Goal: Task Accomplishment & Management: Manage account settings

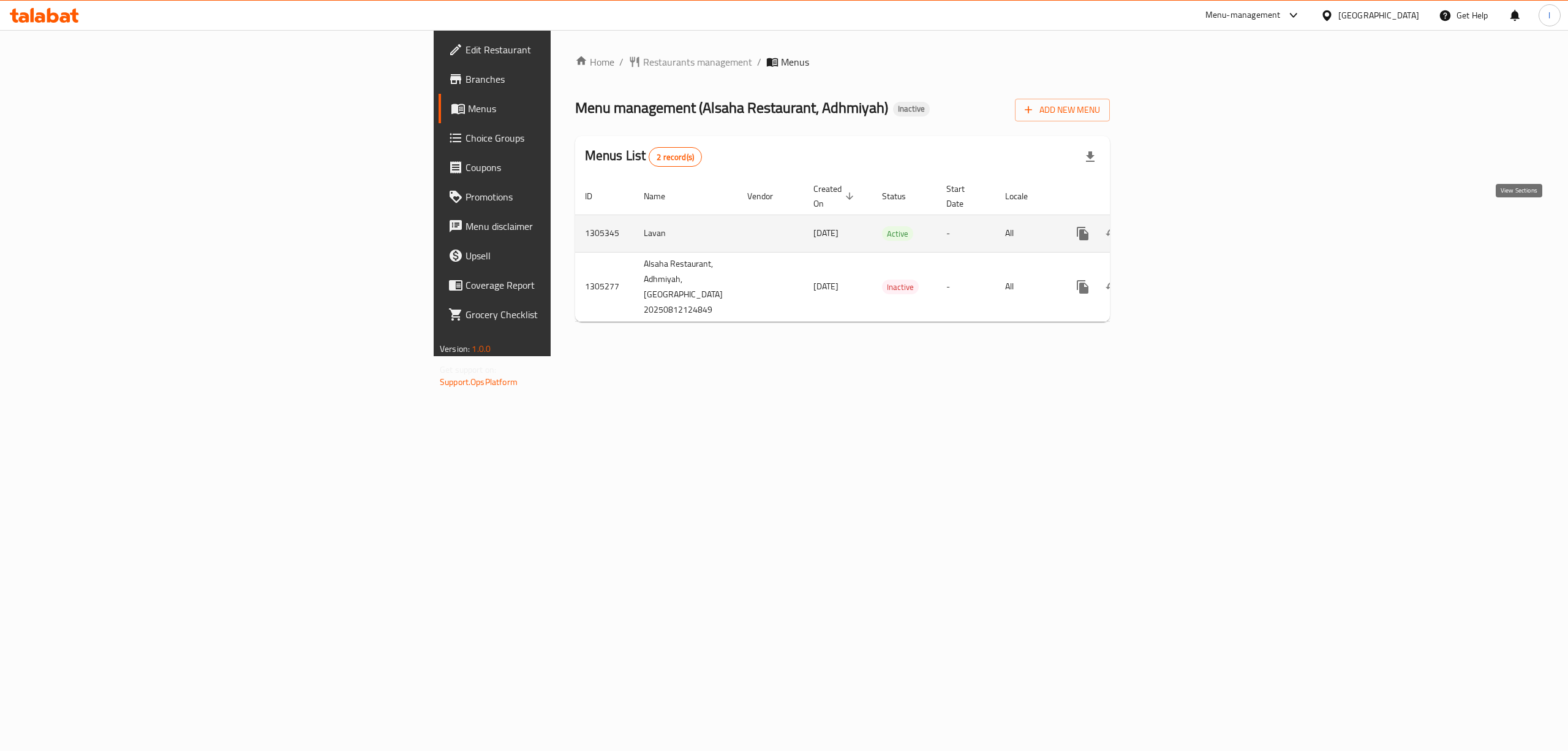
click at [1179, 226] on icon "enhanced table" at bounding box center [1171, 233] width 14 height 14
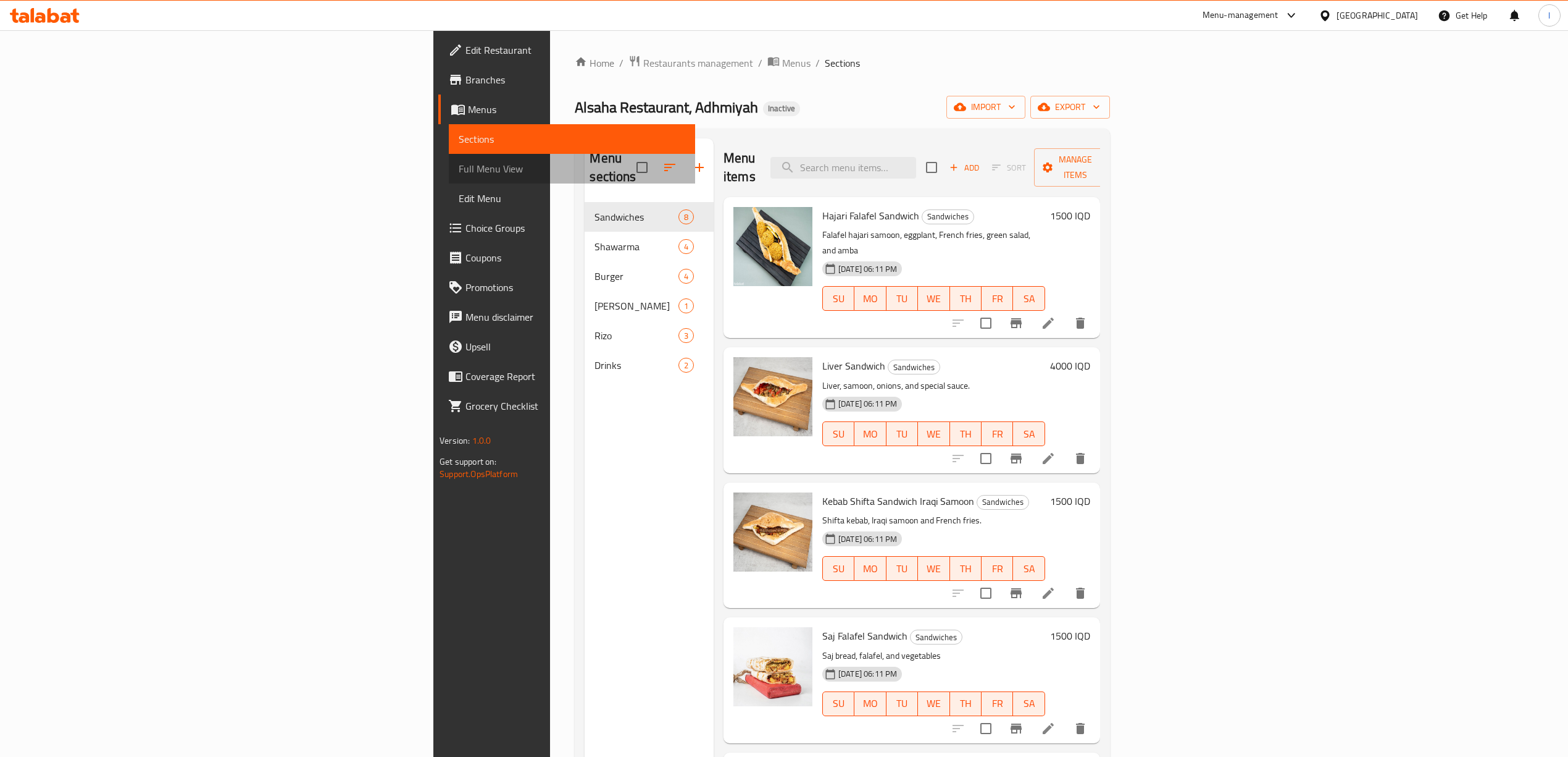
click at [458, 161] on span "Full Menu View" at bounding box center [572, 168] width 227 height 15
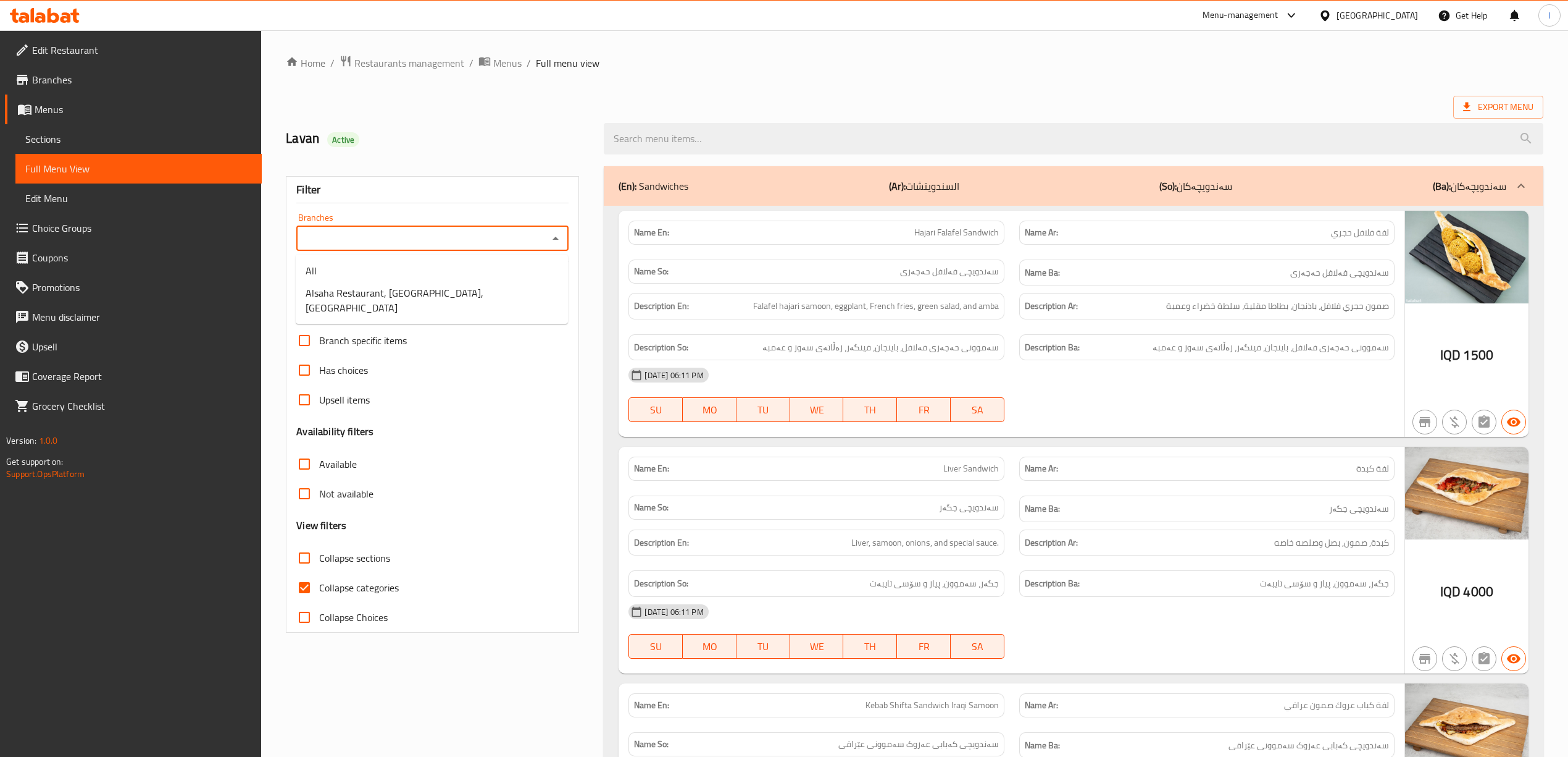
click at [383, 238] on input "Branches" at bounding box center [423, 238] width 244 height 17
click at [376, 293] on span "Alsaha Restaurant, [GEOGRAPHIC_DATA], [GEOGRAPHIC_DATA]" at bounding box center [431, 300] width 253 height 30
type input "Alsaha Restaurant, [GEOGRAPHIC_DATA], [GEOGRAPHIC_DATA]"
click at [372, 591] on span "Collapse categories" at bounding box center [359, 586] width 79 height 15
click at [319, 591] on input "Collapse categories" at bounding box center [304, 587] width 30 height 30
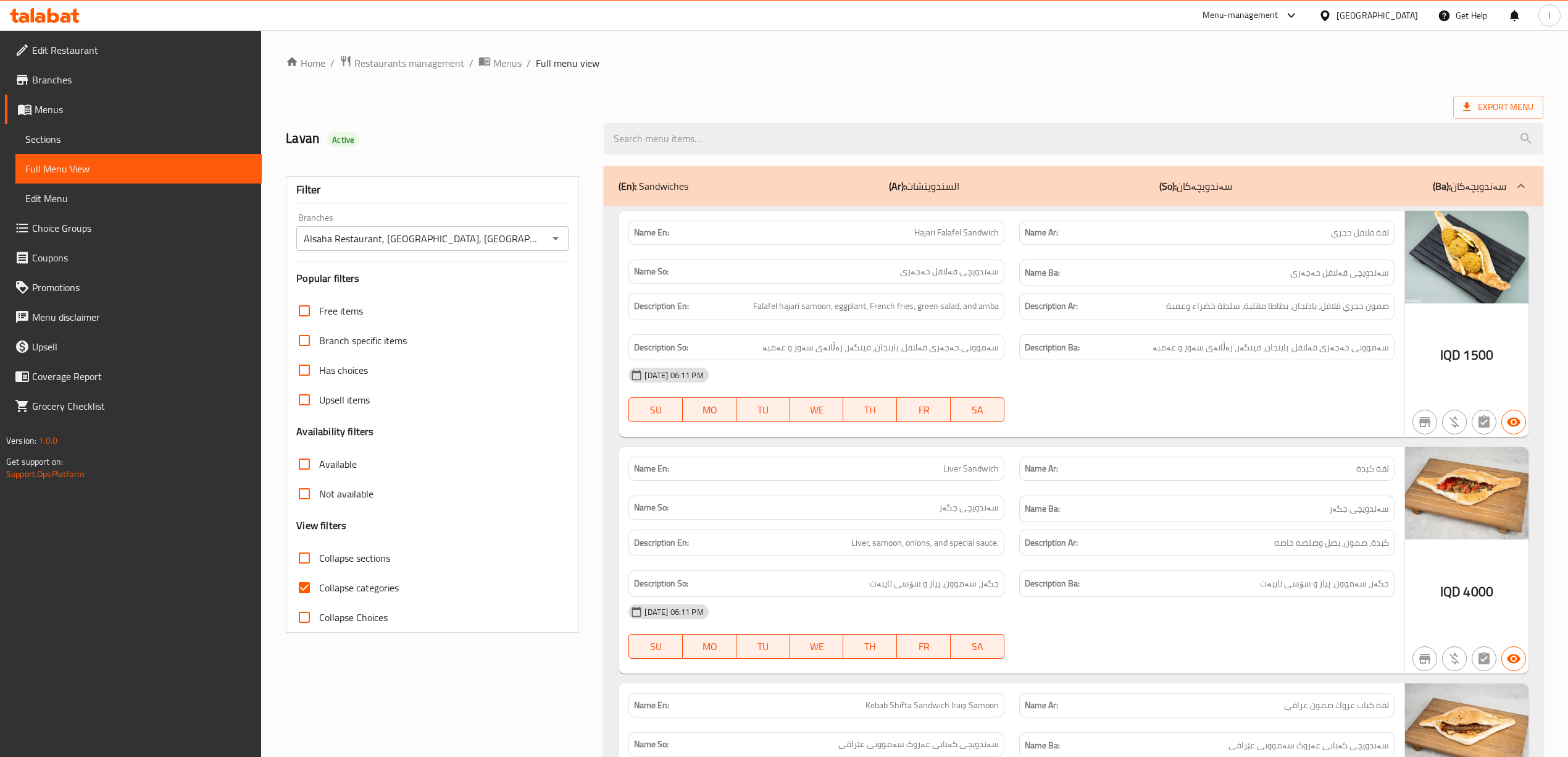
checkbox input "false"
click at [352, 552] on span "Collapse sections" at bounding box center [354, 557] width 71 height 15
click at [319, 552] on input "Collapse sections" at bounding box center [304, 557] width 30 height 30
checkbox input "true"
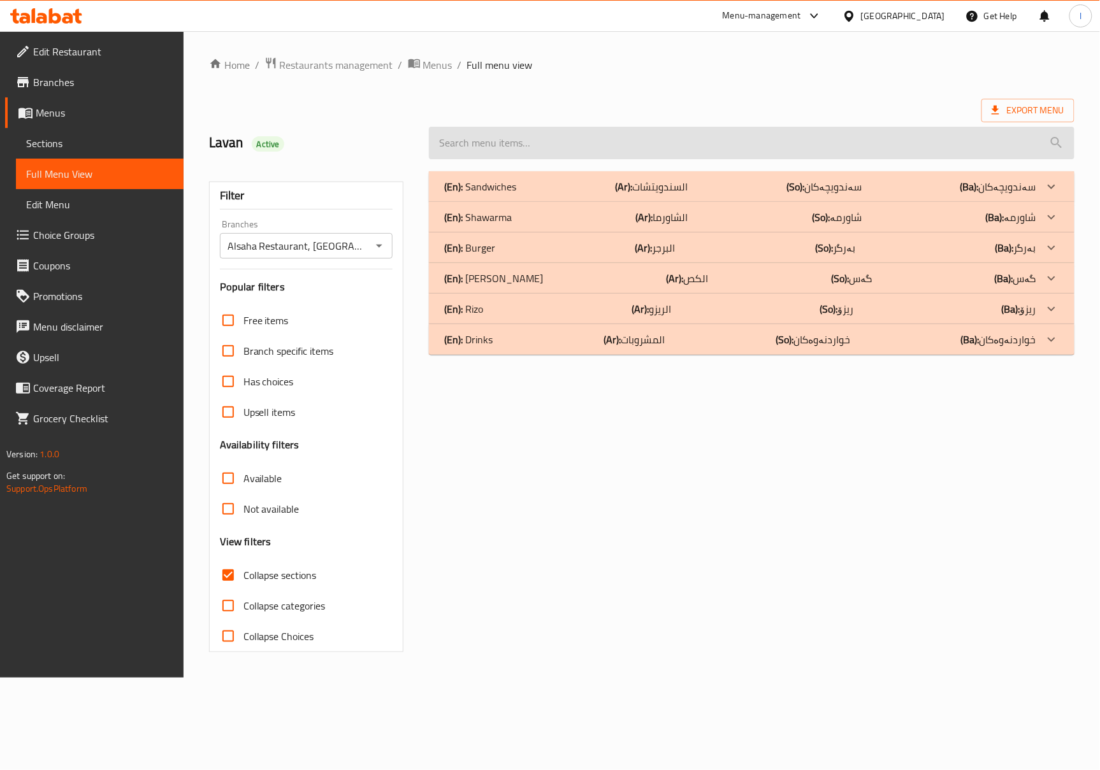
click at [513, 151] on input "search" at bounding box center [751, 143] width 645 height 32
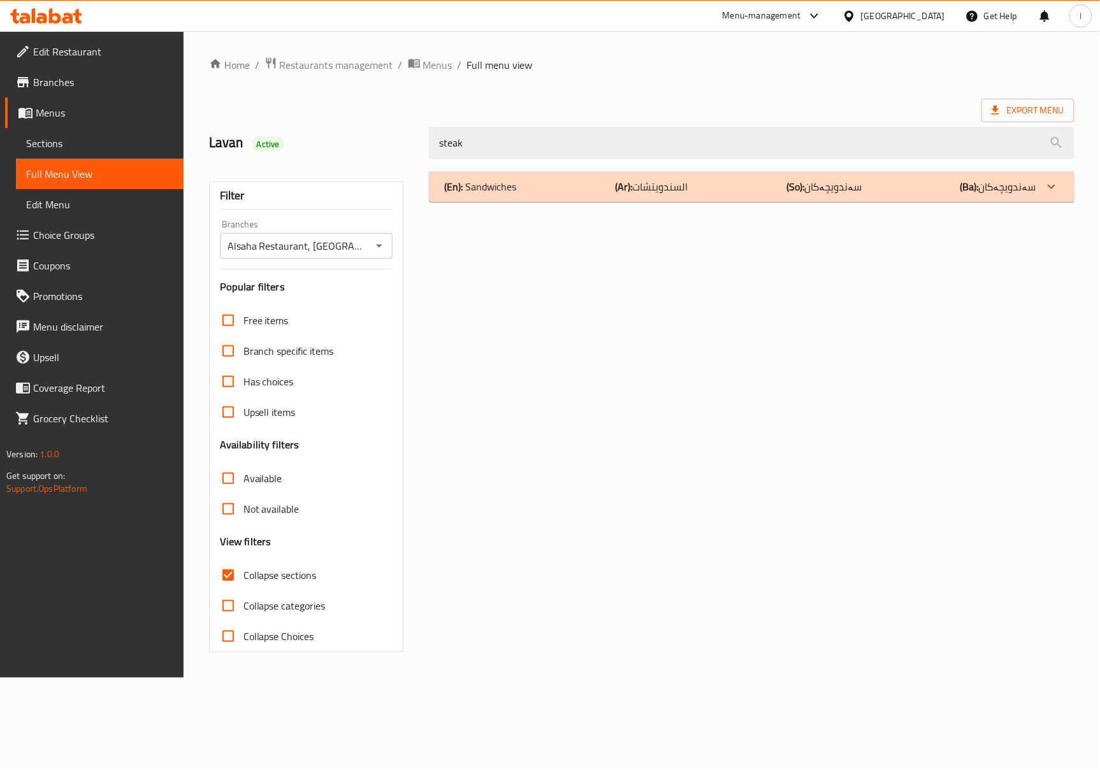
click at [544, 177] on div "(En): Sandwiches (Ar): السندويتشات (So): سەندویچەکان (Ba): سەندویچەکان" at bounding box center [751, 186] width 645 height 31
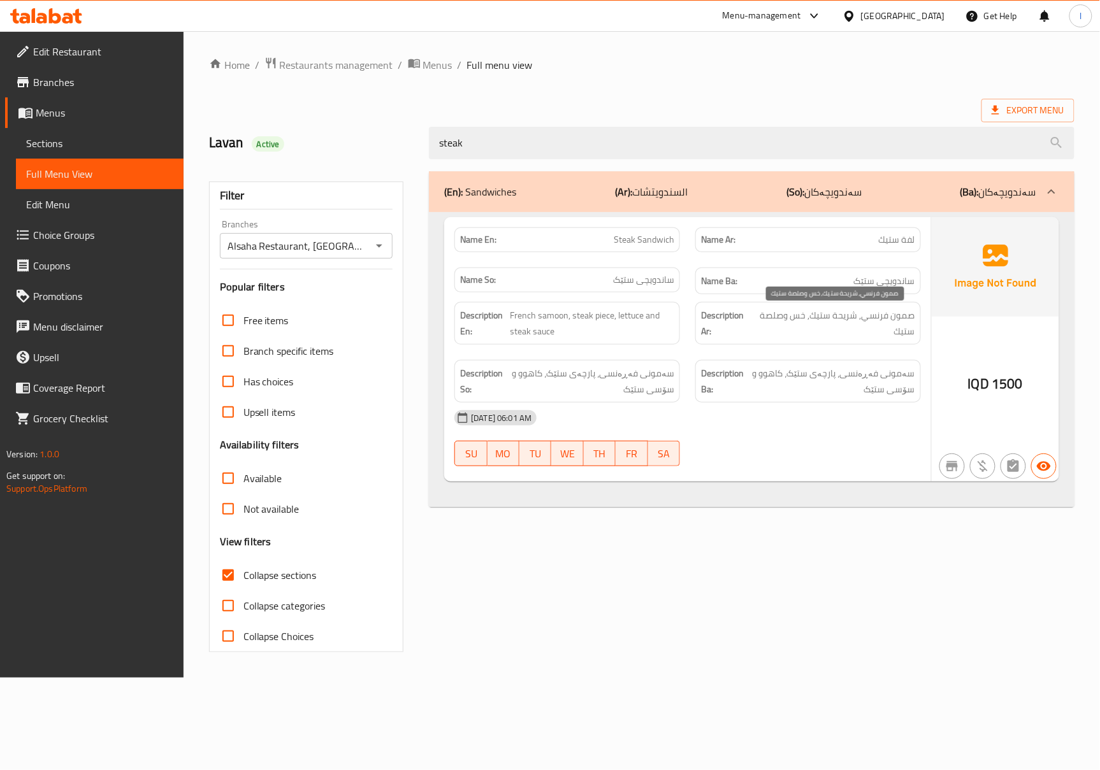
click at [798, 332] on span "صمون فرنسي, شريحة ستيك, خس وصلصة ستيك" at bounding box center [834, 323] width 162 height 31
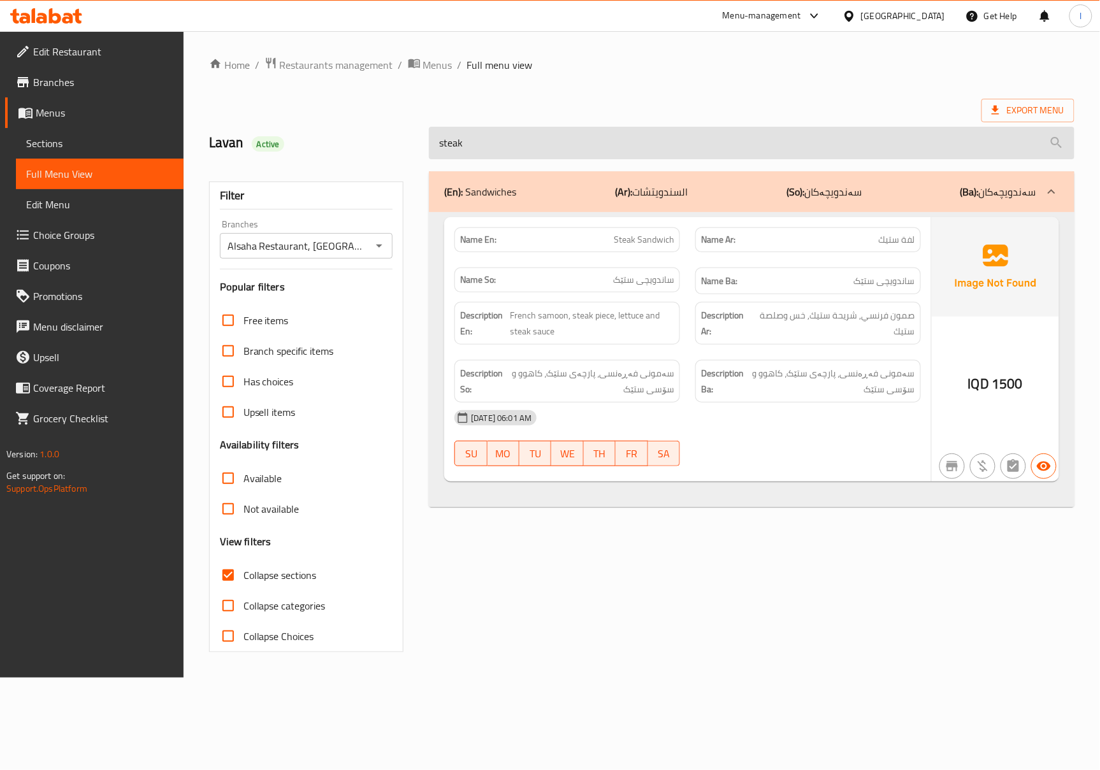
click at [618, 141] on input "steak" at bounding box center [751, 143] width 645 height 32
paste input "Saj Chicken Gus Sandwich"
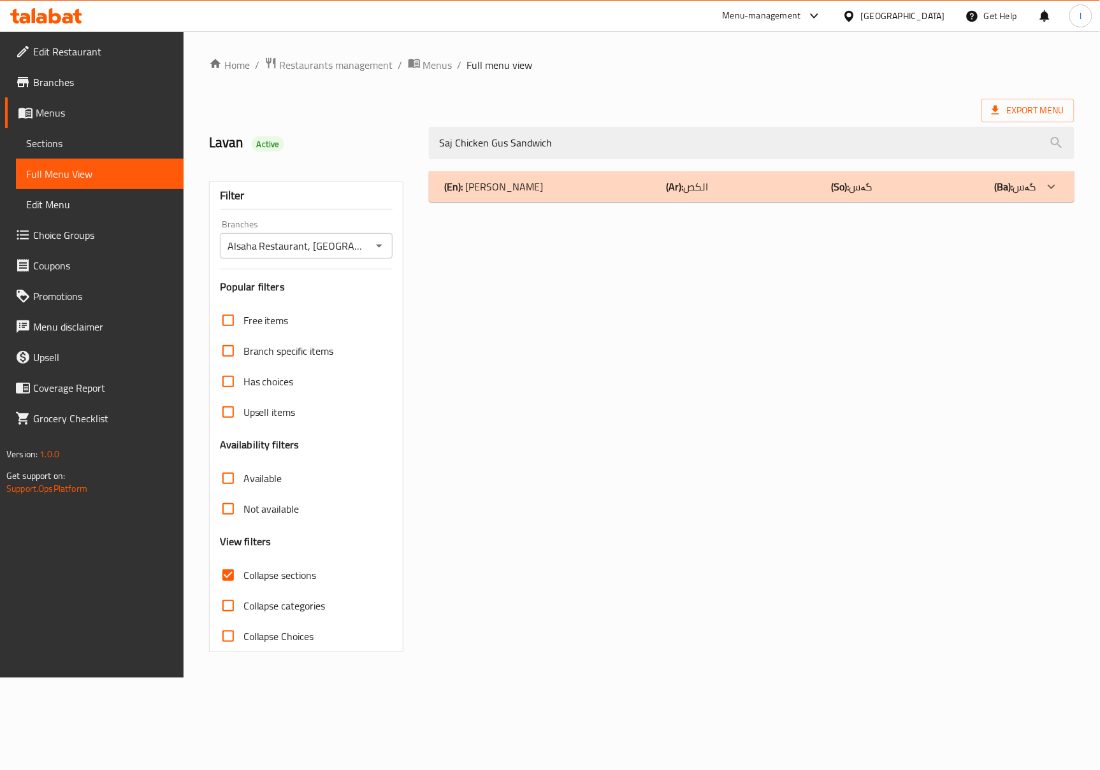
click at [666, 194] on b "(Ar):" at bounding box center [674, 186] width 17 height 19
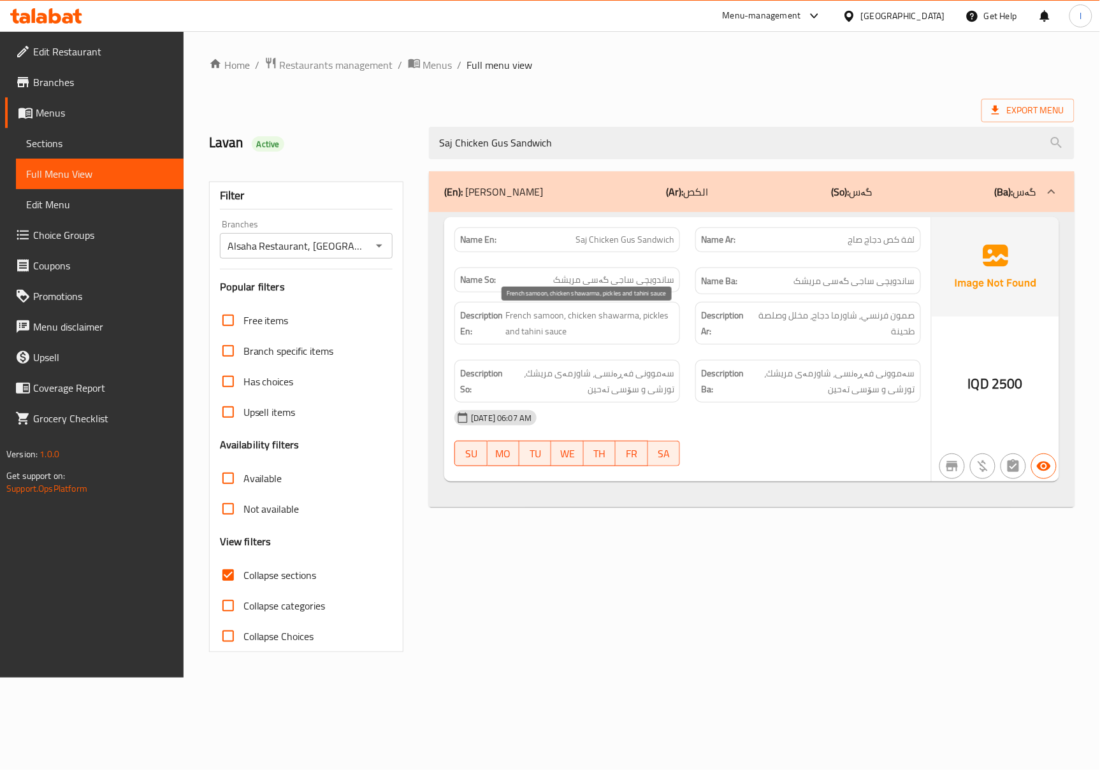
click at [617, 335] on span "French samoon, chicken shawarma, pickles and tahini sauce" at bounding box center [589, 323] width 169 height 31
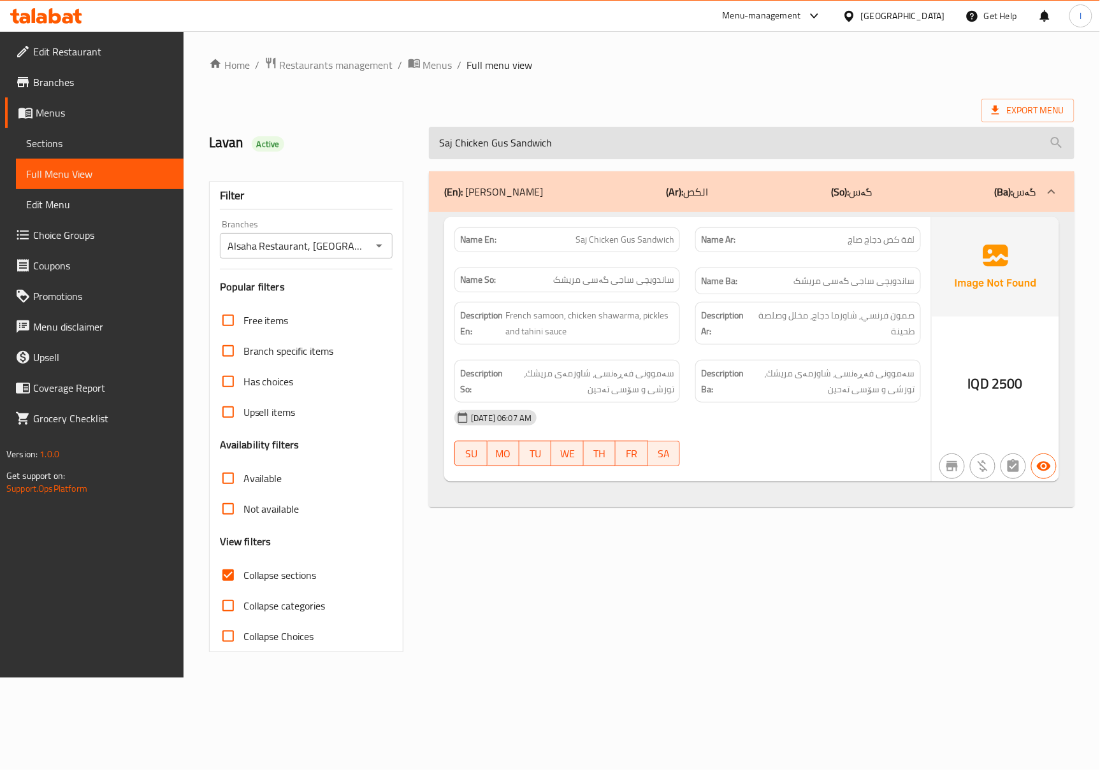
click at [663, 148] on input "Saj Chicken Gus Sandwich" at bounding box center [751, 143] width 645 height 32
paste input "Hajari Samoon Falafel Nafar"
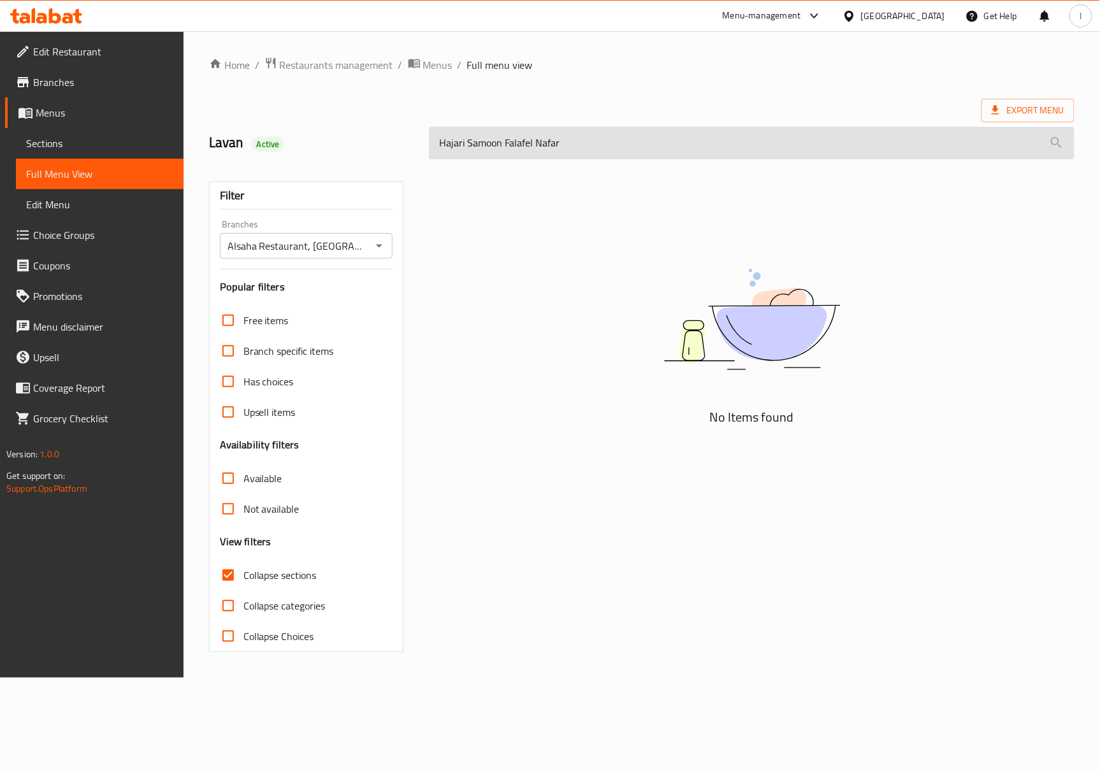
click at [637, 141] on input "Hajari Samoon Falafel Nafar" at bounding box center [751, 143] width 645 height 32
paste input "lab Kibbeh Sandwich"
click at [648, 131] on input "Halab Kibbeh Sandwich" at bounding box center [751, 143] width 645 height 32
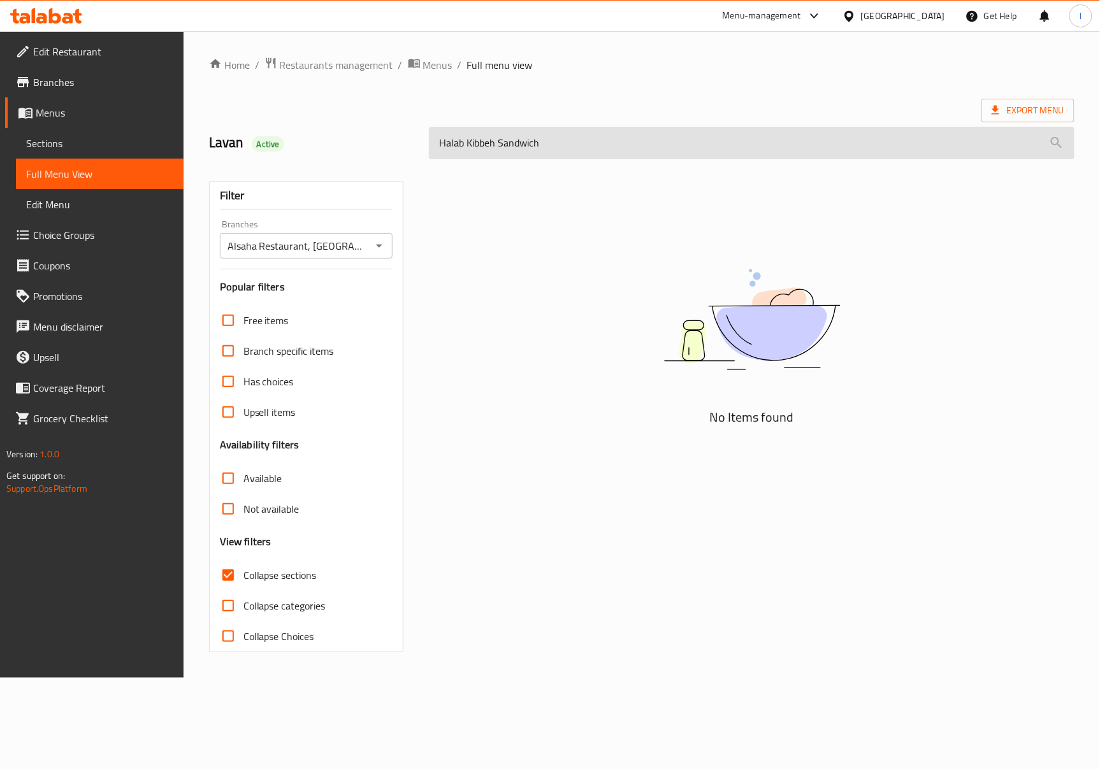
click at [648, 131] on input "Halab Kibbeh Sandwich" at bounding box center [751, 143] width 645 height 32
paste input "Kebab Arouk"
click at [640, 140] on input "Kebab Arouk Sandwich" at bounding box center [751, 143] width 645 height 32
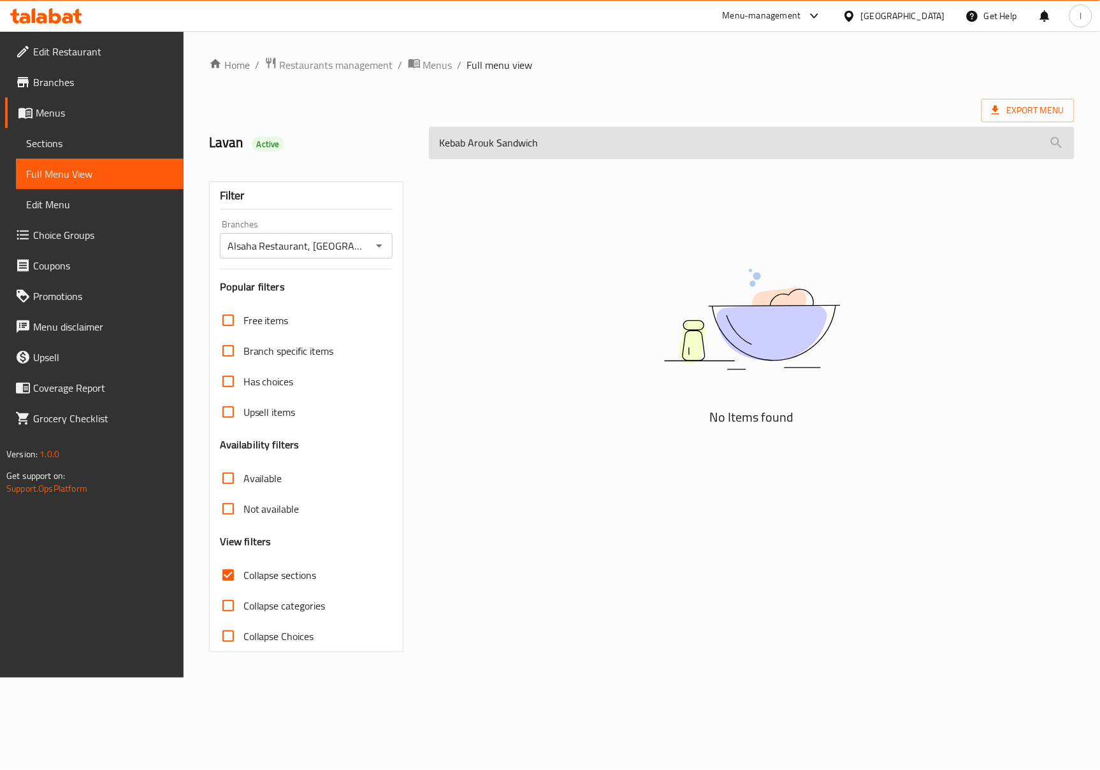
click at [640, 140] on input "Kebab Arouk Sandwich" at bounding box center [751, 143] width 645 height 32
paste input "Syrian Saj Falafel"
click at [602, 147] on input "Syrian Saj Falafel" at bounding box center [751, 143] width 645 height 32
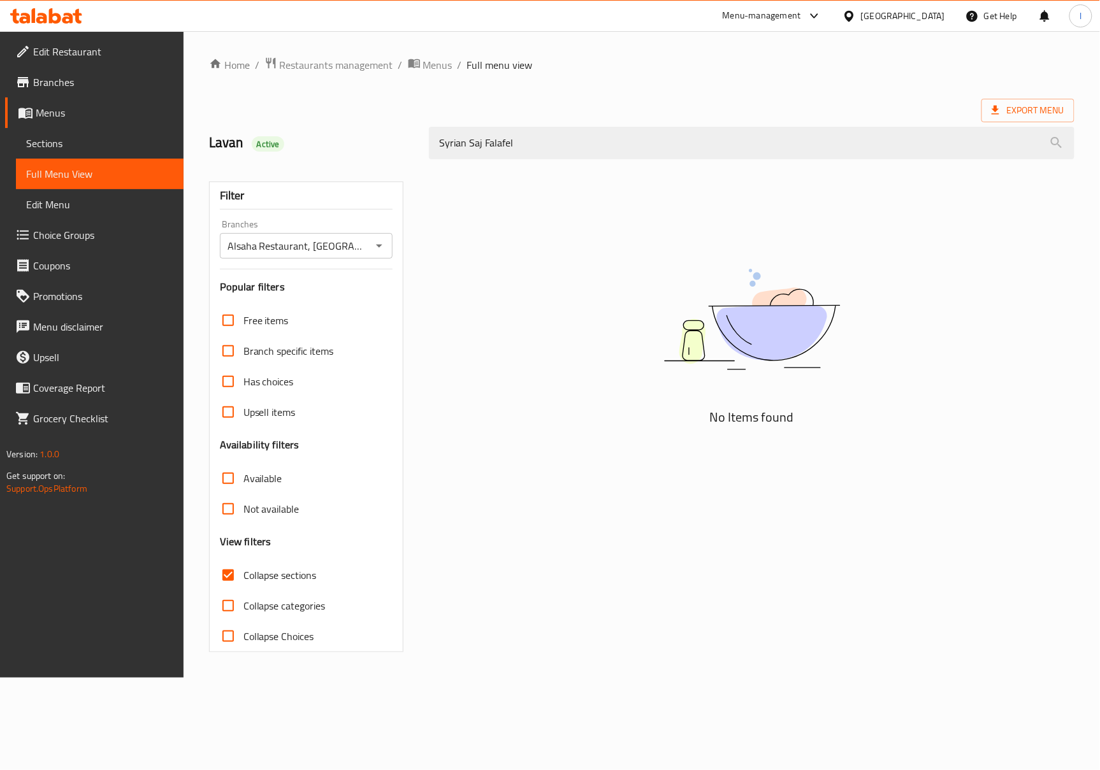
paste input "Chicken Gus"
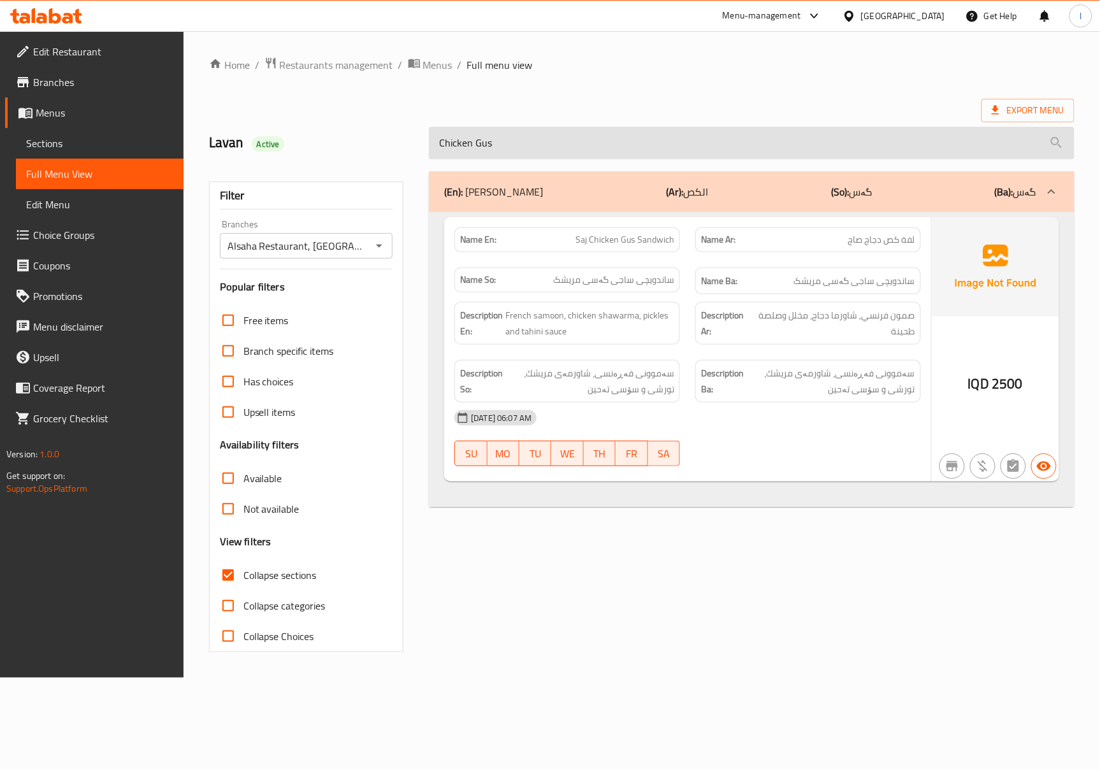
click at [562, 153] on input "Chicken Gus" at bounding box center [751, 143] width 645 height 32
paste input "Sinalco"
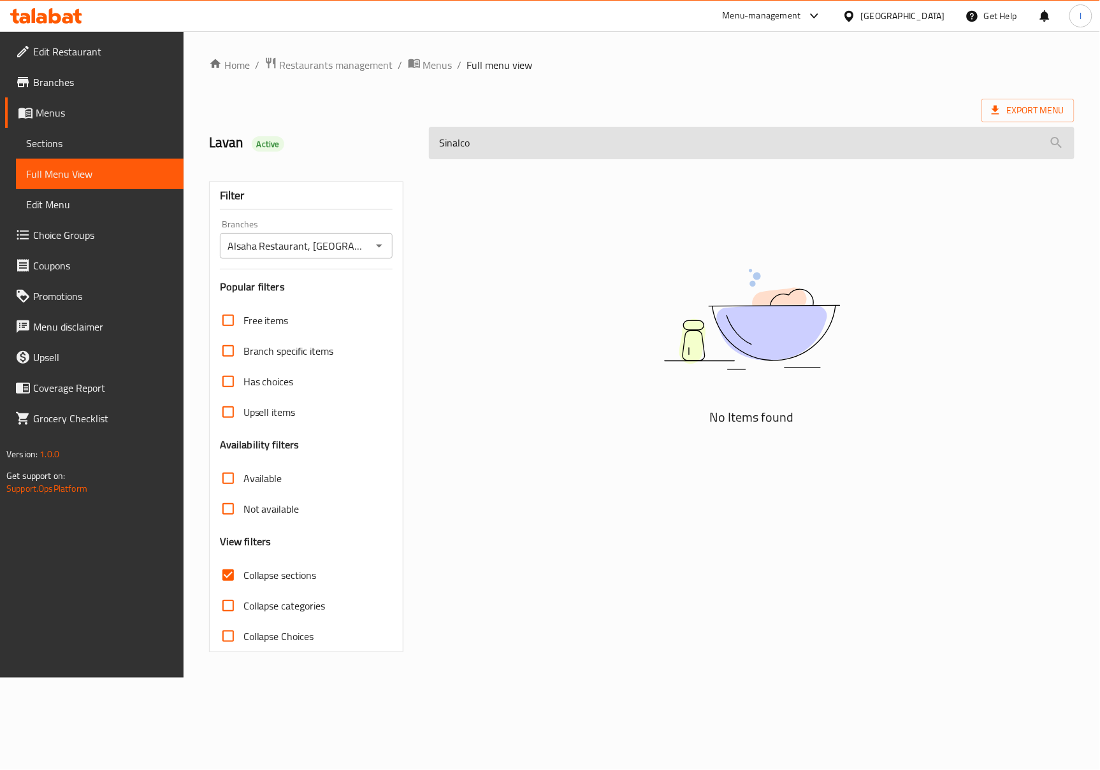
click at [562, 153] on input "Sinalco" at bounding box center [751, 143] width 645 height 32
paste input "Hajari Chicken Gus Sandwich"
type input "Hajari Chicken Gus Sandwich"
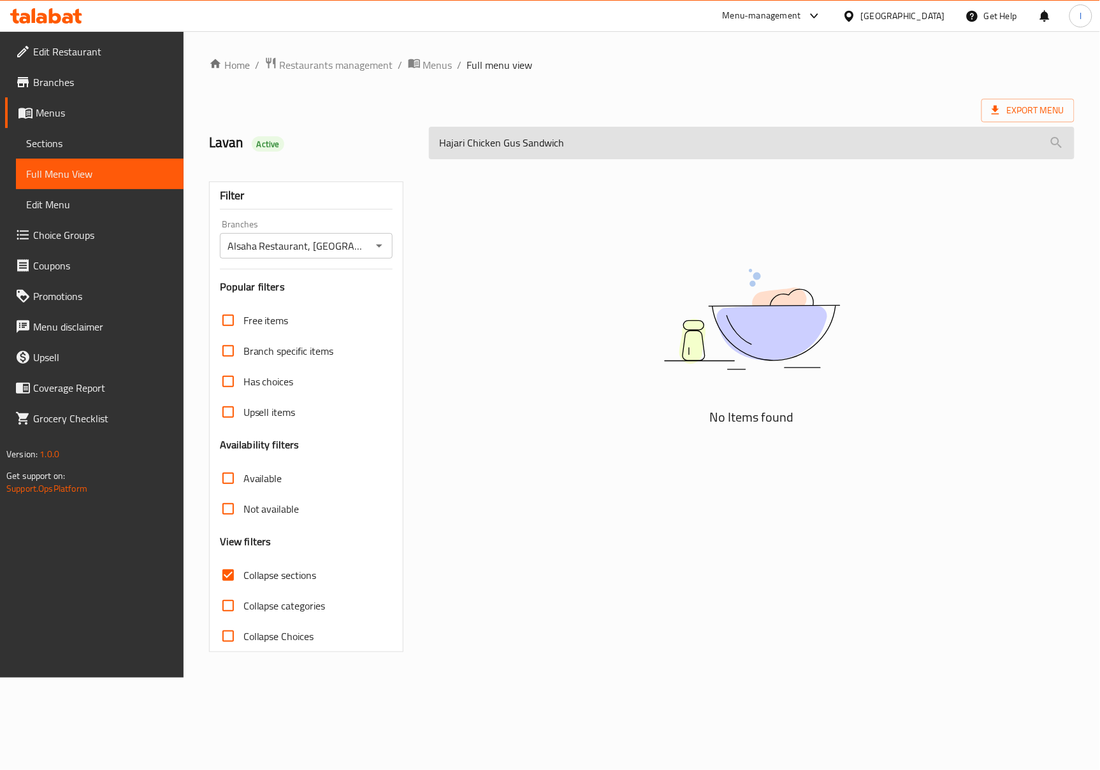
click at [559, 143] on input "Hajari Chicken Gus Sandwich" at bounding box center [751, 143] width 645 height 32
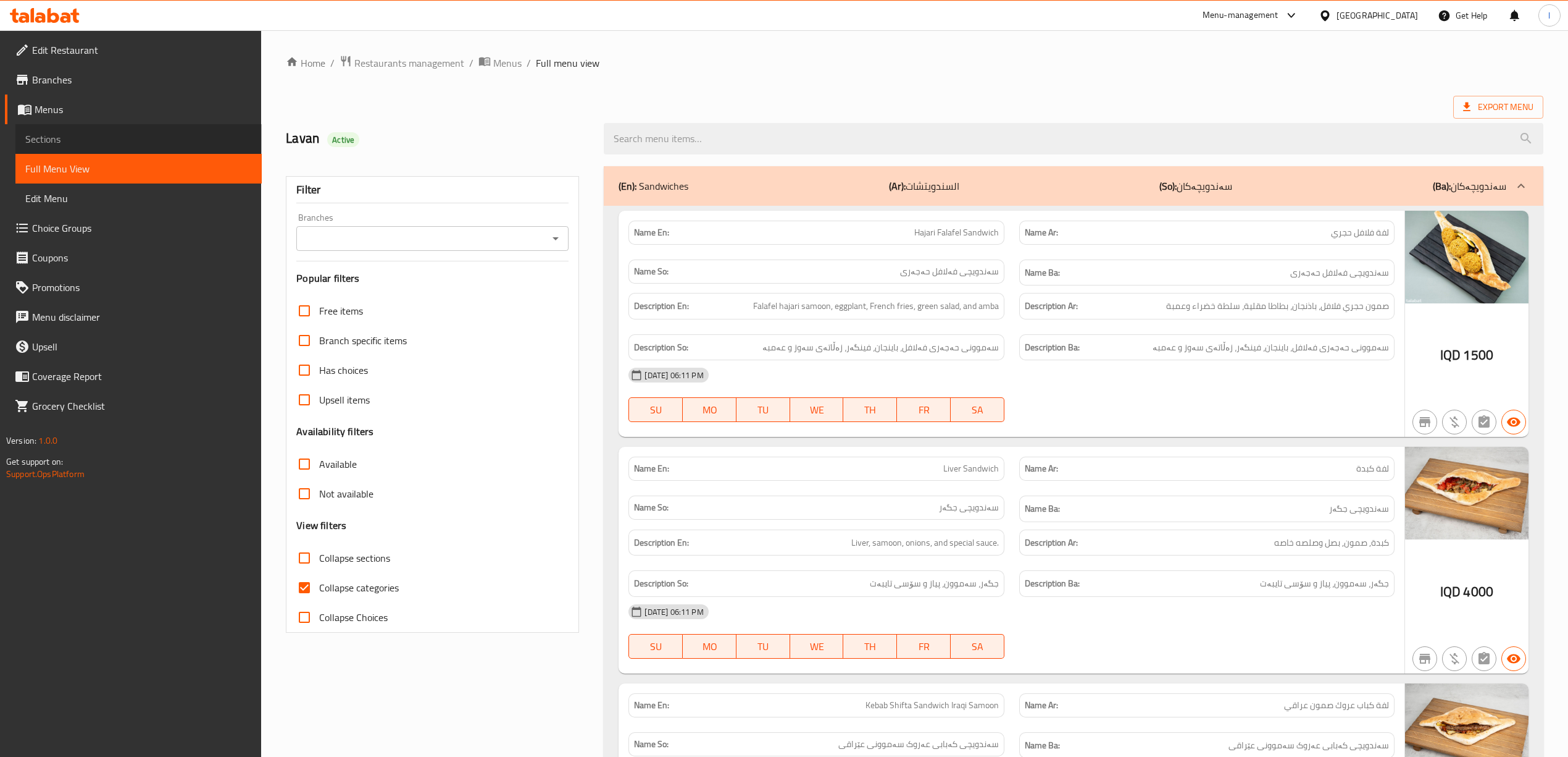
click at [96, 141] on span "Sections" at bounding box center [139, 139] width 227 height 15
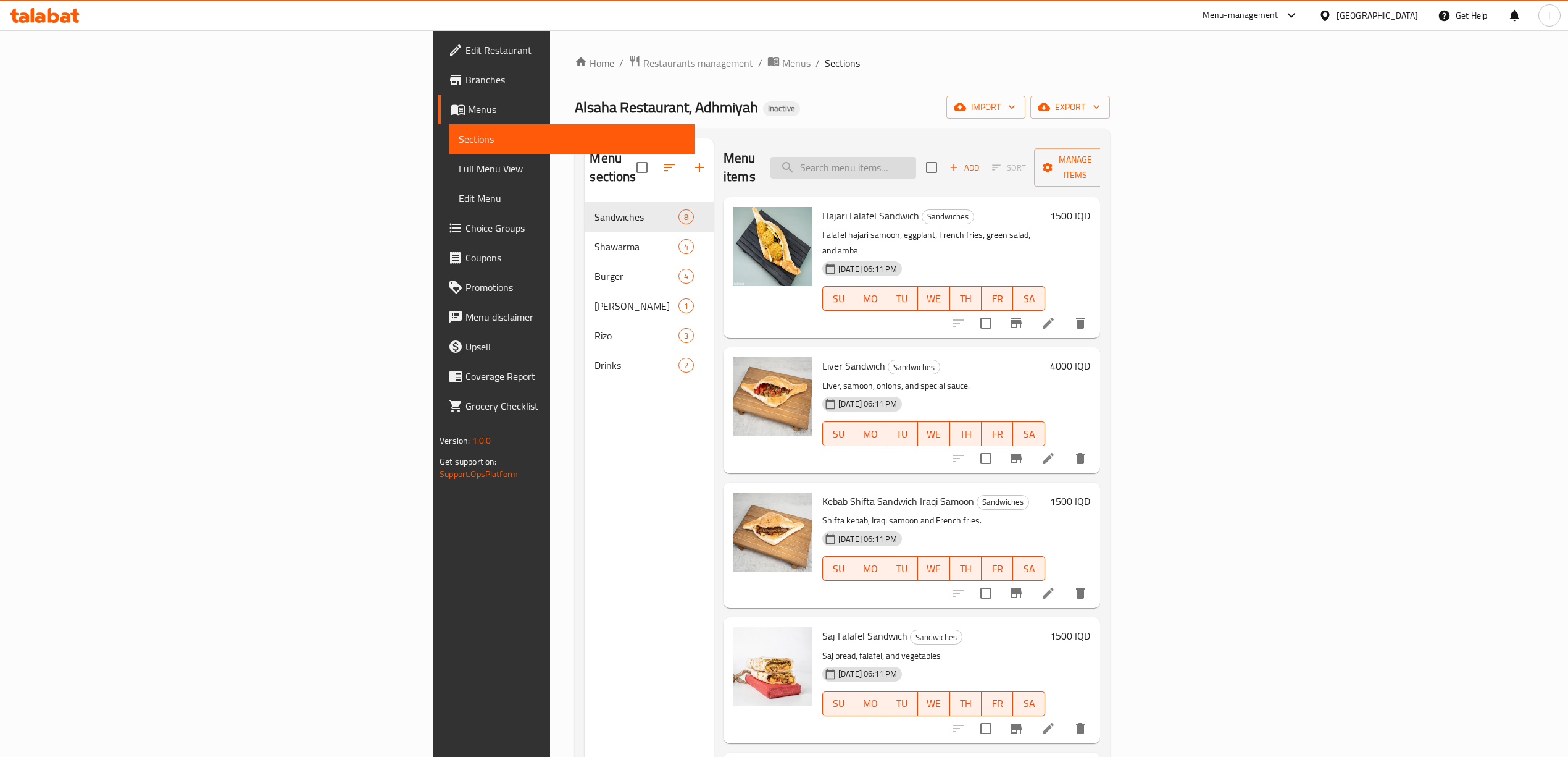
click at [917, 158] on input "search" at bounding box center [843, 168] width 145 height 21
paste input "Saj Chicken Gus Sandwich"
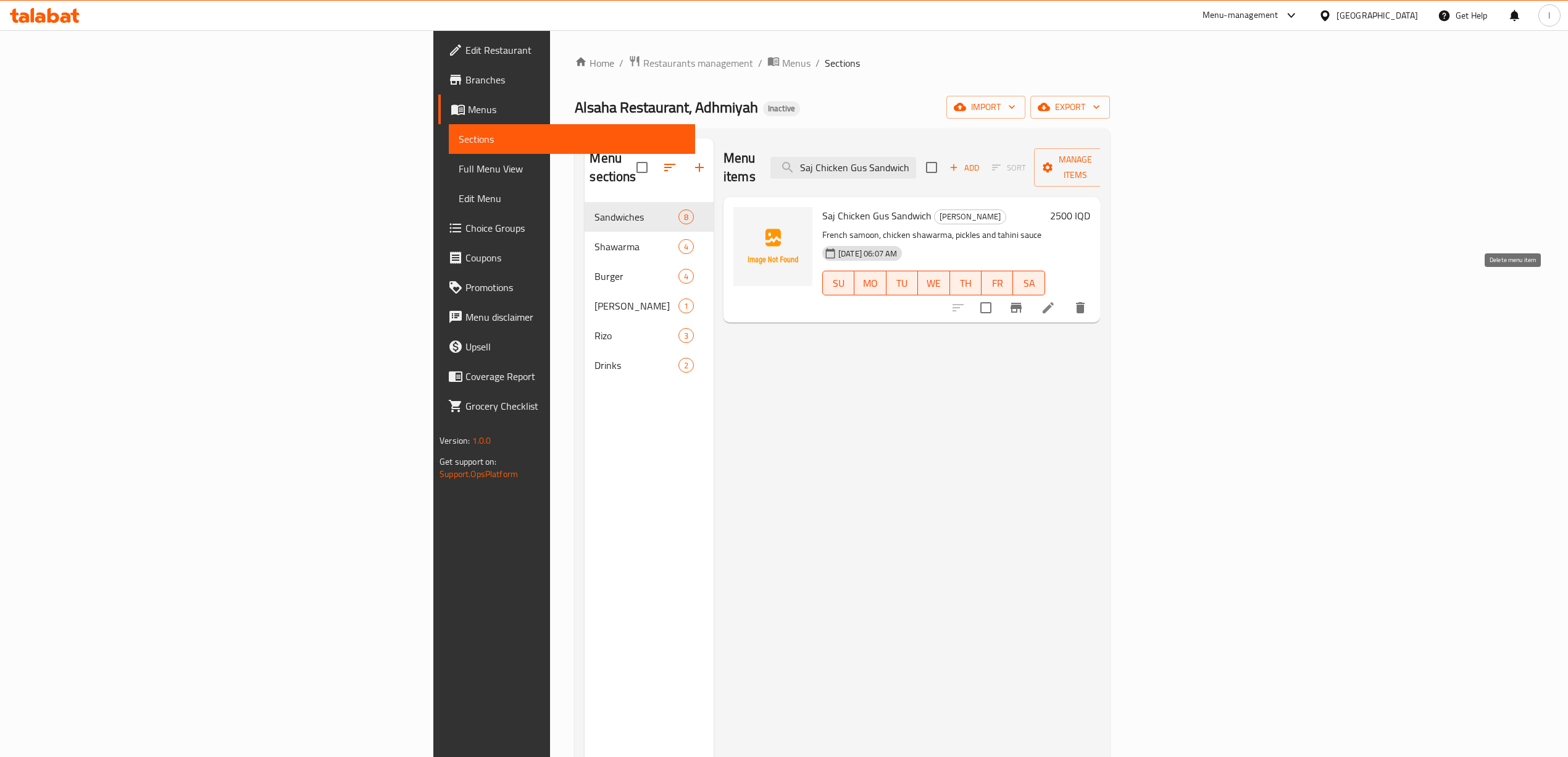
type input "Saj Chicken Gus Sandwich"
click at [1065, 297] on li at bounding box center [1049, 307] width 35 height 22
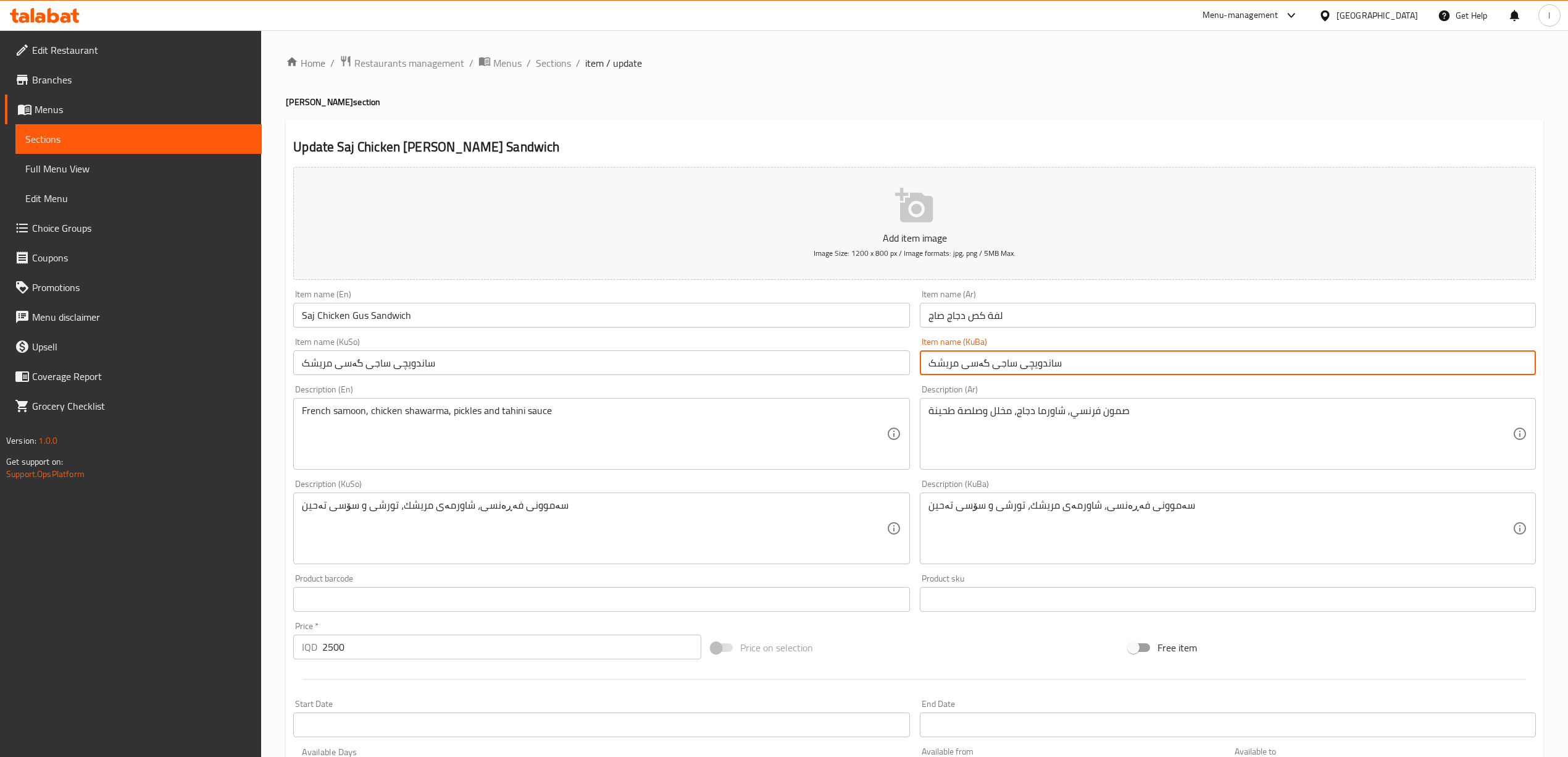
click at [1036, 366] on input "ساندویچی ساجی گەسی مریشک" at bounding box center [1228, 362] width 616 height 24
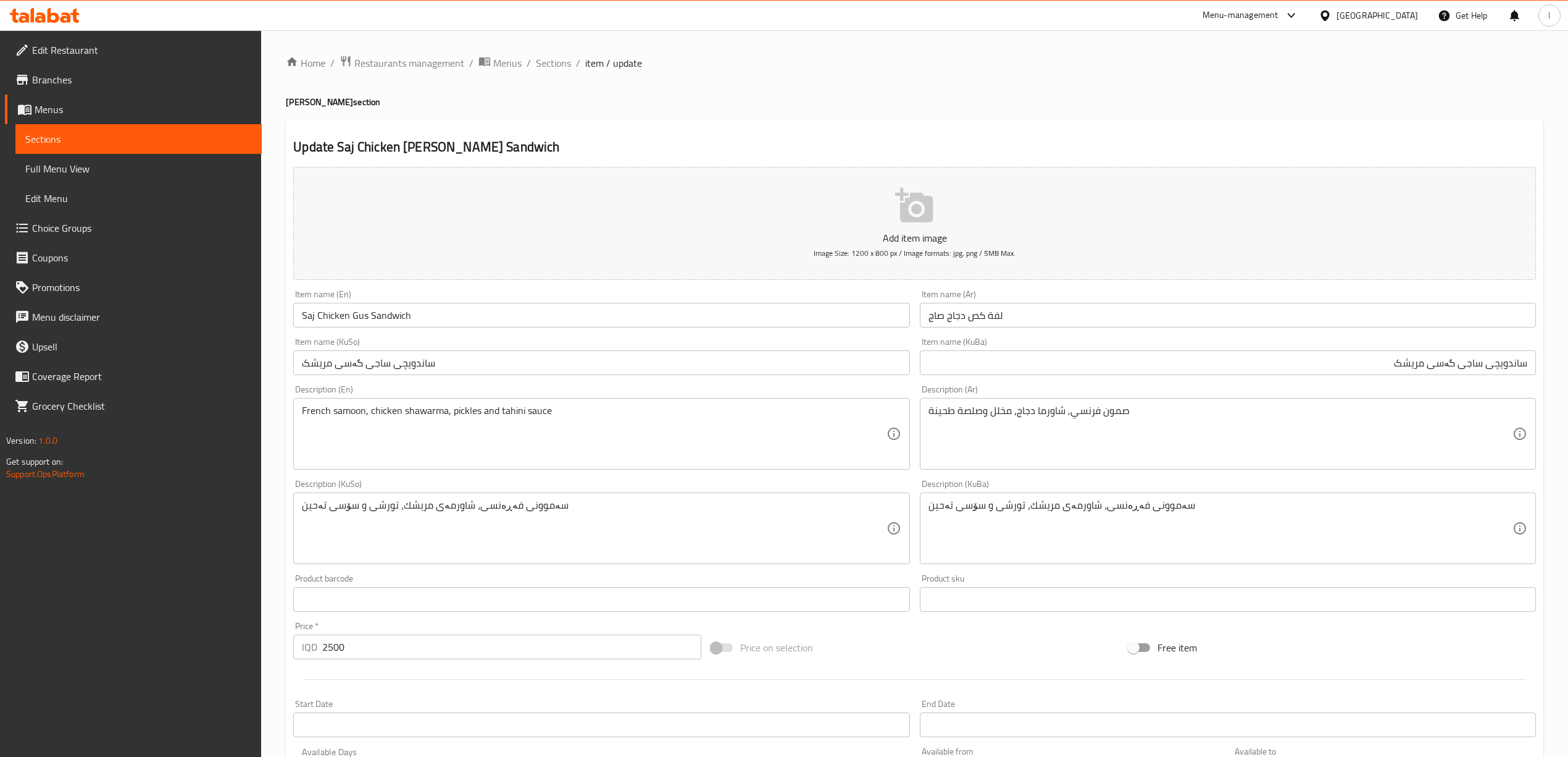
drag, startPoint x: 1038, startPoint y: 331, endPoint x: 1043, endPoint y: 316, distance: 15.8
click at [1038, 331] on div "Item name (Ar) لفة كص دجاج صاج Item name (Ar)" at bounding box center [1228, 308] width 626 height 47
click at [1043, 315] on input "لفة كص دجاج صاج" at bounding box center [1228, 314] width 616 height 24
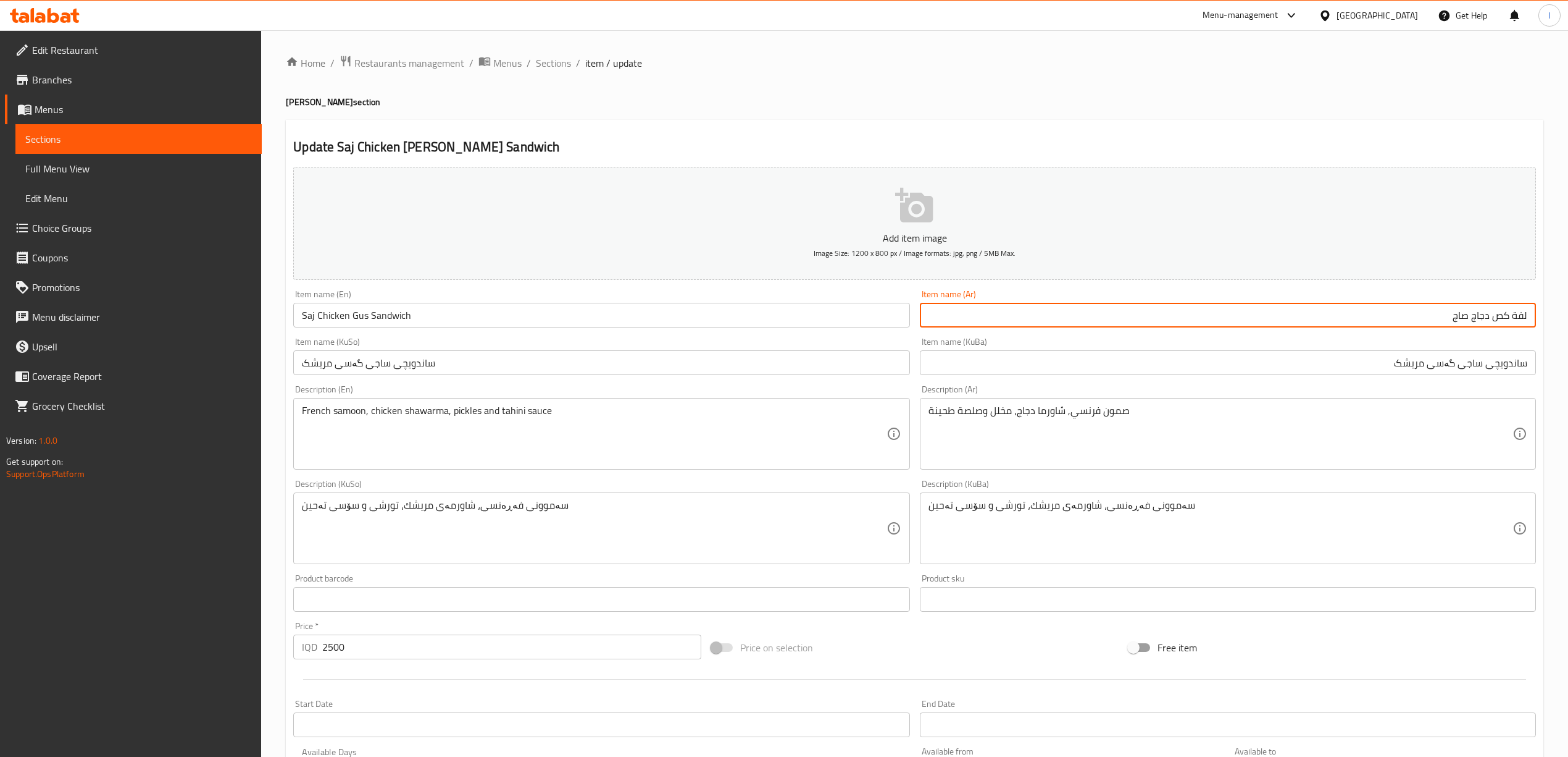
click at [1065, 368] on input "ساندویچی ساجی گەسی مریشک" at bounding box center [1228, 362] width 616 height 24
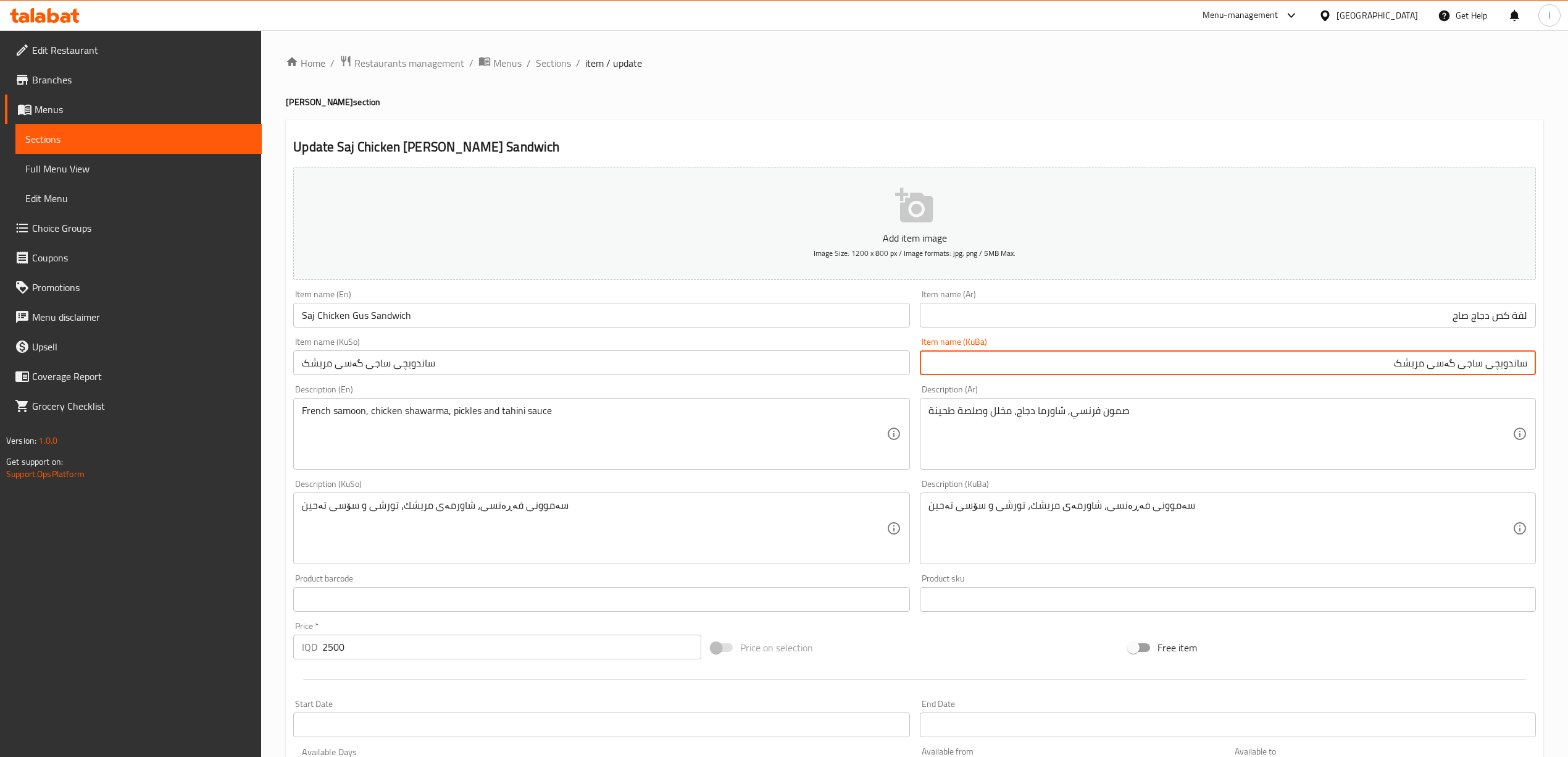
click at [1065, 368] on input "ساندویچی ساجی گەسی مریشک" at bounding box center [1228, 362] width 616 height 24
click at [1065, 365] on input "ساندویچی ساجی گەسی مریشک" at bounding box center [1228, 362] width 616 height 24
paste input "گەسی"
click at [1065, 362] on input "ساندویچی گەسی ساجی گەسی مریشک" at bounding box center [1228, 362] width 616 height 24
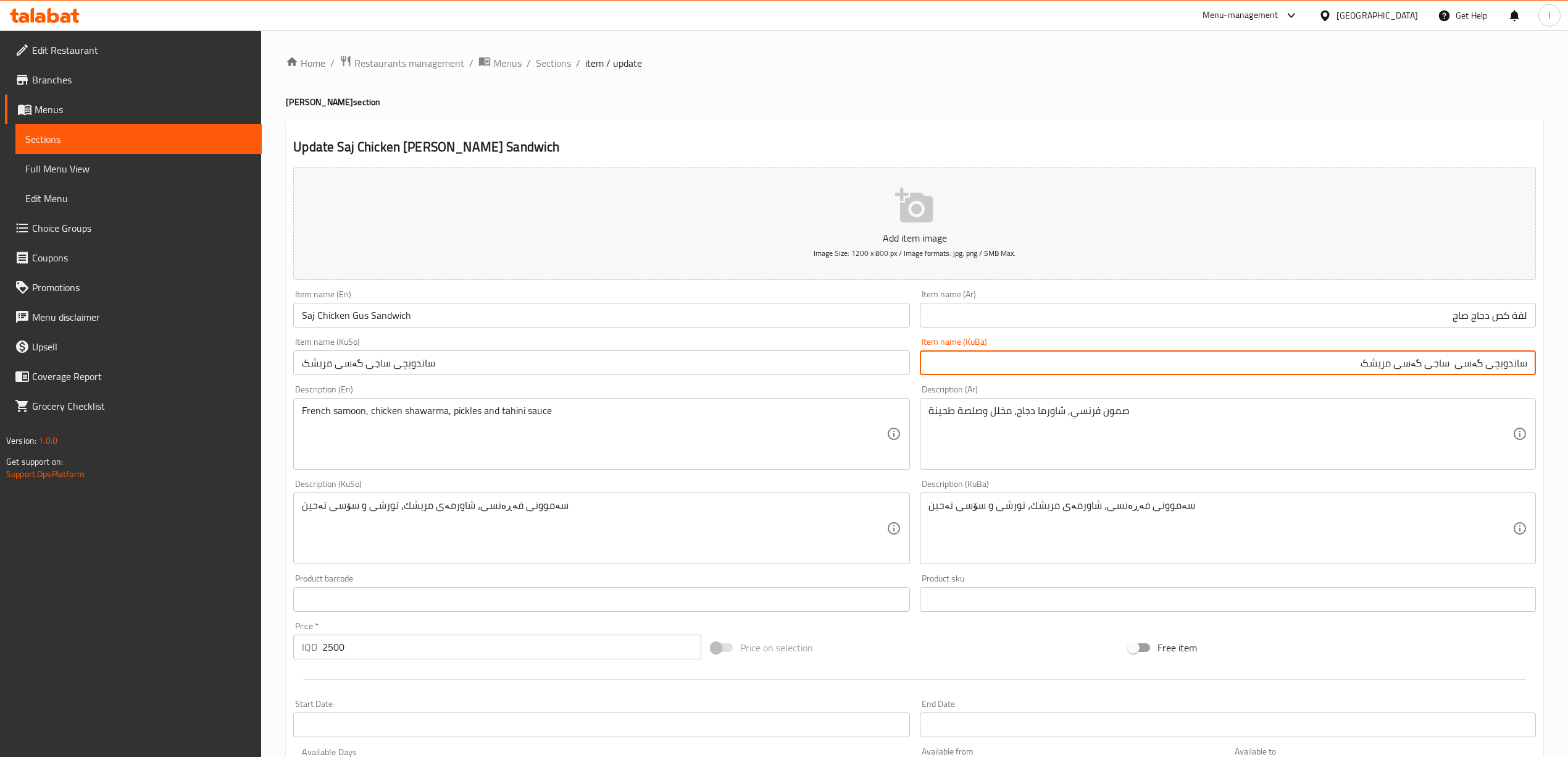
click at [1065, 365] on input "ساندویچی گەسی ساجی گەسی مریشک" at bounding box center [1228, 362] width 616 height 24
paste input "مریشک"
click at [1065, 352] on input "ساندویچی گەسی مریشکی ساجی گەسی مریشک" at bounding box center [1228, 362] width 616 height 24
click at [1065, 368] on input "ساندویچی گەسی مریشکی ساج" at bounding box center [1228, 362] width 616 height 24
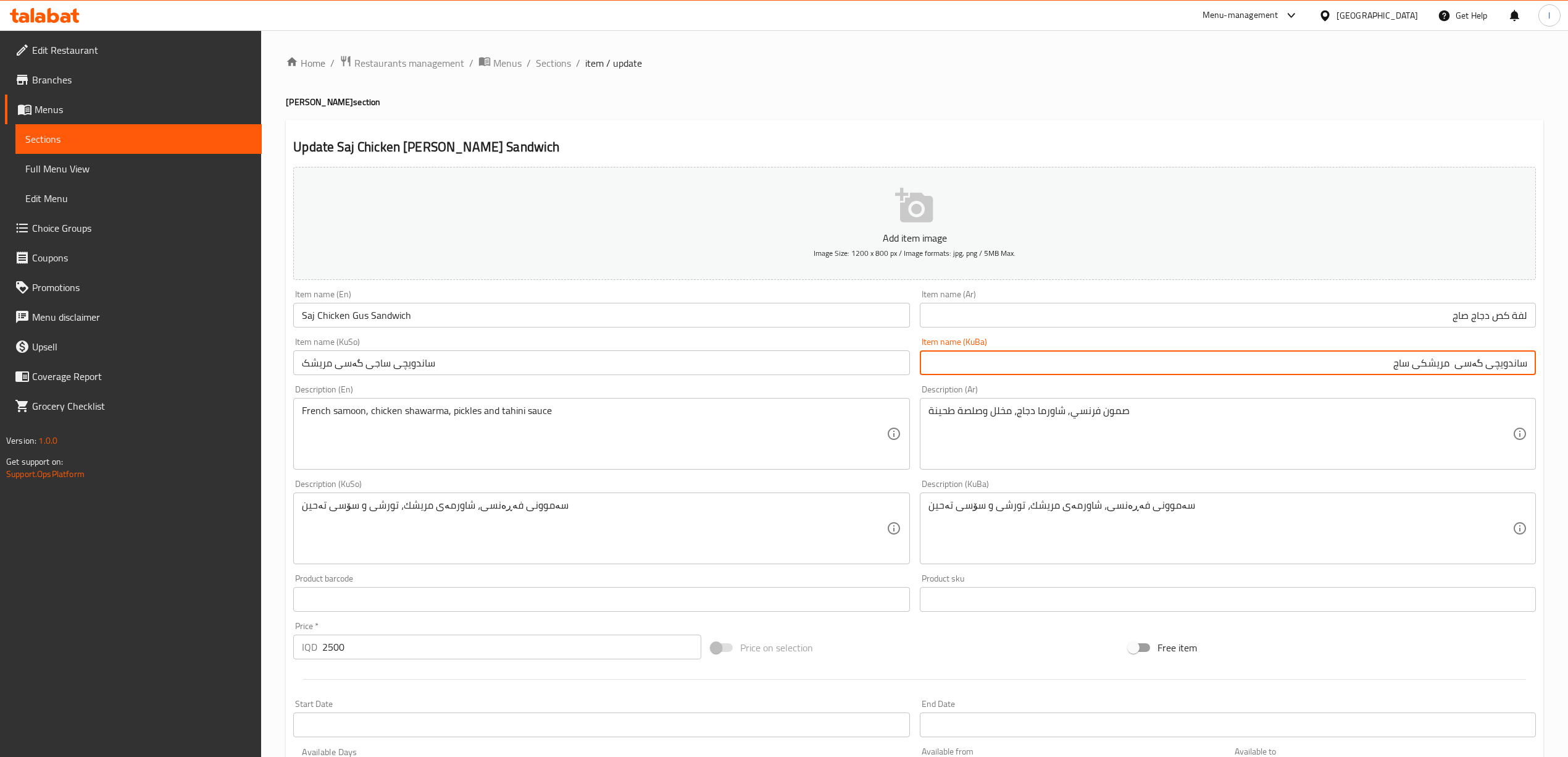
click at [1065, 368] on input "ساندویچی گەسی مریشکی ساج" at bounding box center [1228, 362] width 616 height 24
type input "ساندویچی گەسی مریشکی ساج"
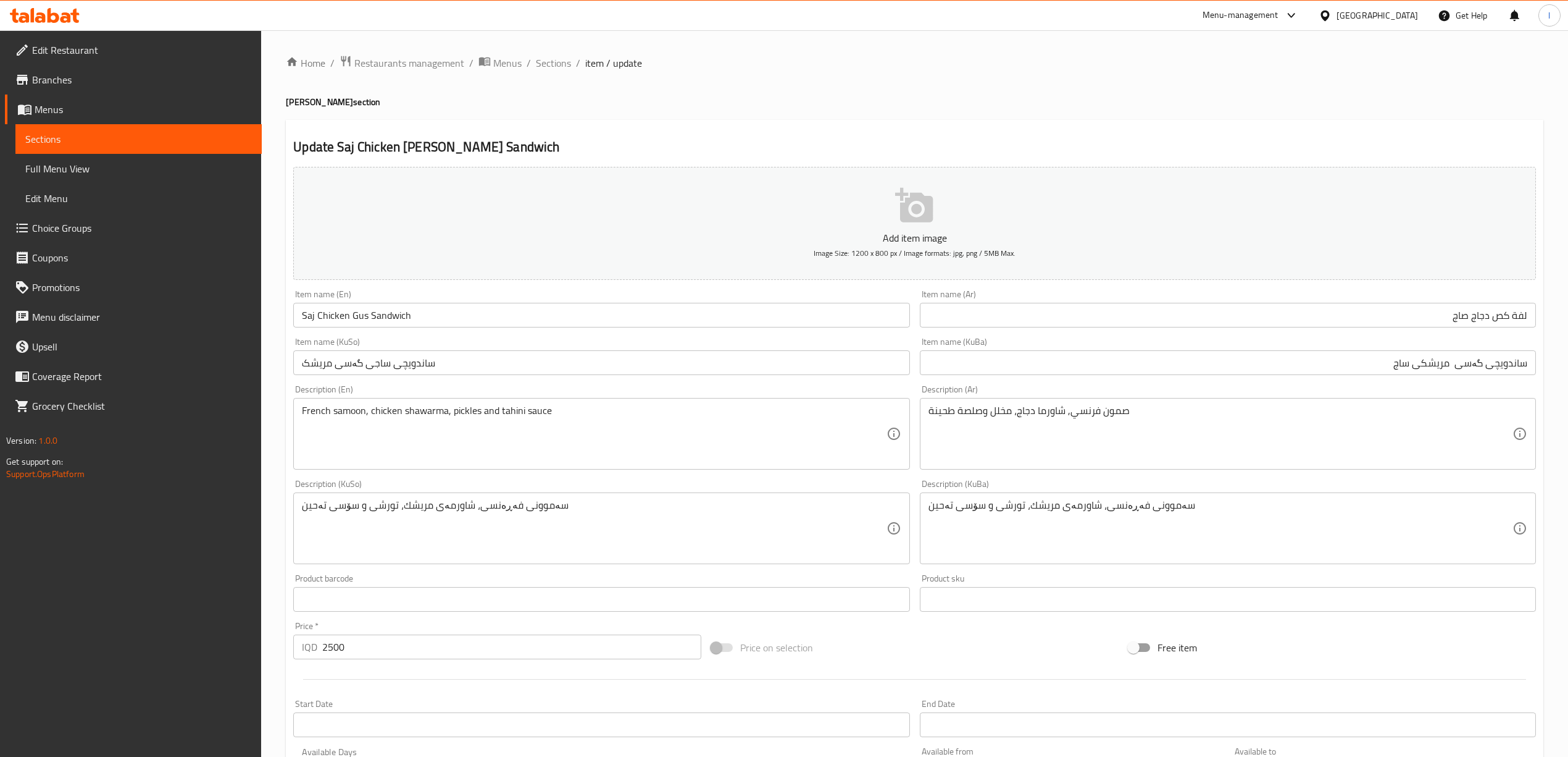
click at [580, 349] on div "Item name (KuSo) ساندویچی ساجی گەسی مریشک Item name (KuSo)" at bounding box center [602, 356] width 616 height 38
click at [580, 366] on input "ساندویچی ساجی گەسی مریشک" at bounding box center [602, 362] width 616 height 24
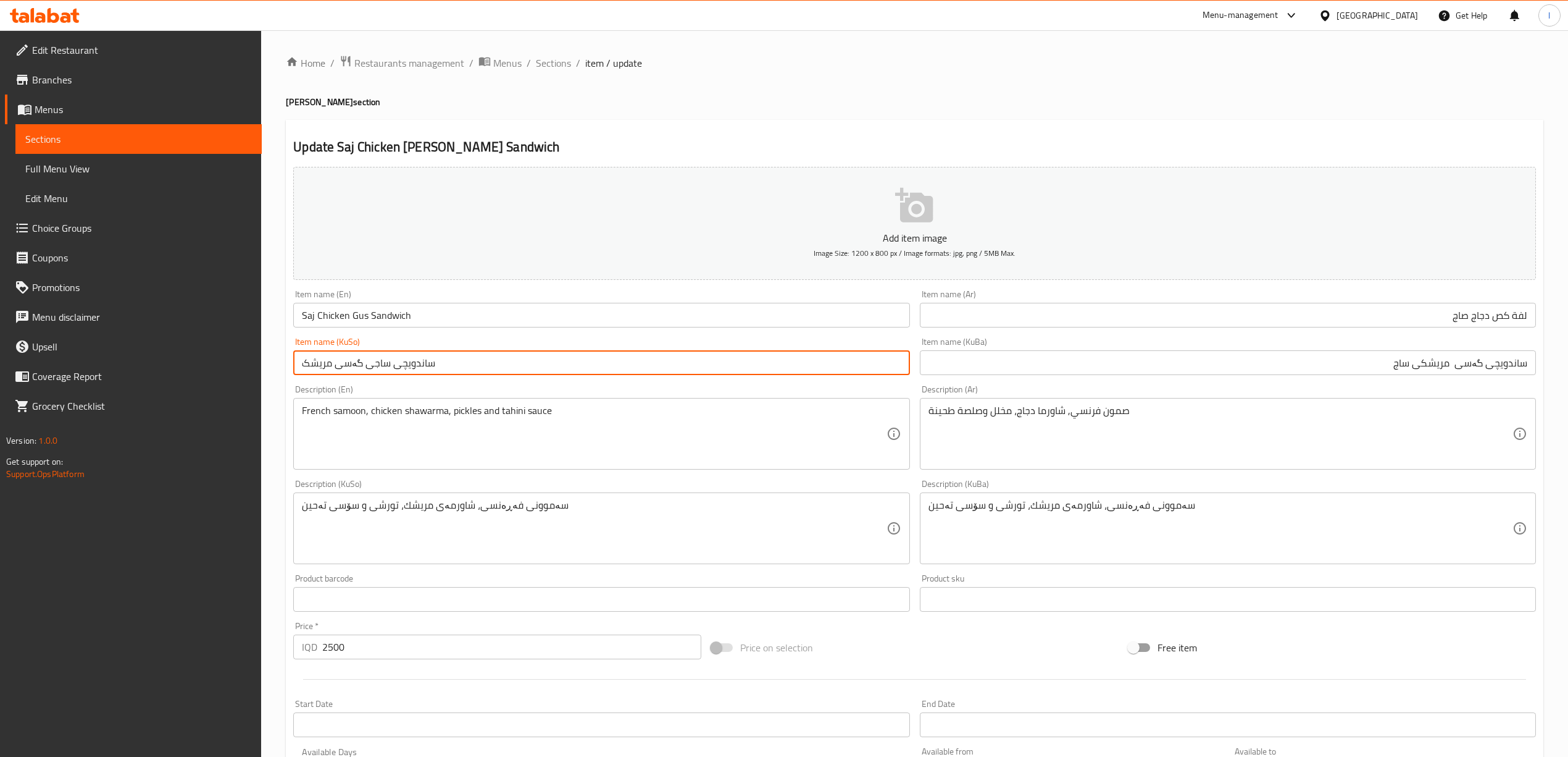
click at [580, 366] on input "ساندویچی ساجی گەسی مریشک" at bounding box center [602, 362] width 616 height 24
paste input "گەسی مریشکی ساج"
type input "ساندویچی گەسی مریشکی ساج"
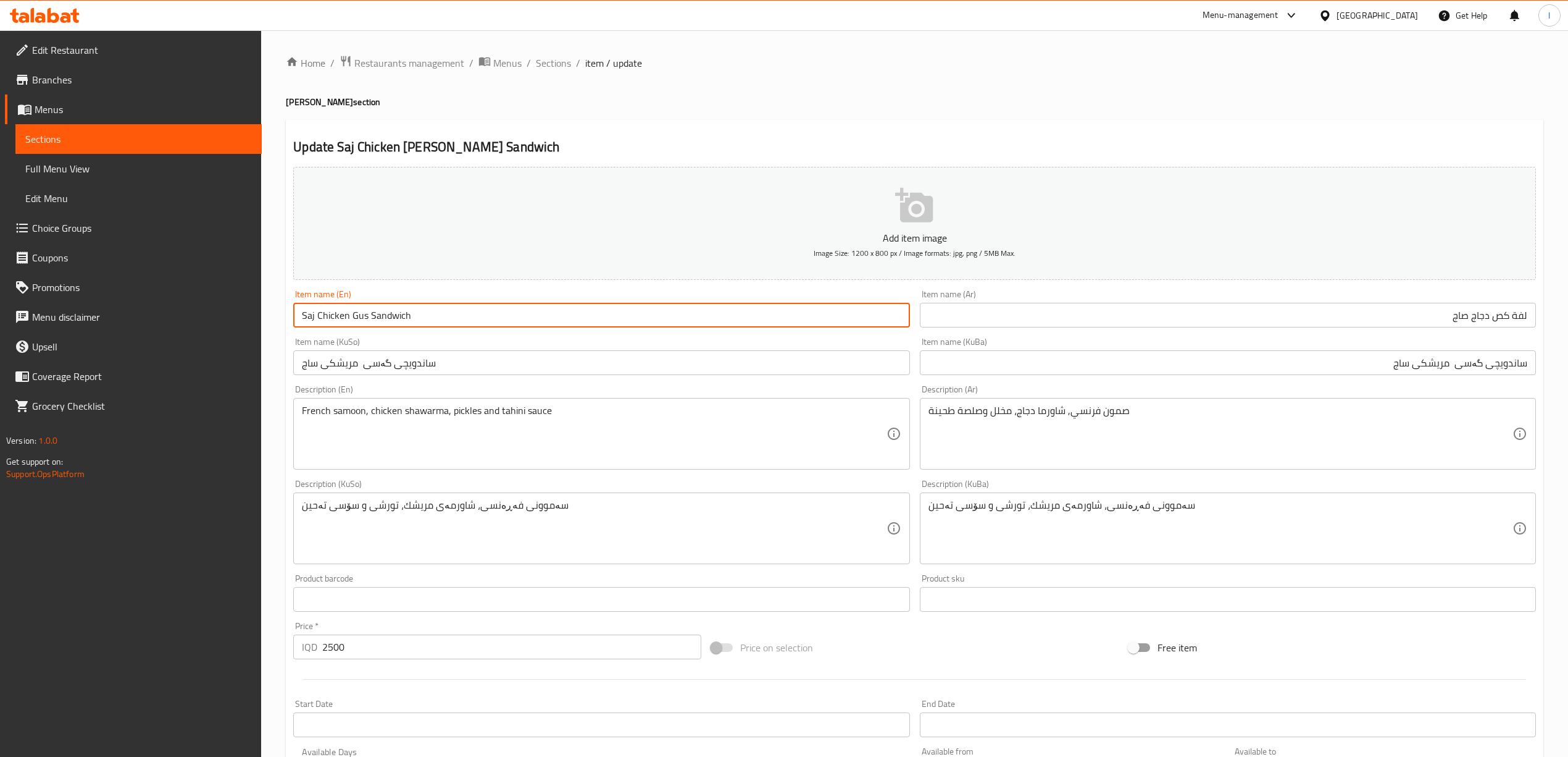
click at [360, 328] on input "Saj Chicken Gus Sandwich" at bounding box center [602, 314] width 616 height 24
click at [326, 333] on div "Item name (KuSo) ساندویچی گەسی مریشکی ساج Item name (KuSo)" at bounding box center [602, 356] width 626 height 47
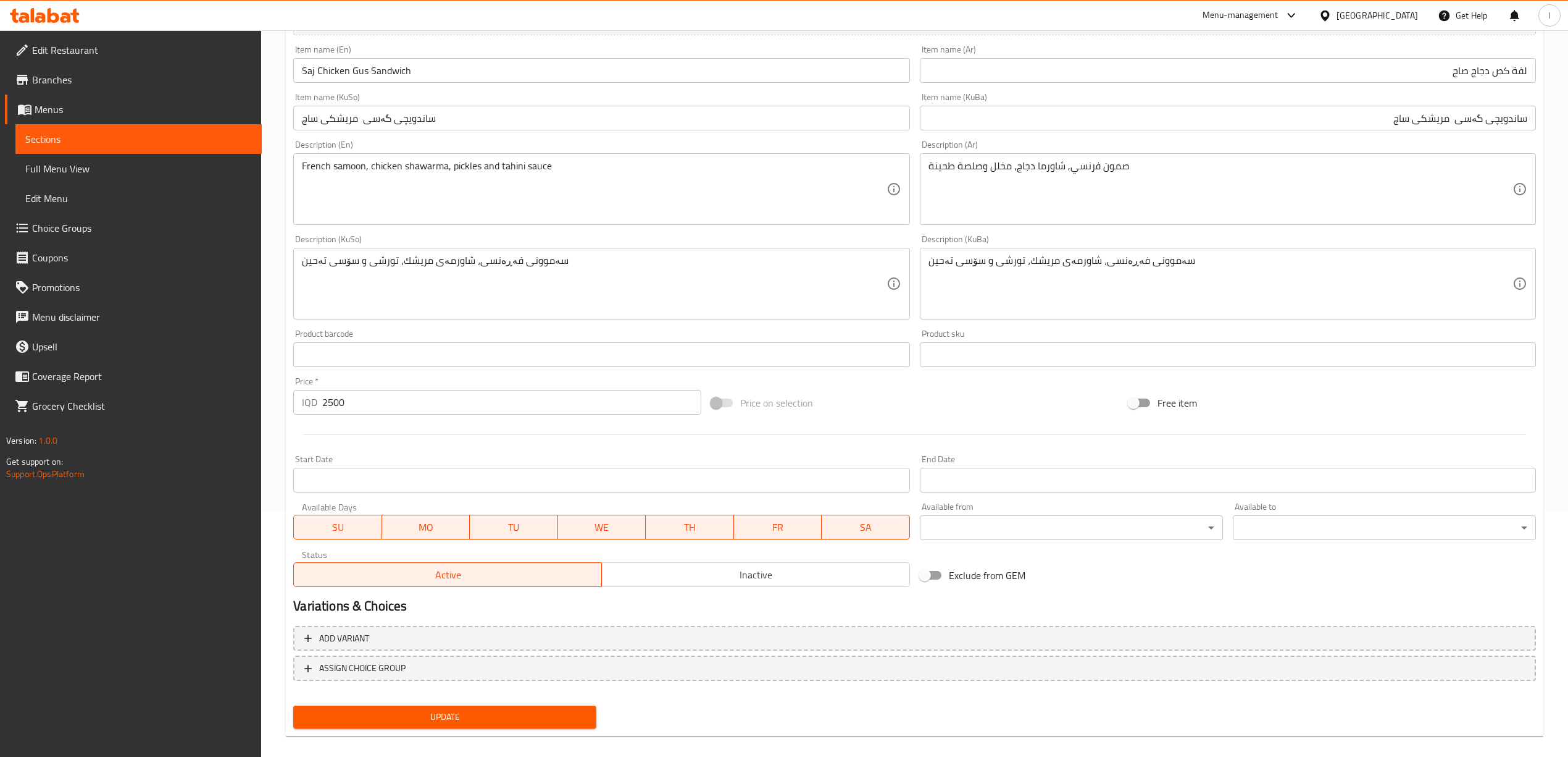
scroll to position [258, 0]
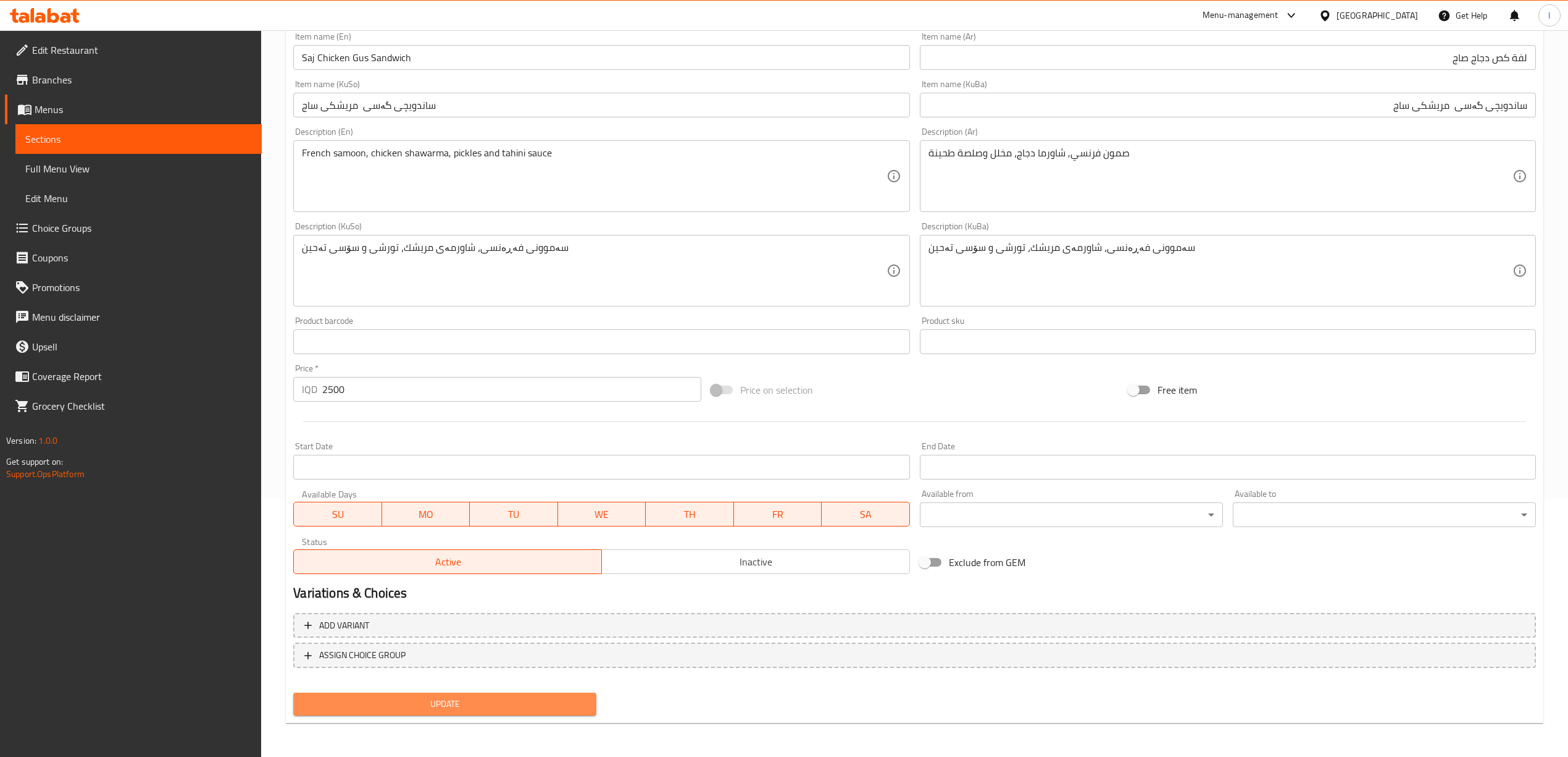
click at [353, 701] on span "Update" at bounding box center [445, 704] width 283 height 16
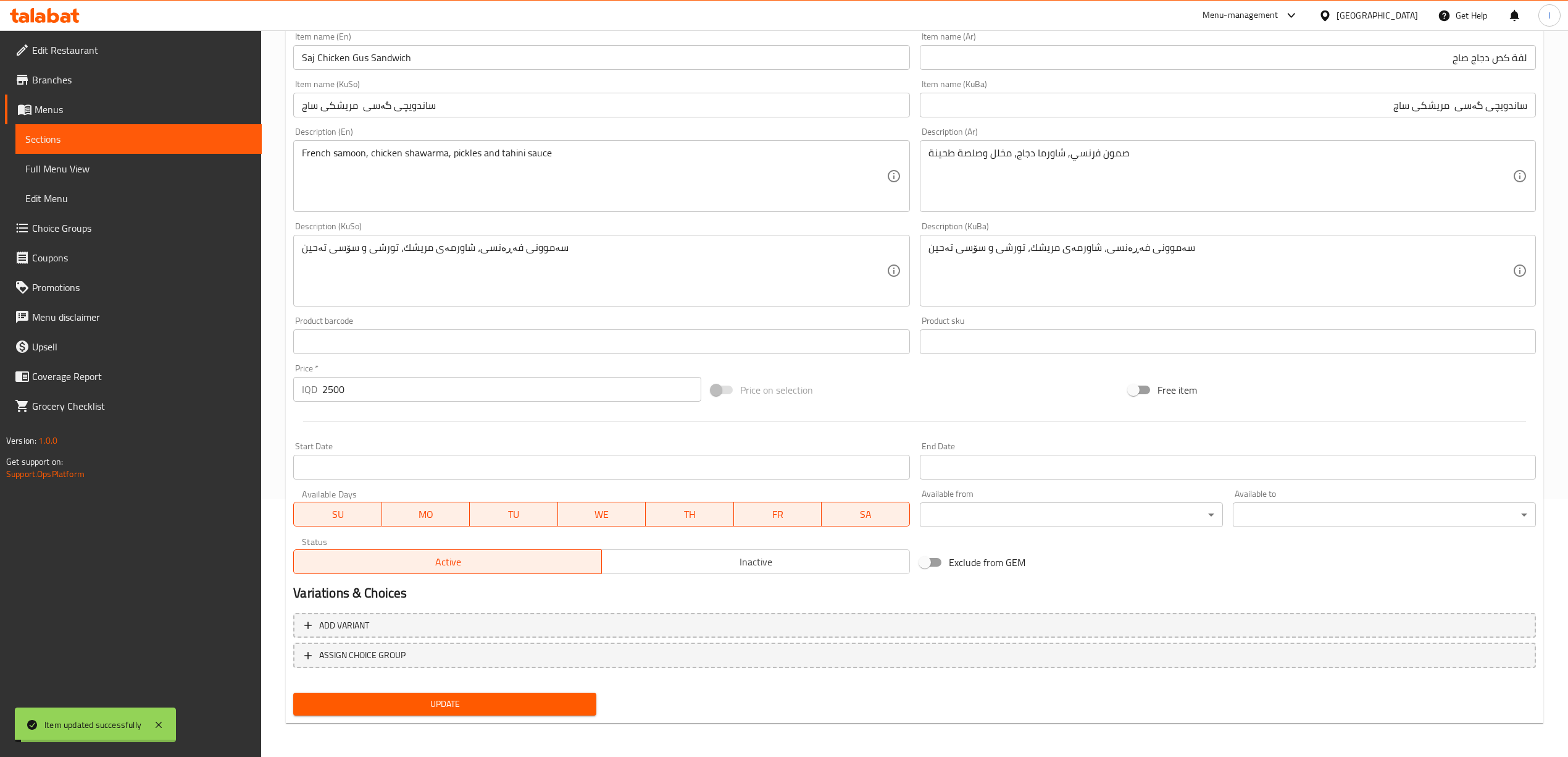
click at [96, 172] on span "Full Menu View" at bounding box center [139, 168] width 227 height 15
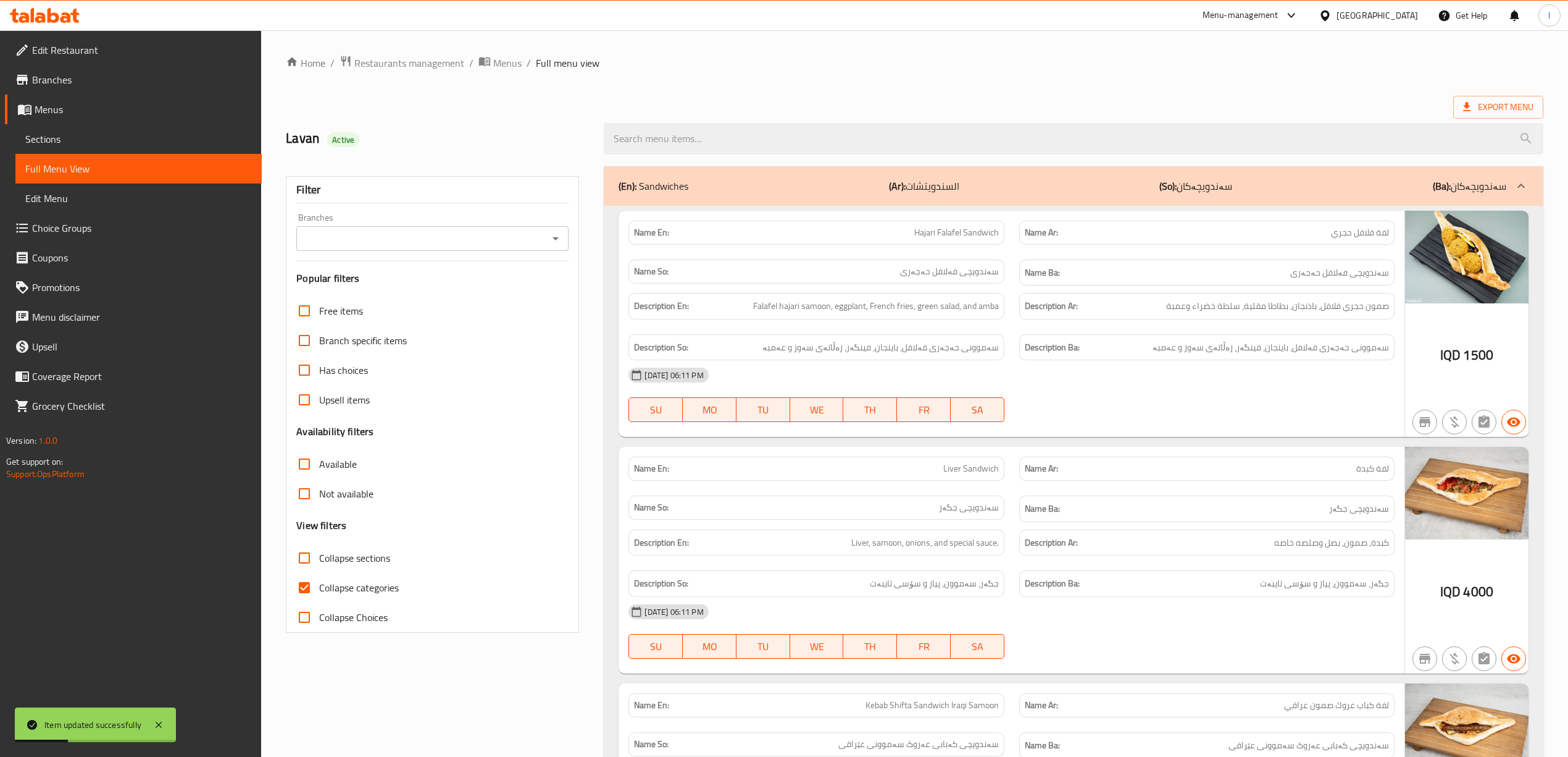
click at [352, 588] on span "Collapse categories" at bounding box center [359, 586] width 79 height 15
click at [319, 588] on input "Collapse categories" at bounding box center [304, 587] width 30 height 30
checkbox input "false"
click at [503, 244] on input "Branches" at bounding box center [423, 238] width 244 height 17
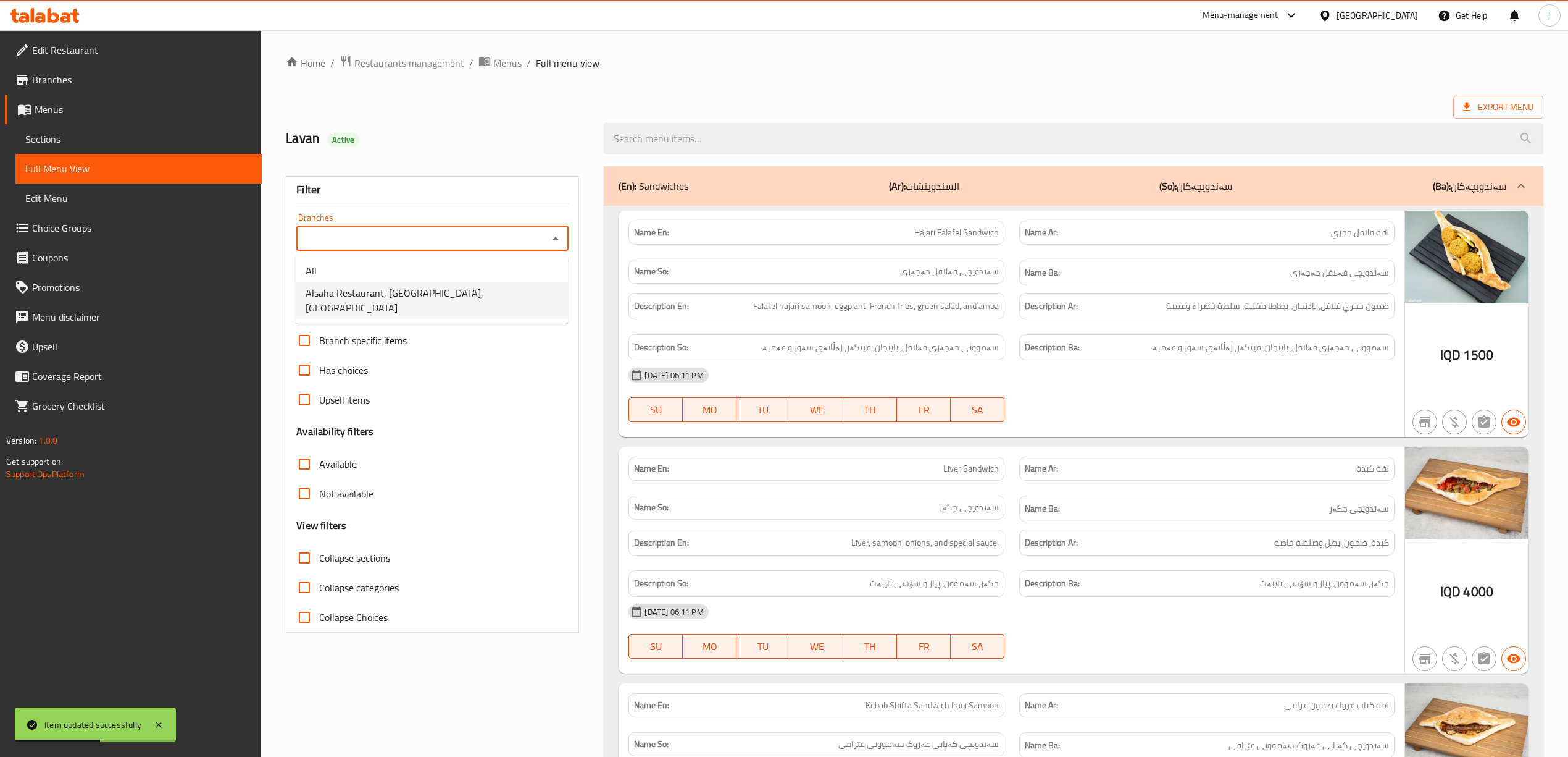
click at [469, 294] on span "Alsaha Restaurant, Adhmiyah, Al aathameya" at bounding box center [431, 300] width 253 height 30
type input "Alsaha Restaurant, Adhmiyah, Al aathameya"
click at [1065, 305] on h6 "Description Ar: صمون حجري فلافل، باذنجان، بطاطا مقلية، سلطة خضراء وعمبة" at bounding box center [1207, 306] width 364 height 16
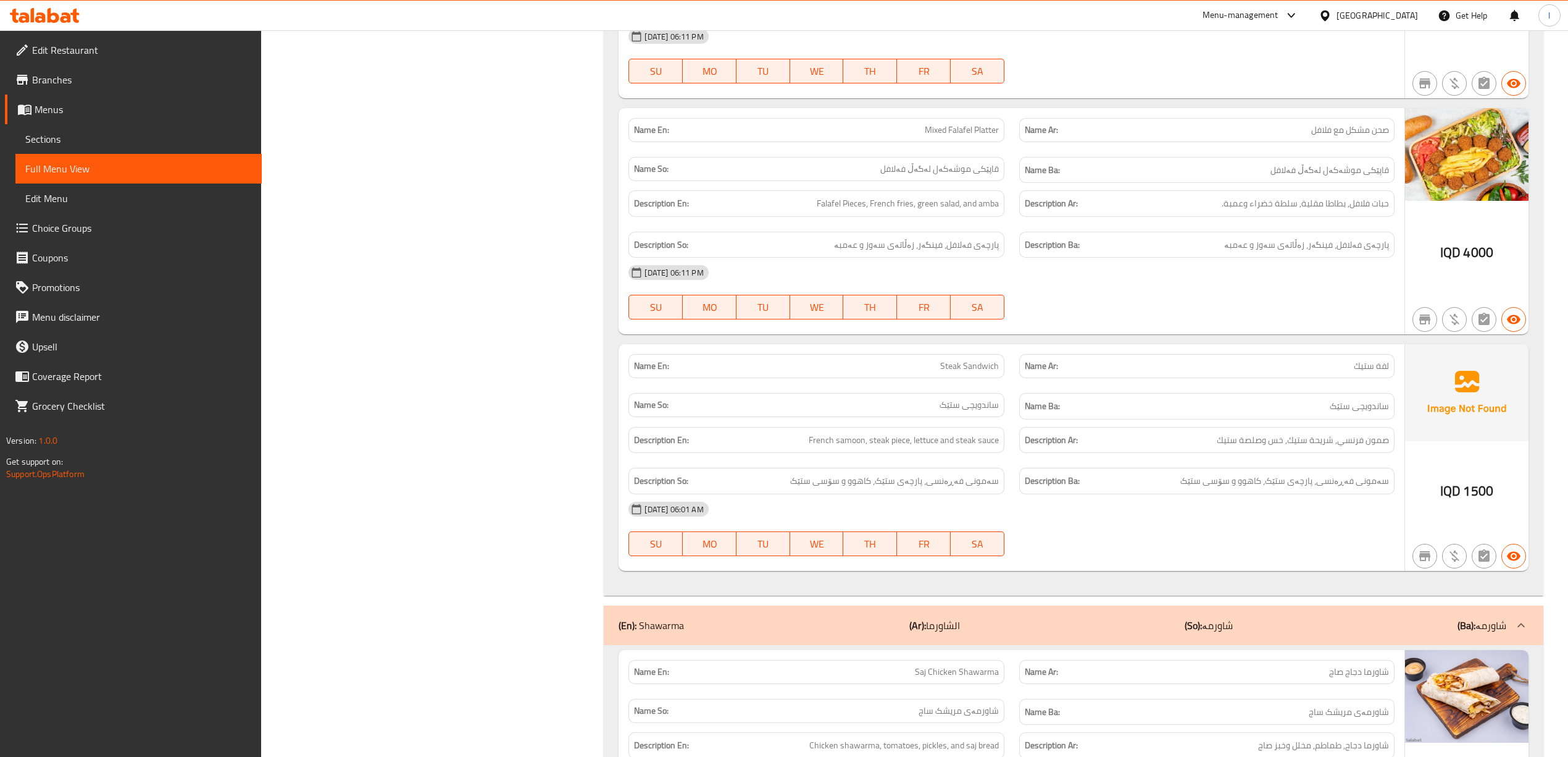
scroll to position [1505, 0]
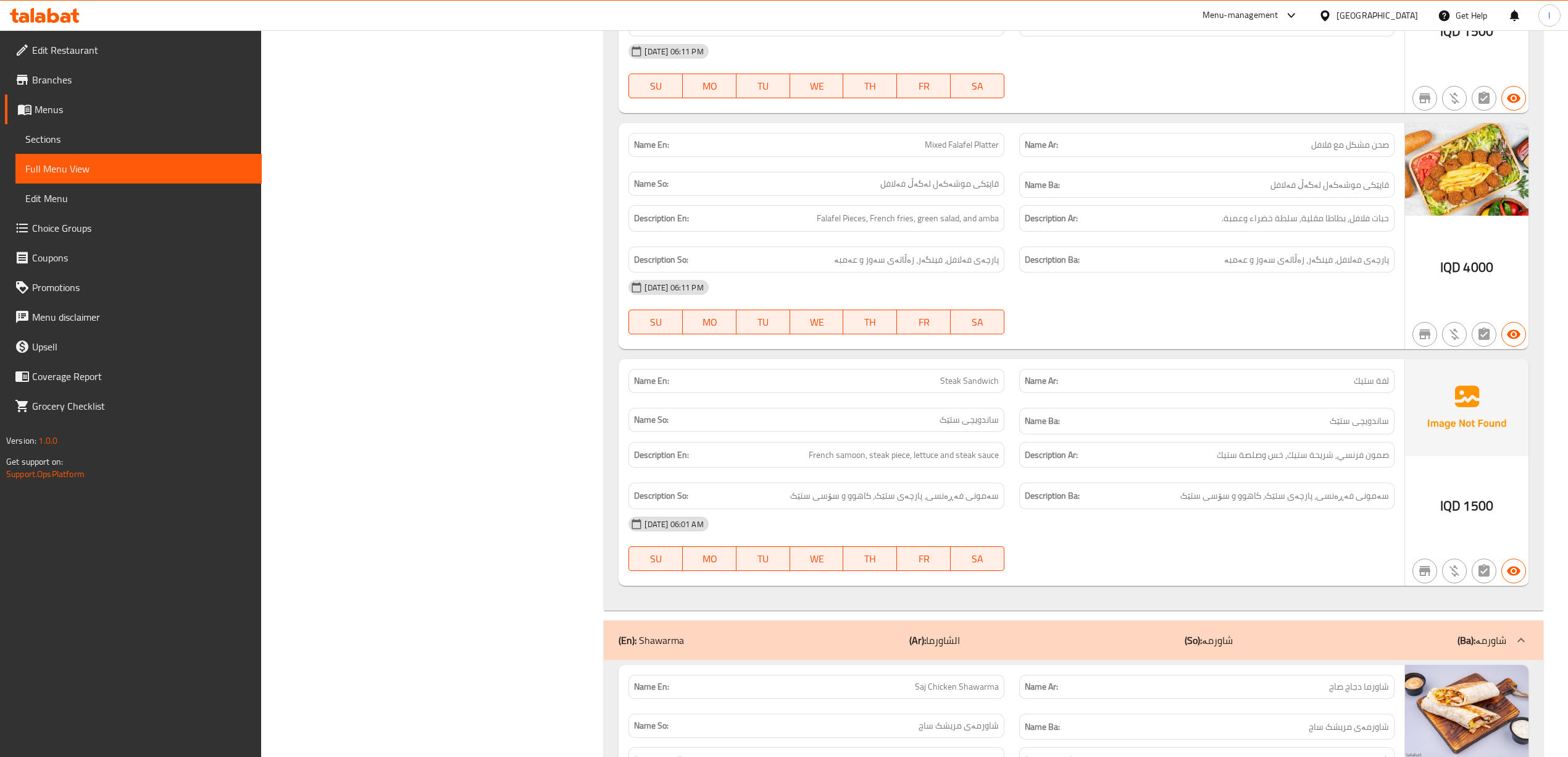
click at [36, 32] on ul "Edit Restaurant Branches Menus Sections Full Menu View Edit Menu Choice Groups …" at bounding box center [126, 228] width 271 height 395
click at [36, 19] on icon at bounding box center [40, 17] width 11 height 11
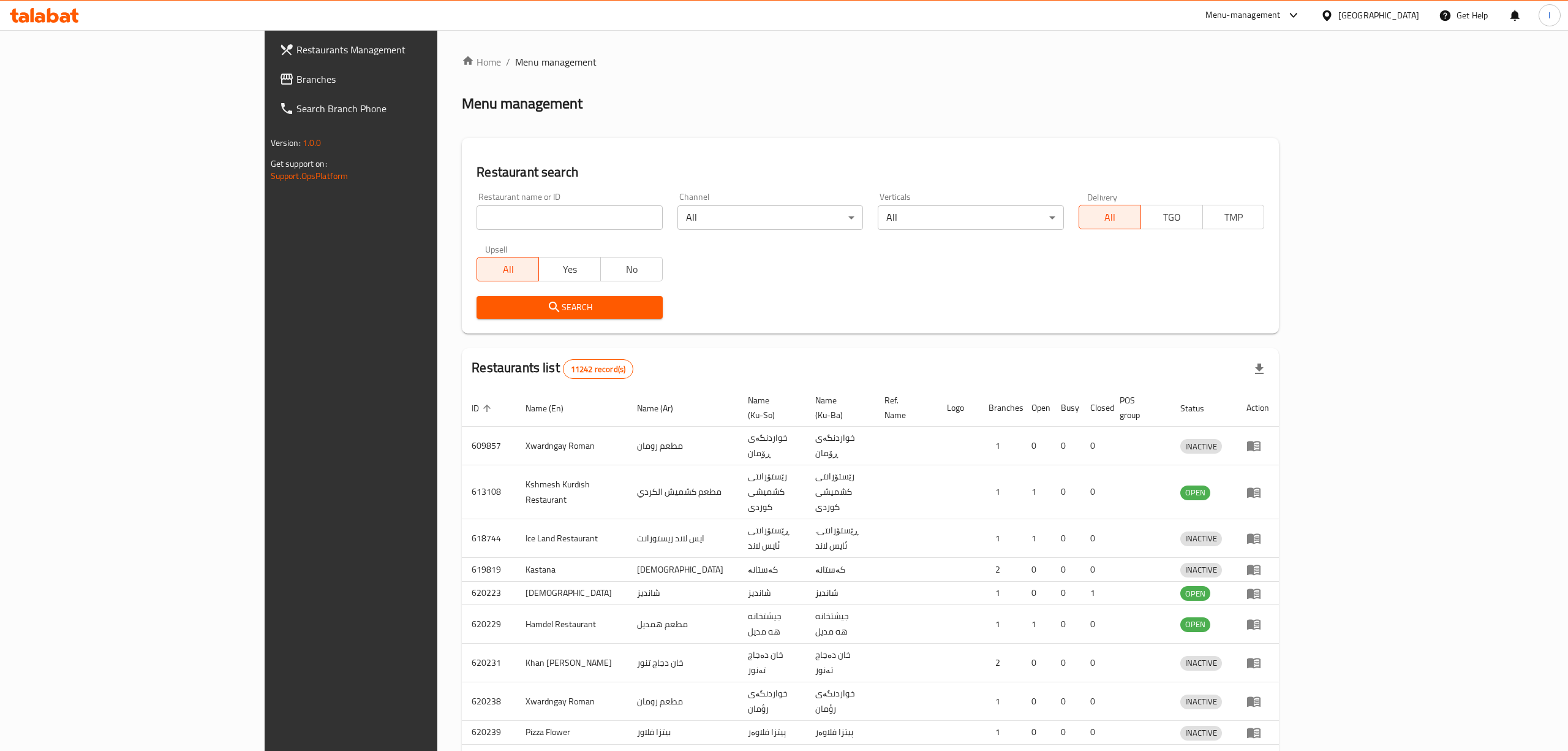
click at [476, 204] on div at bounding box center [784, 375] width 1568 height 751
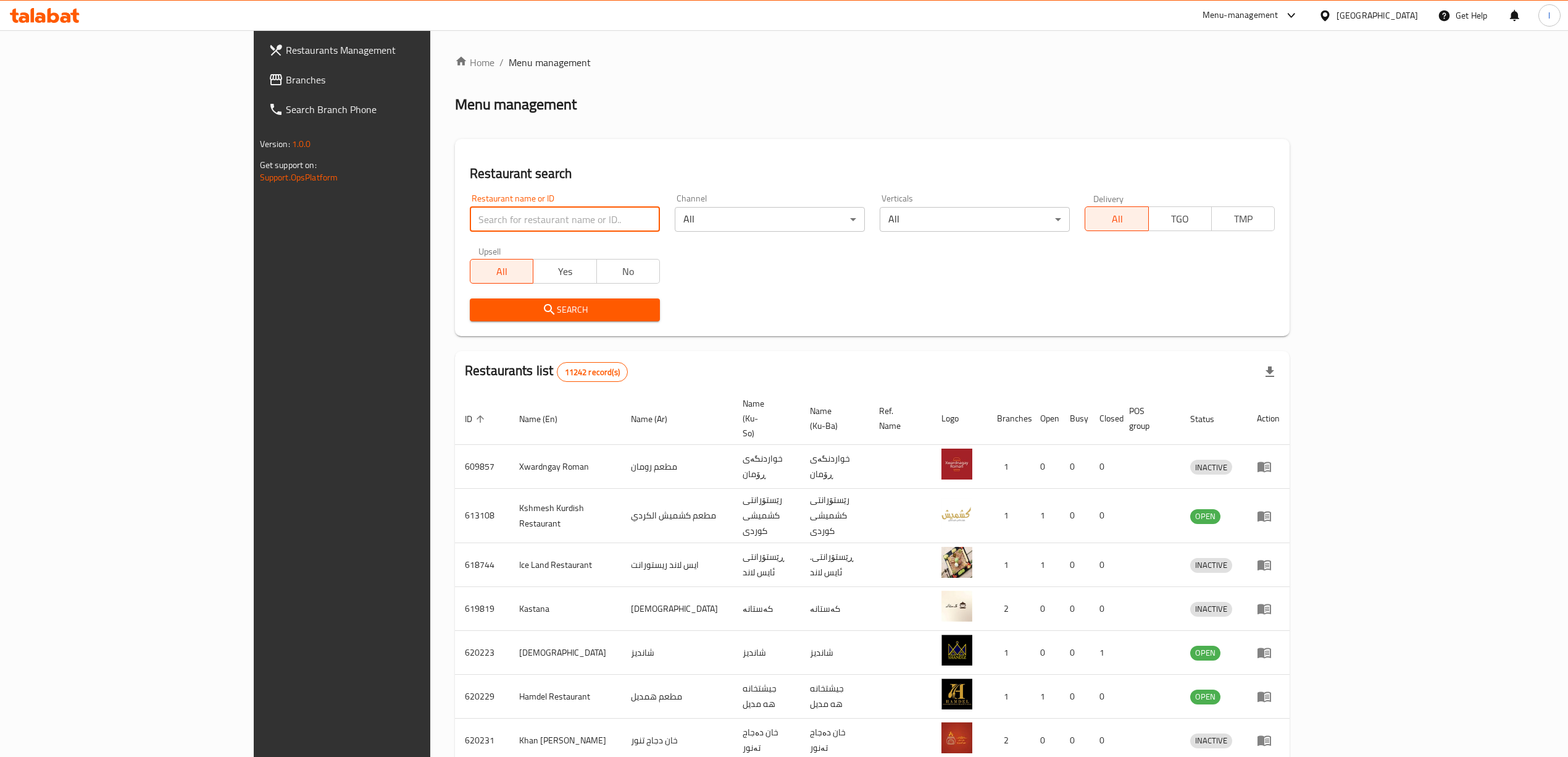
click at [470, 211] on input "search" at bounding box center [565, 218] width 190 height 24
paste input "676419"
type input "676419"
click button "Search" at bounding box center [565, 310] width 190 height 23
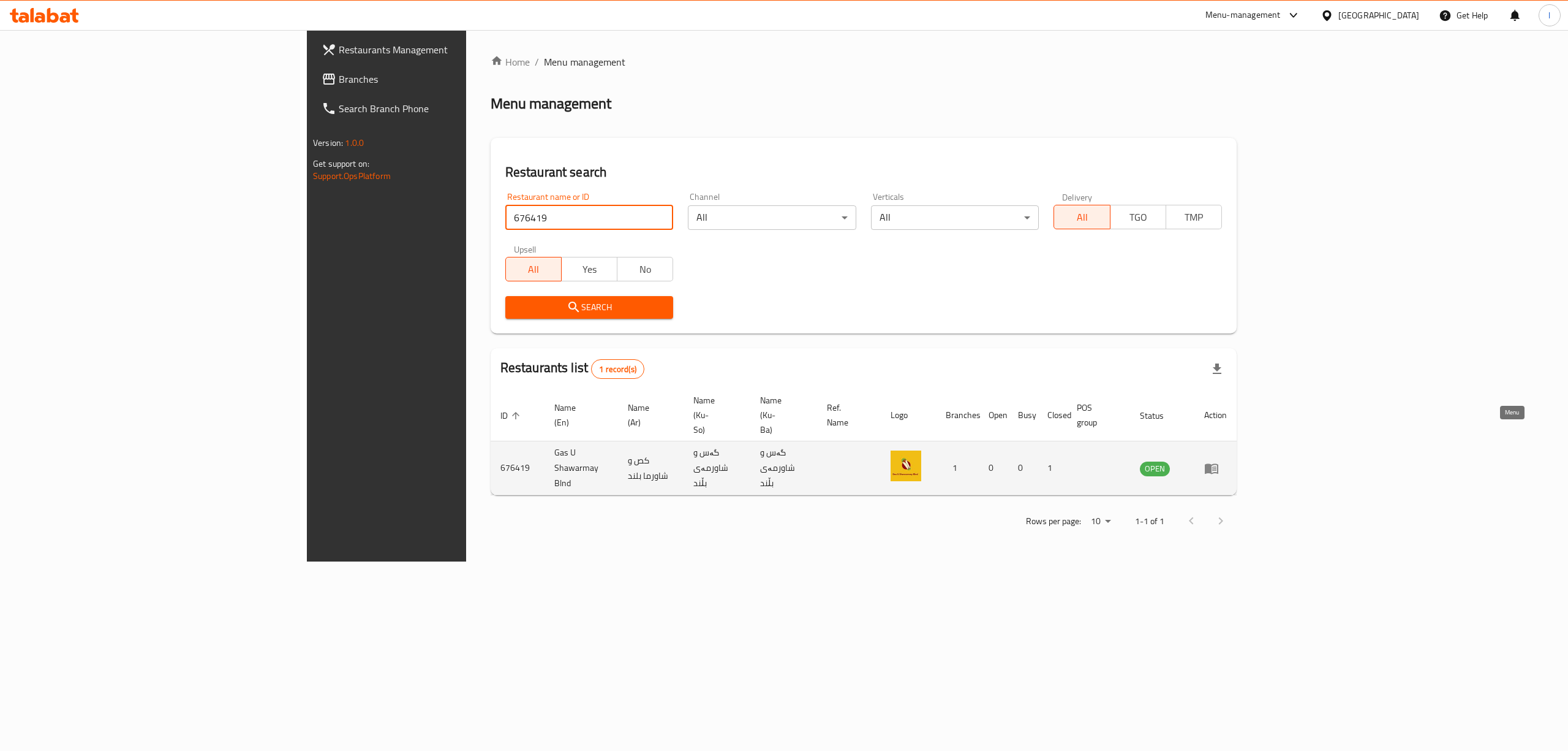
click at [1227, 461] on link "enhanced table" at bounding box center [1216, 467] width 23 height 14
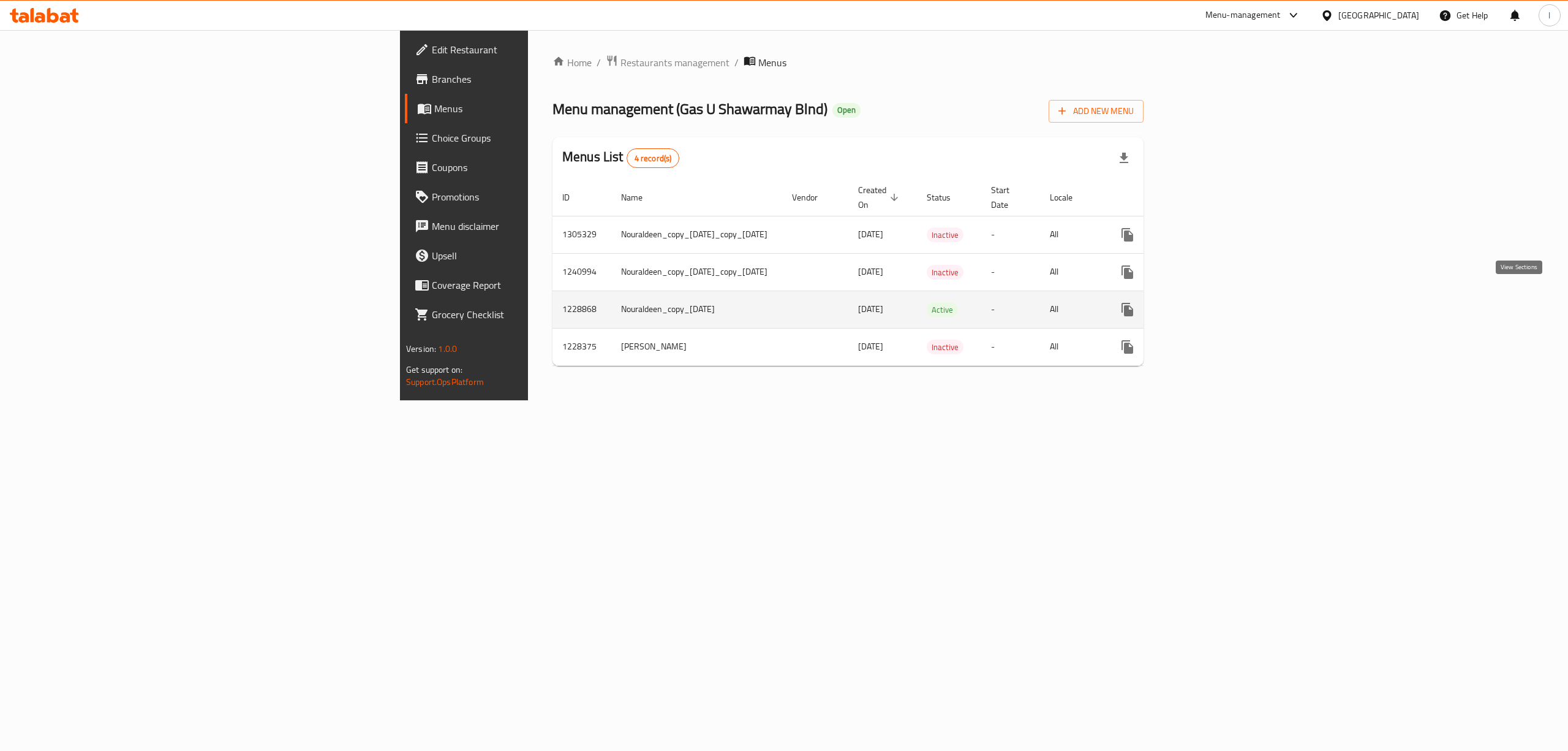
click at [1223, 302] on icon "enhanced table" at bounding box center [1215, 309] width 14 height 14
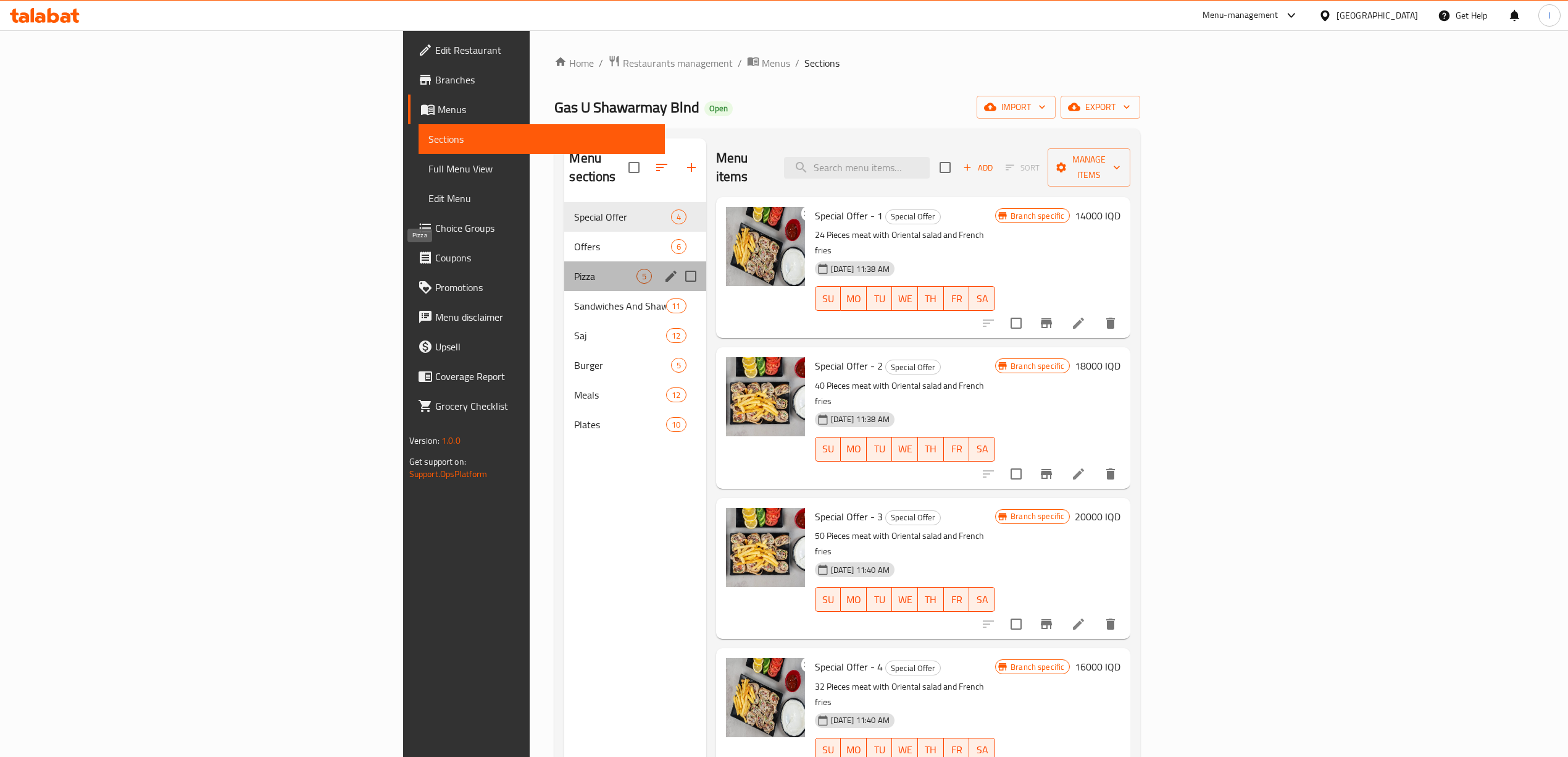
click at [575, 268] on span "Pizza" at bounding box center [606, 275] width 62 height 15
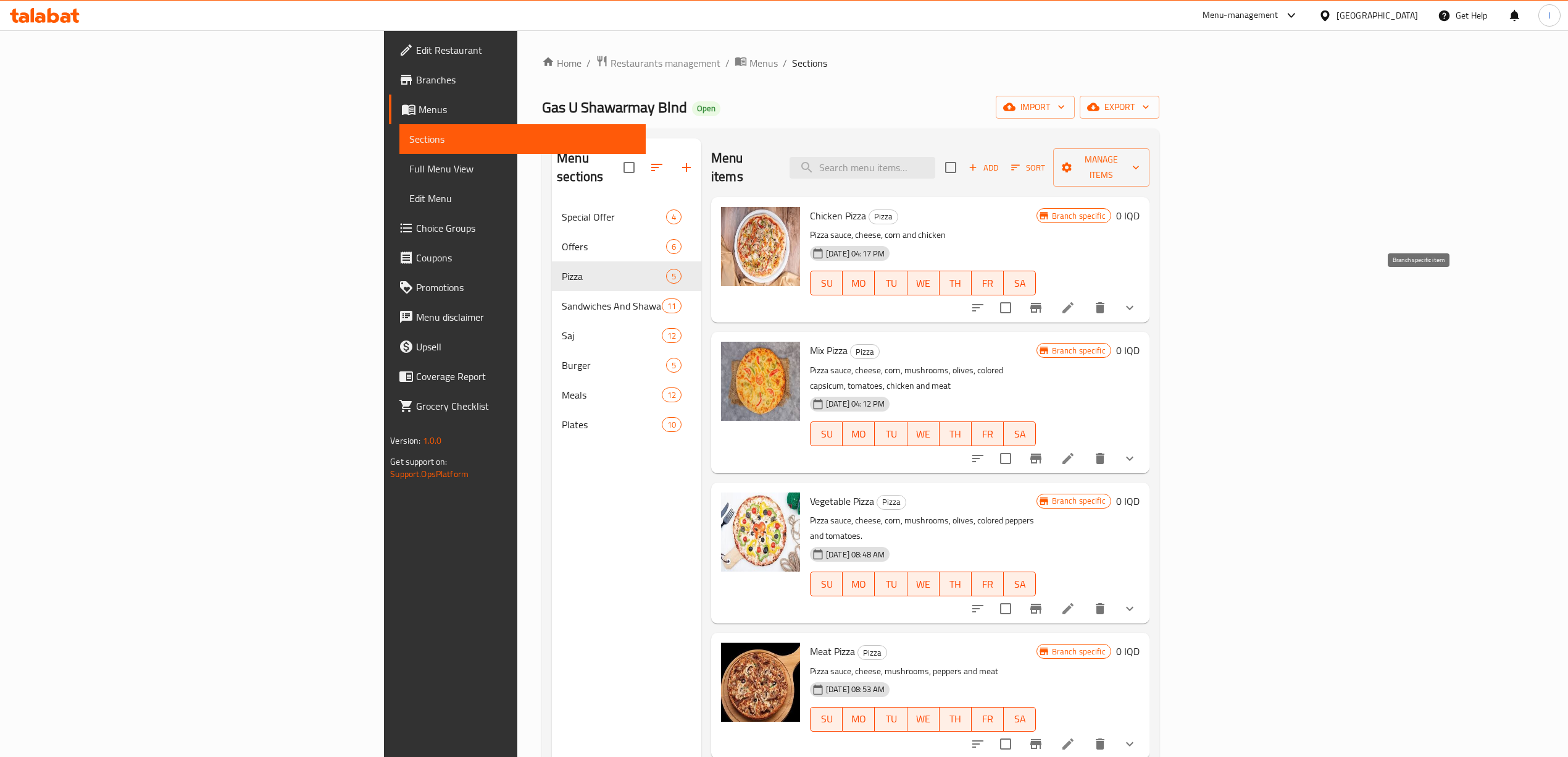
click at [1044, 300] on icon "Branch-specific-item" at bounding box center [1036, 307] width 15 height 15
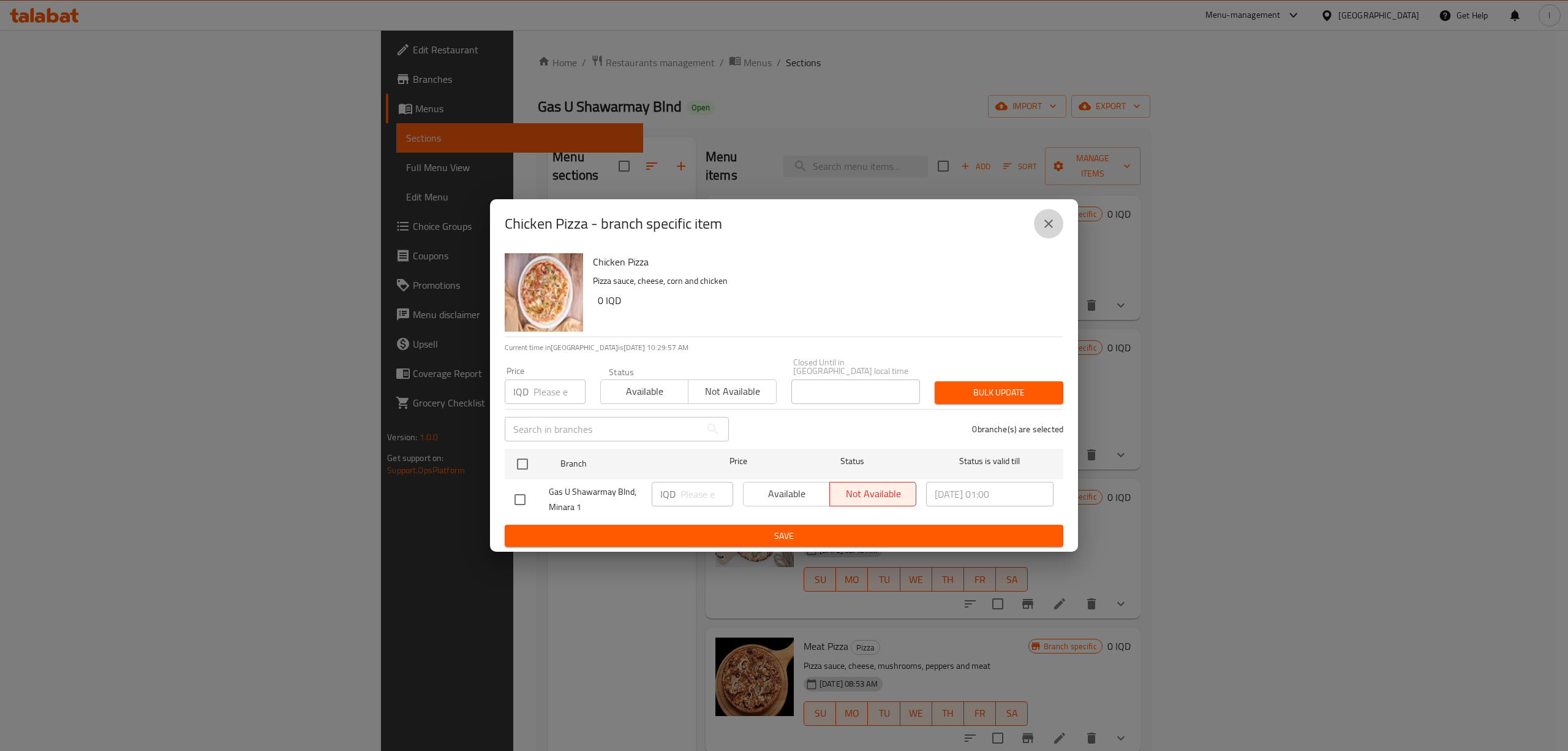
click at [1047, 227] on icon "close" at bounding box center [1048, 223] width 14 height 14
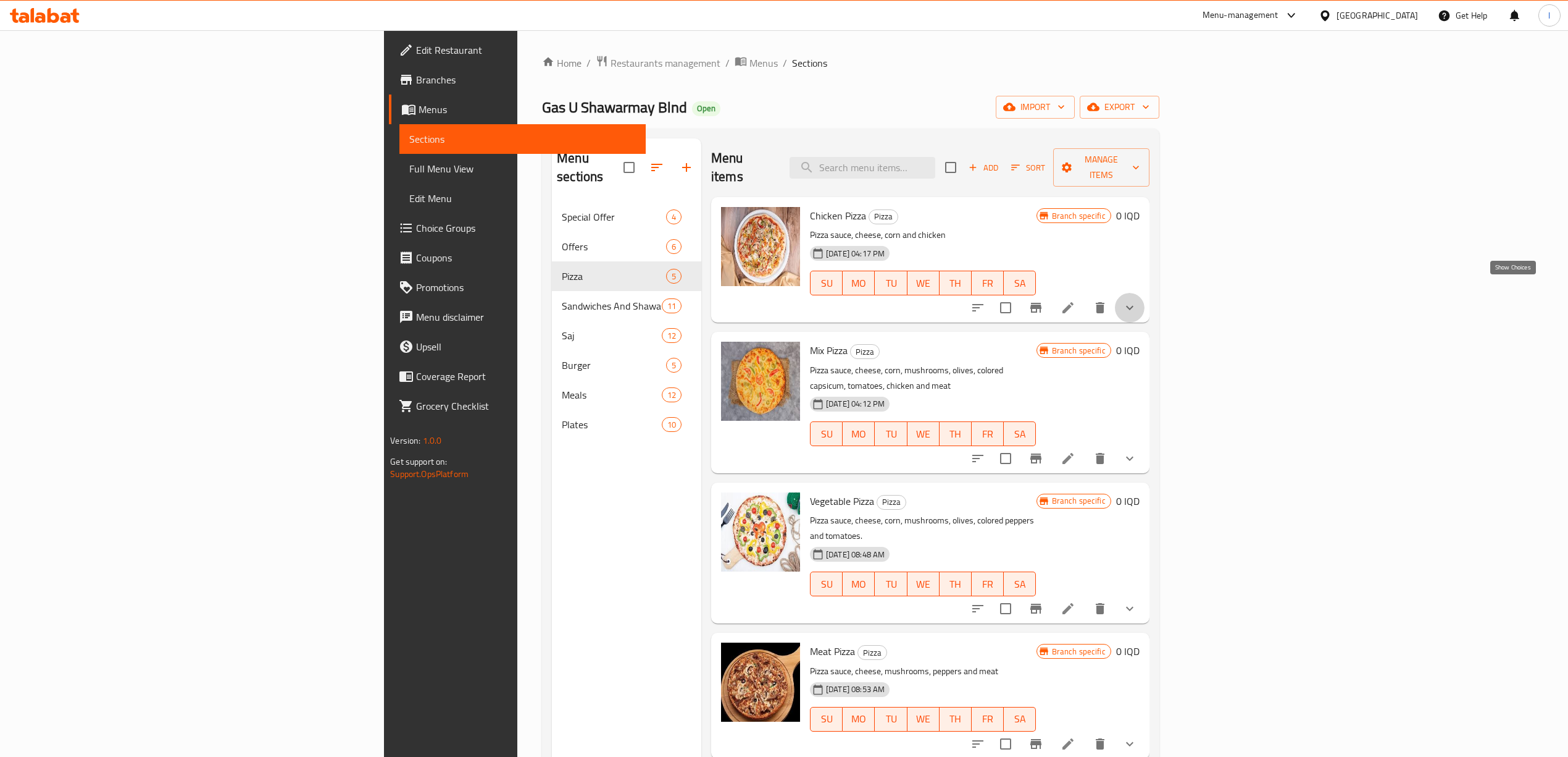
click at [1138, 300] on icon "show more" at bounding box center [1129, 307] width 15 height 15
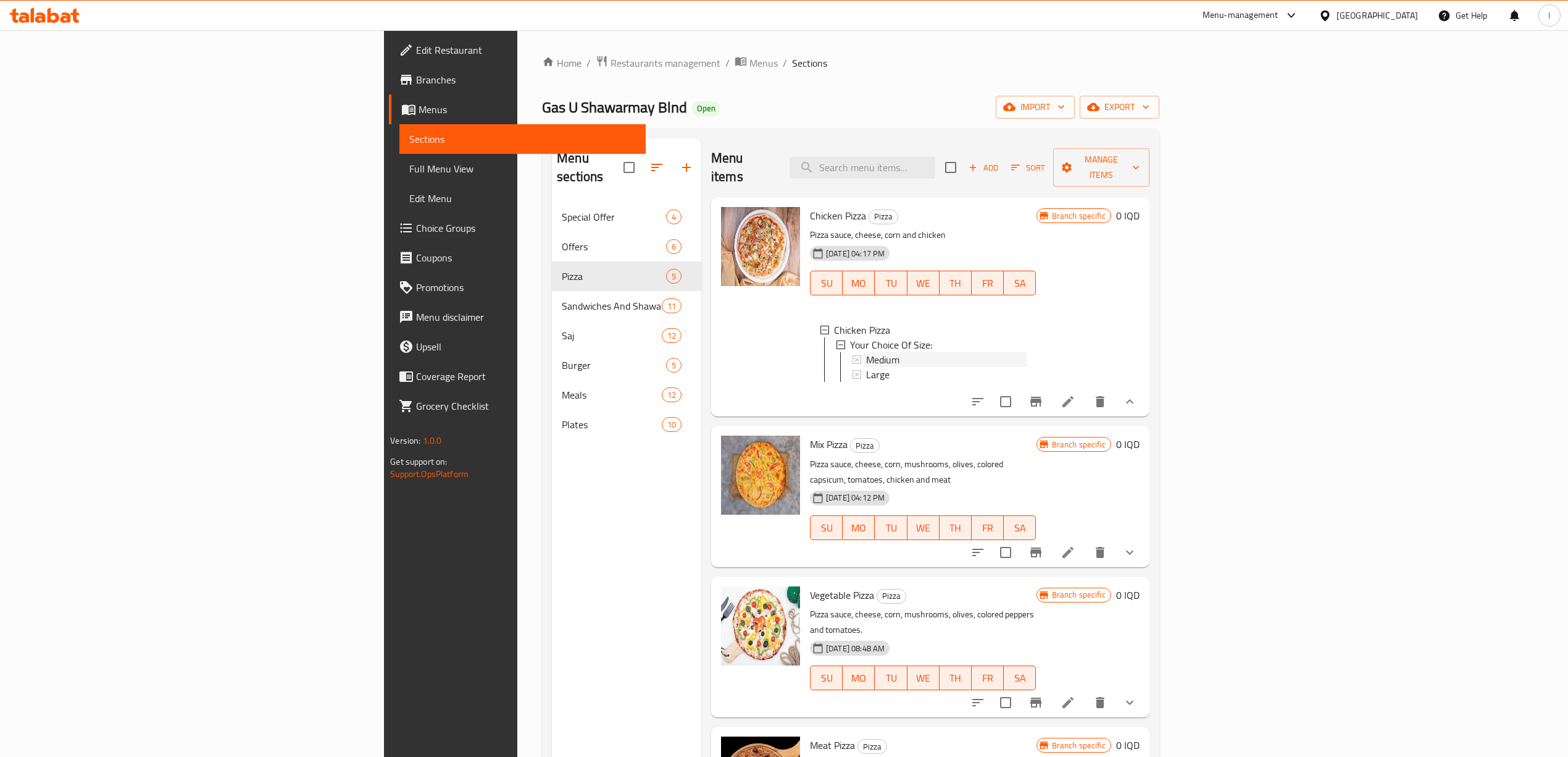
click at [866, 352] on span "Medium" at bounding box center [883, 359] width 33 height 15
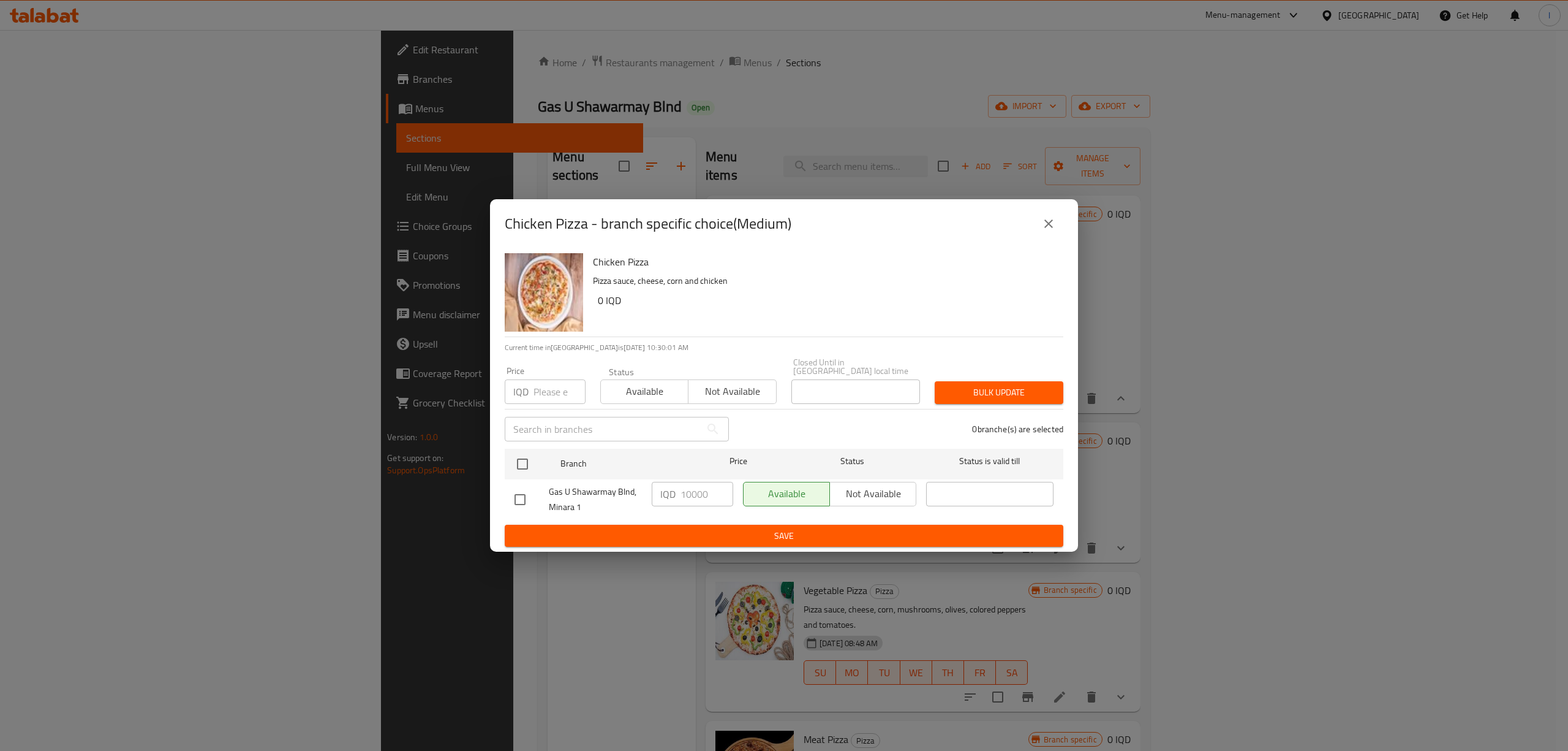
click at [1047, 231] on icon "close" at bounding box center [1048, 223] width 14 height 14
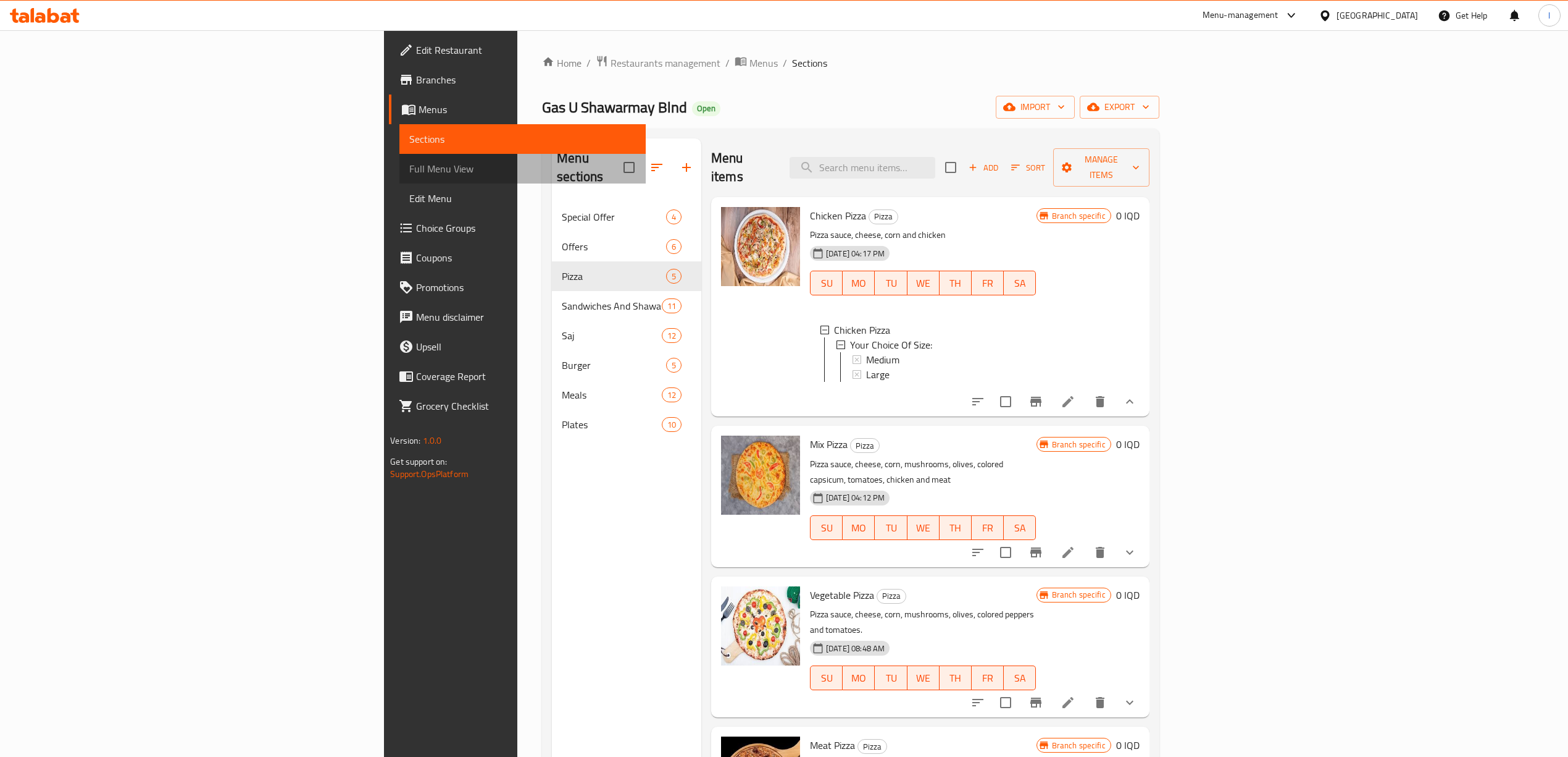
click at [409, 173] on span "Full Menu View" at bounding box center [522, 168] width 227 height 15
click at [416, 221] on span "Choice Groups" at bounding box center [525, 227] width 220 height 15
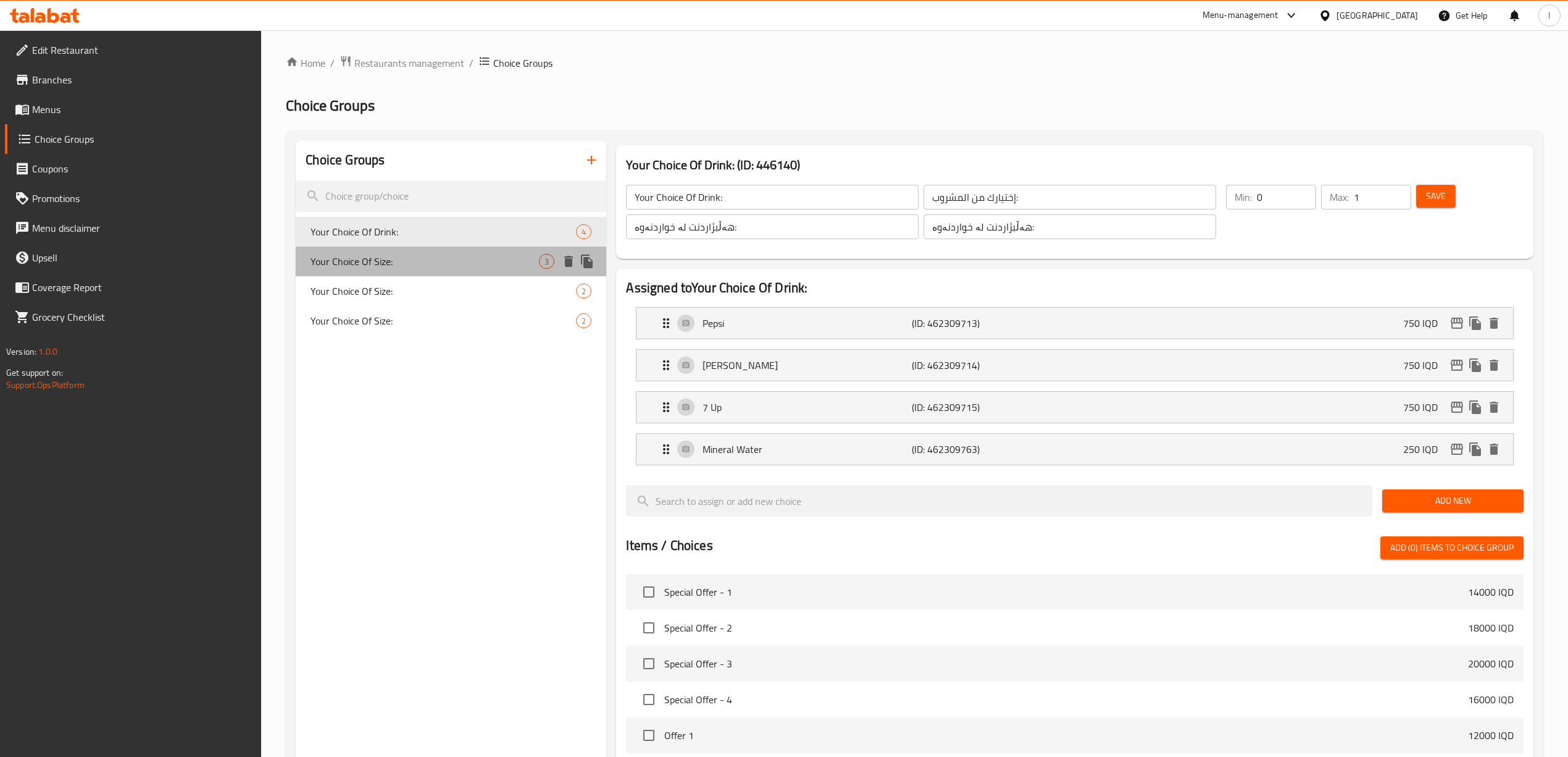
click at [401, 258] on span "Your Choice Of Size:" at bounding box center [425, 261] width 229 height 15
type input "Your Choice Of Size:"
type input "إختيارك من الحجم:"
type input "هەڵبژاردنت لە قەبارە:"
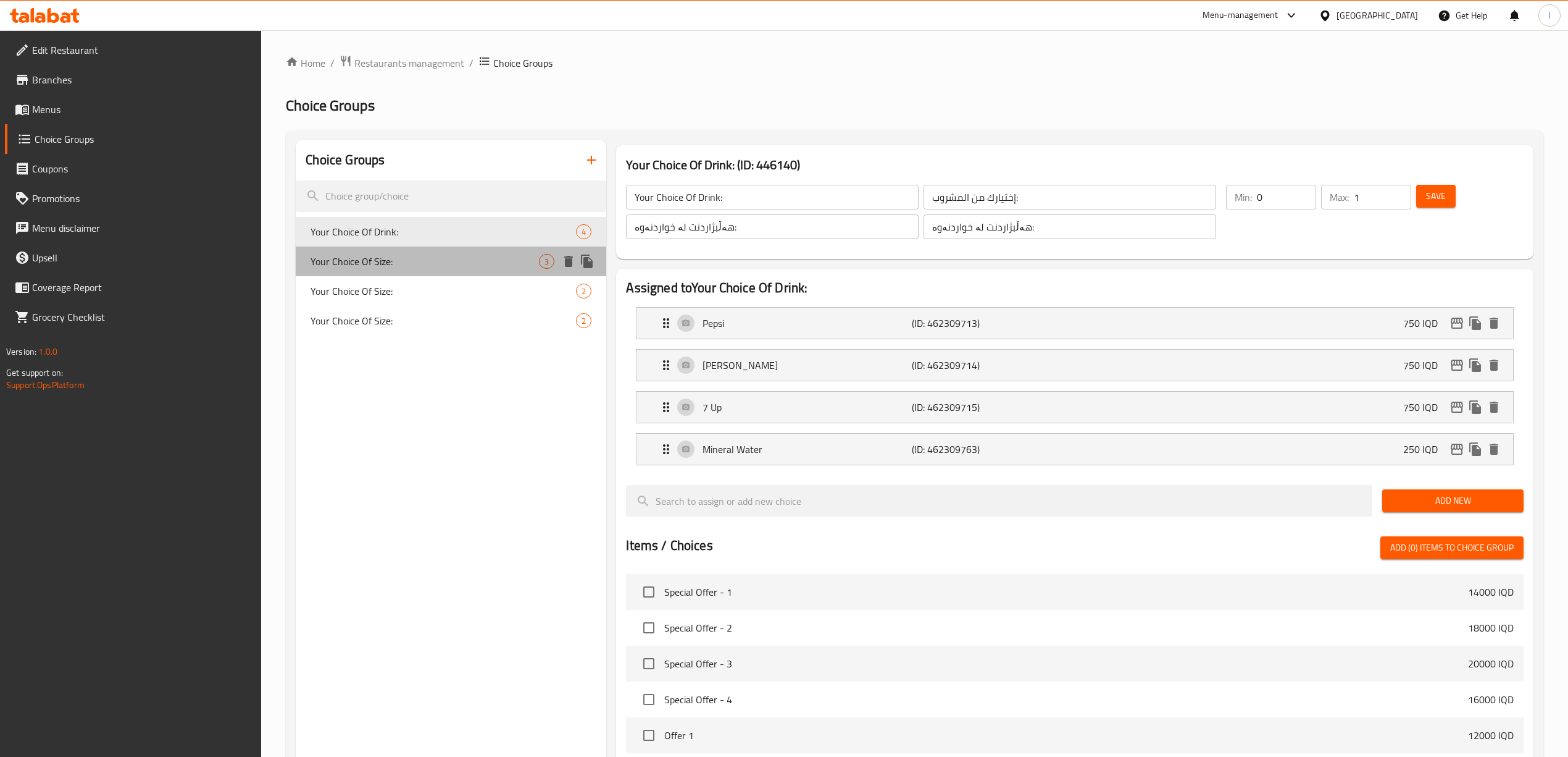
type input "1"
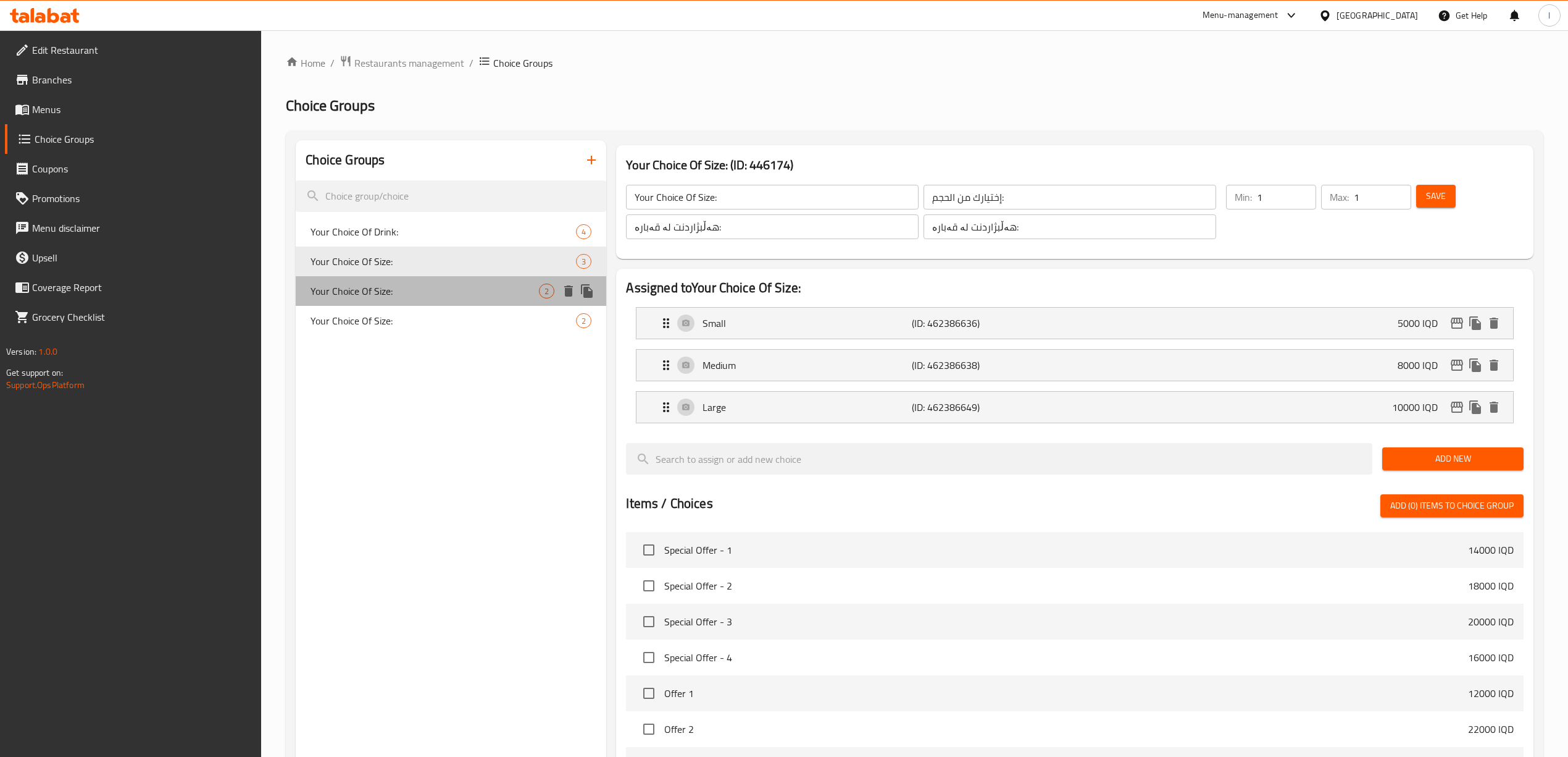
click at [383, 292] on span "Your Choice Of Size:" at bounding box center [425, 290] width 229 height 15
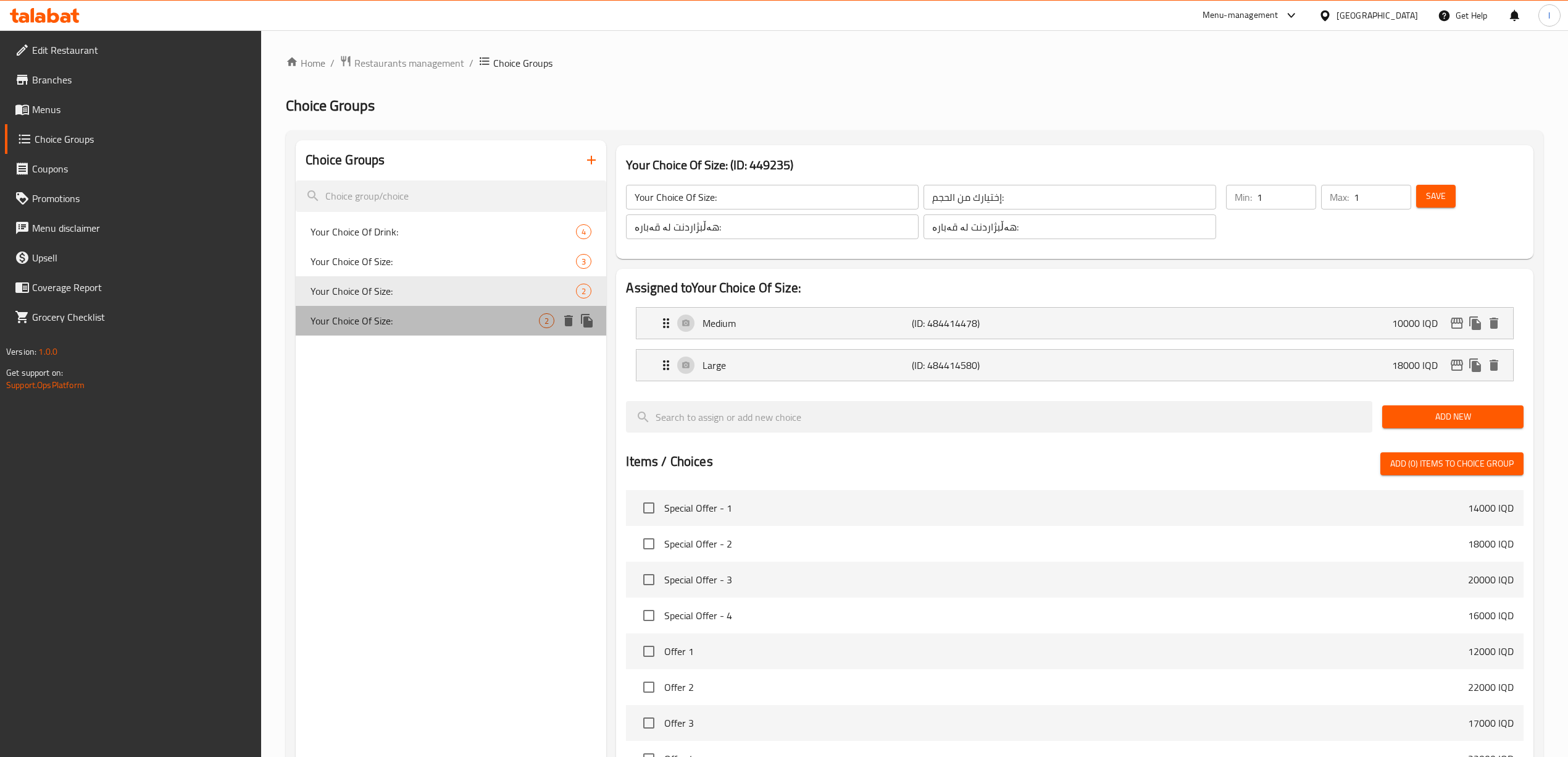
click at [374, 328] on span "Your Choice Of Size:" at bounding box center [425, 320] width 229 height 15
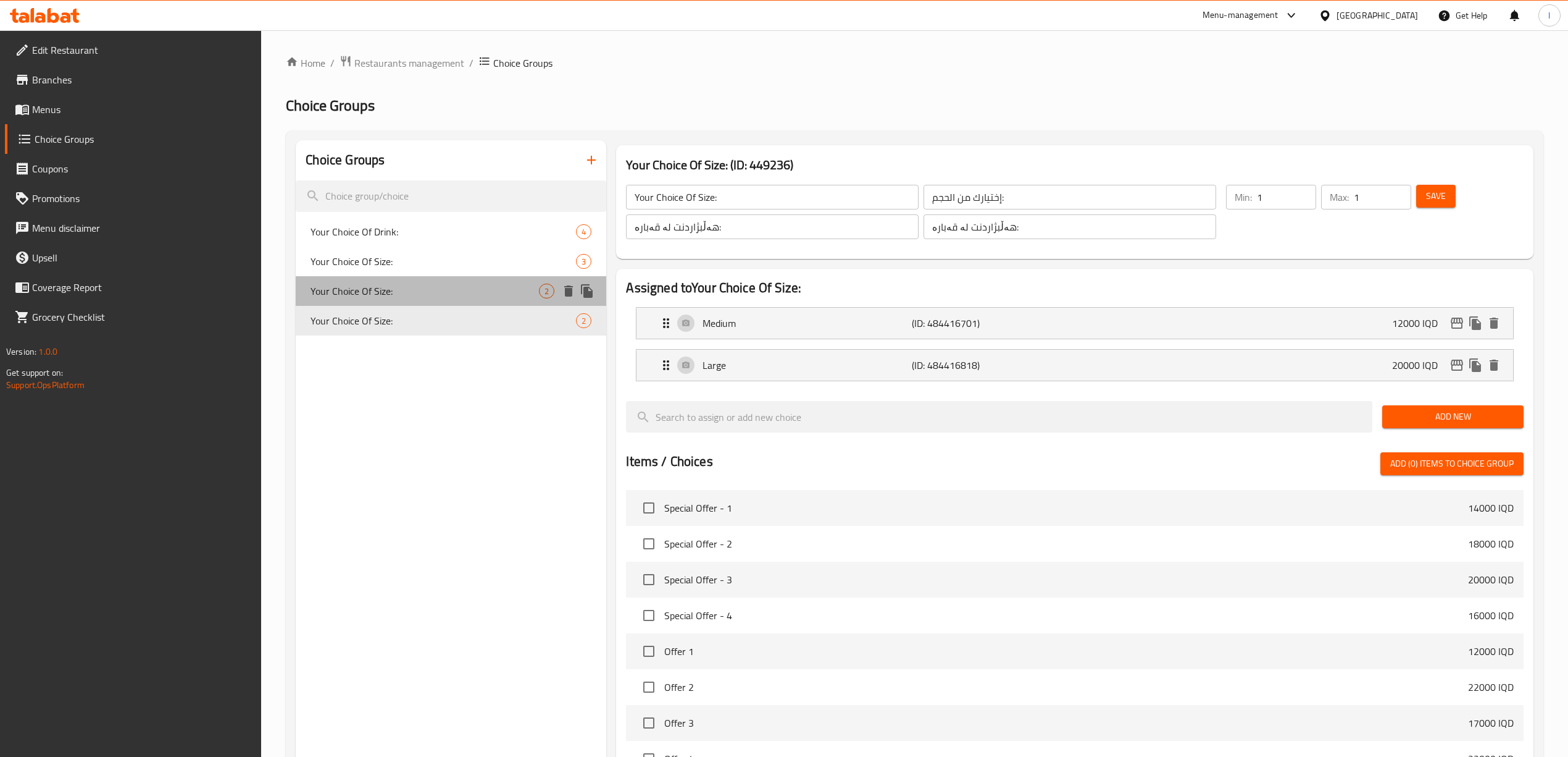
click at [381, 280] on div "Your Choice Of Size: 2" at bounding box center [451, 291] width 311 height 30
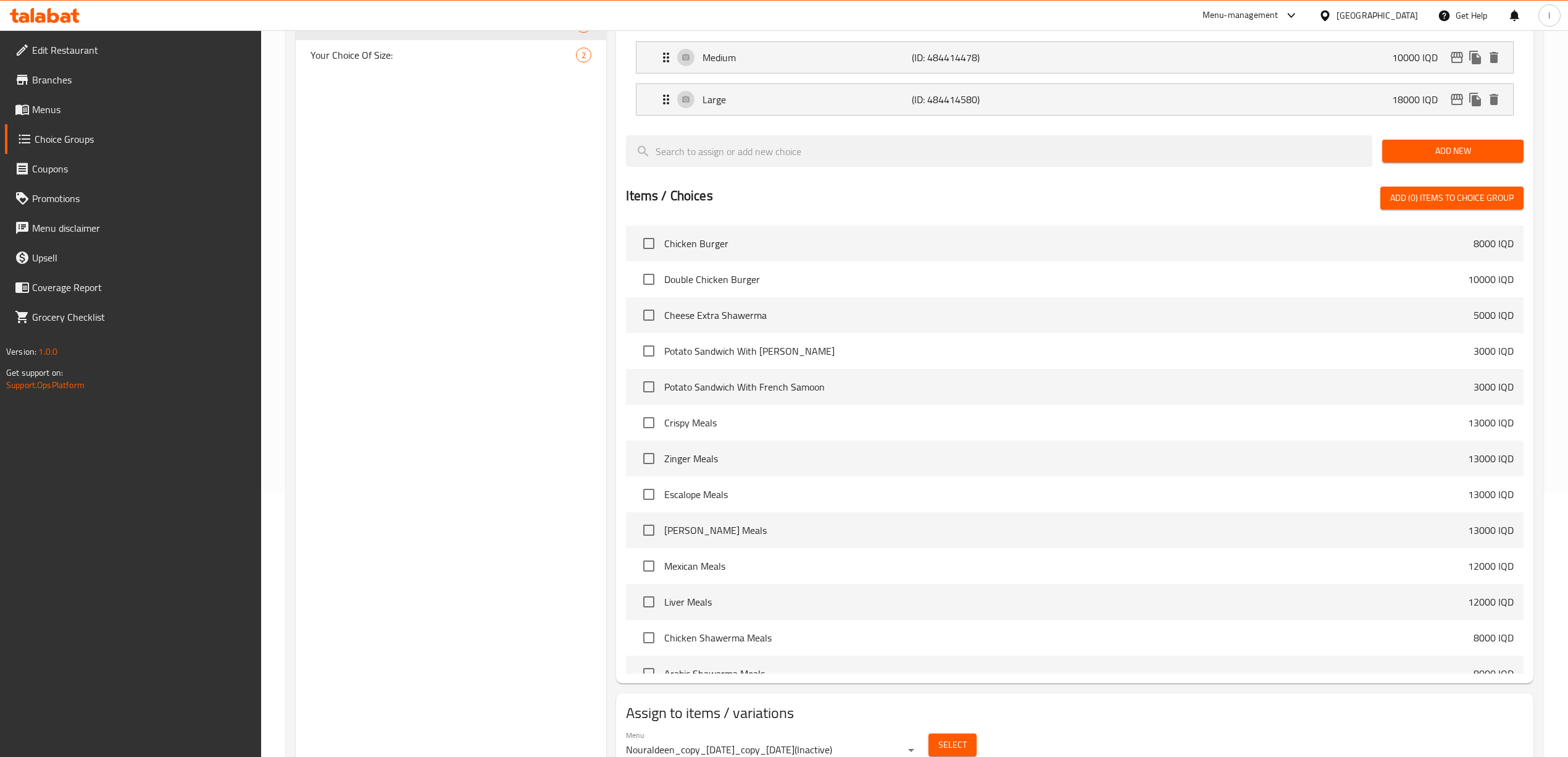
scroll to position [319, 0]
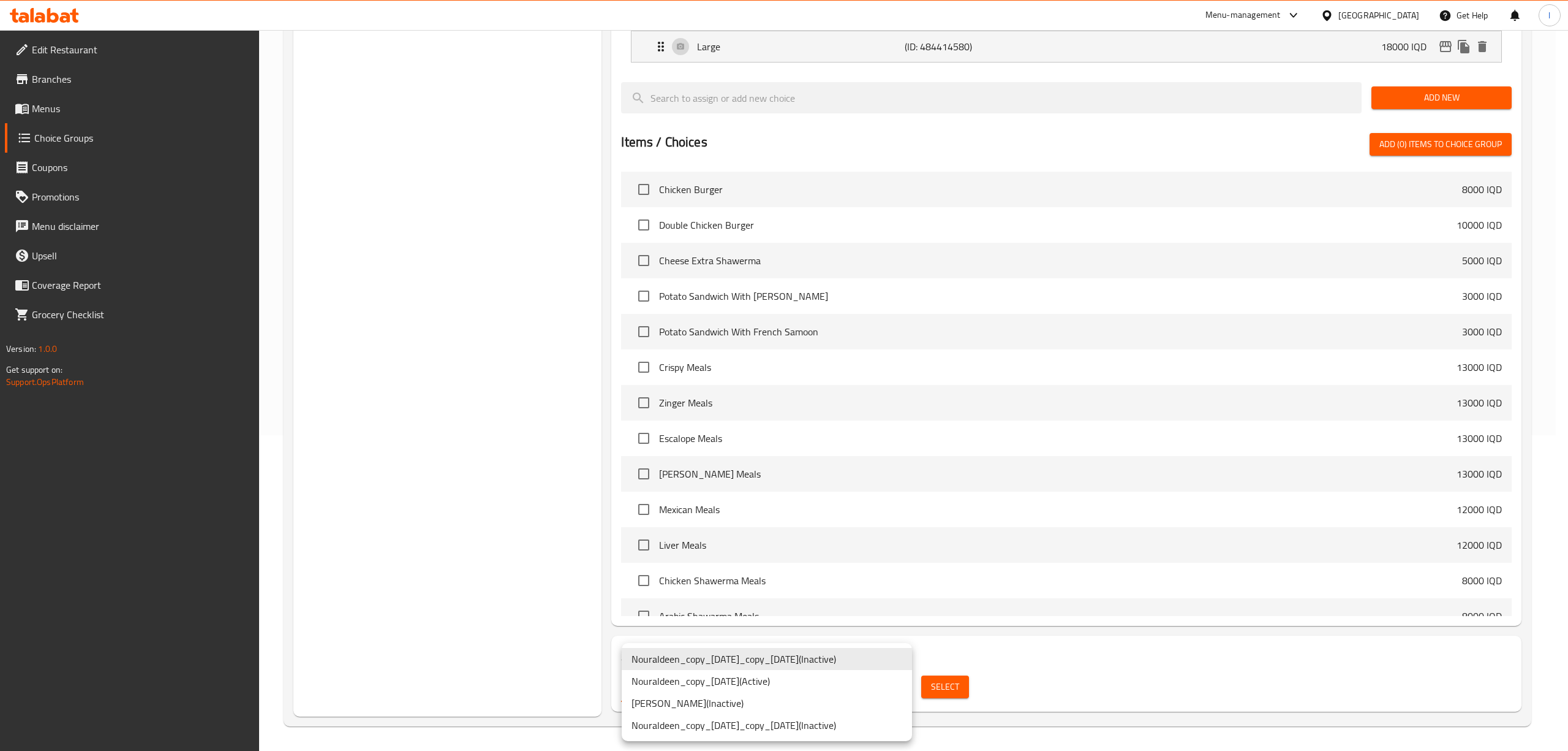
click at [907, 435] on body "​ Menu-management Iraq Get Help l Edit Restaurant Branches Menus Choice Groups …" at bounding box center [784, 74] width 1568 height 720
click at [506, 575] on div at bounding box center [784, 375] width 1568 height 751
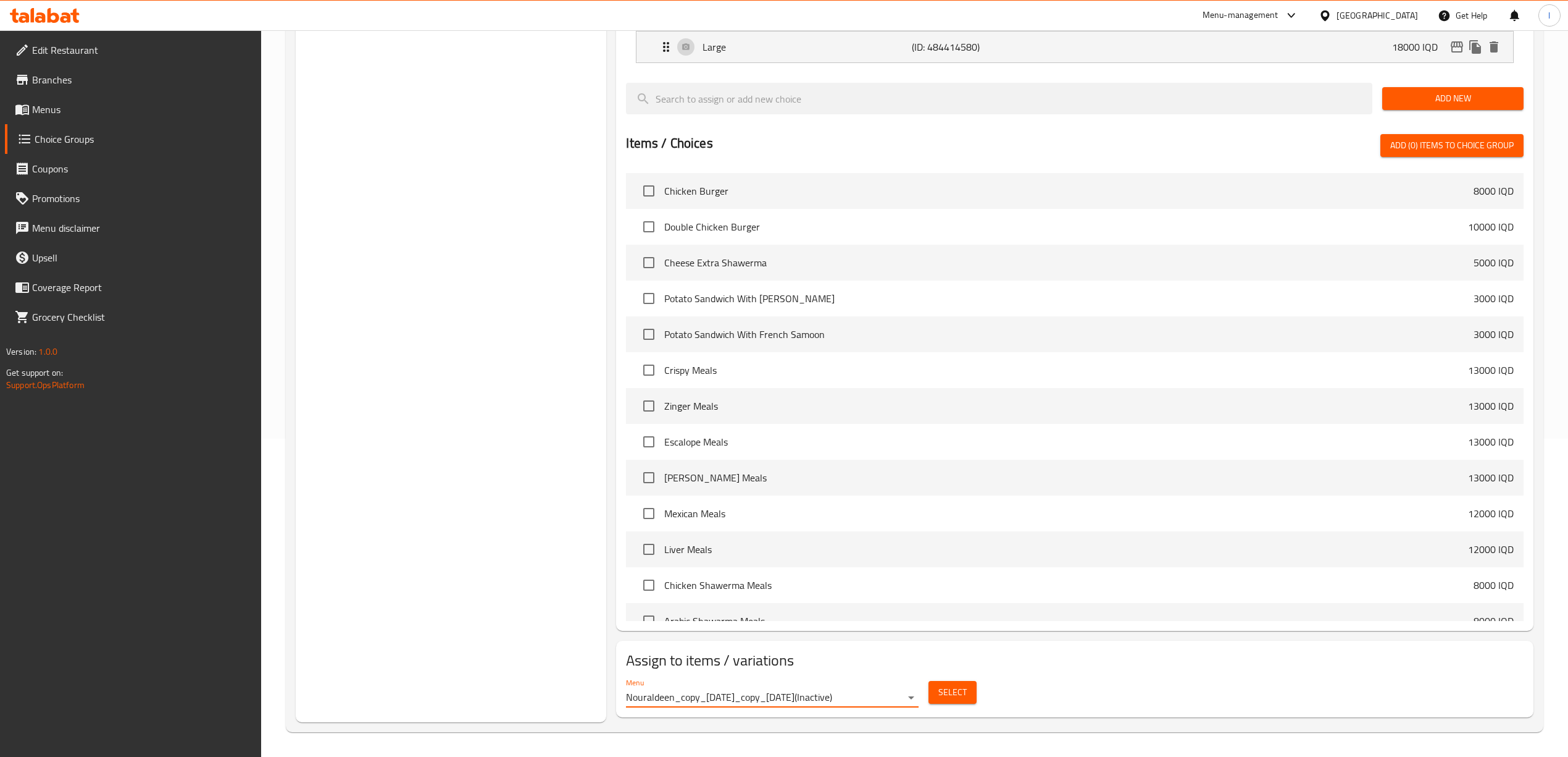
click at [951, 702] on button "Select" at bounding box center [953, 692] width 48 height 23
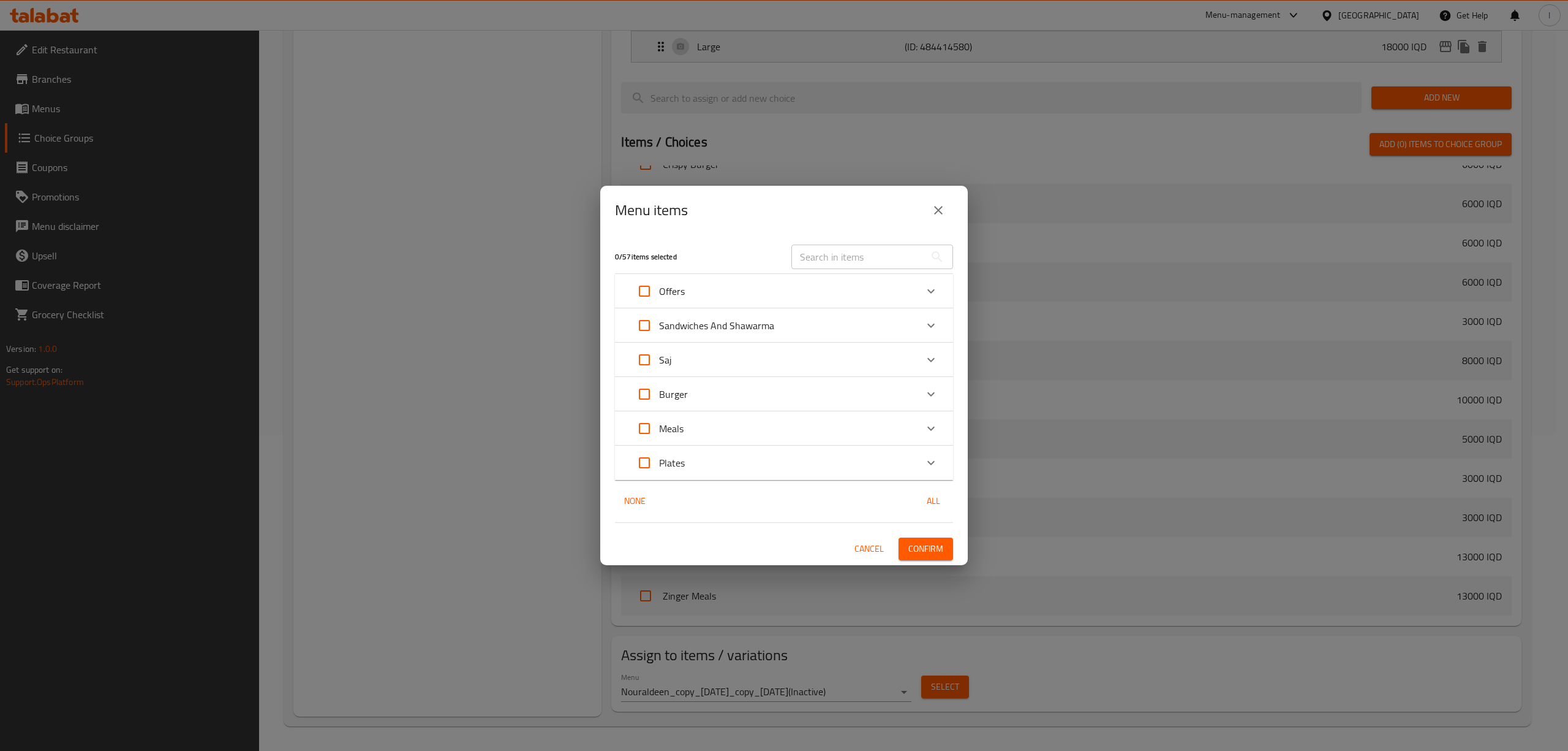
click at [936, 209] on icon "close" at bounding box center [938, 210] width 9 height 9
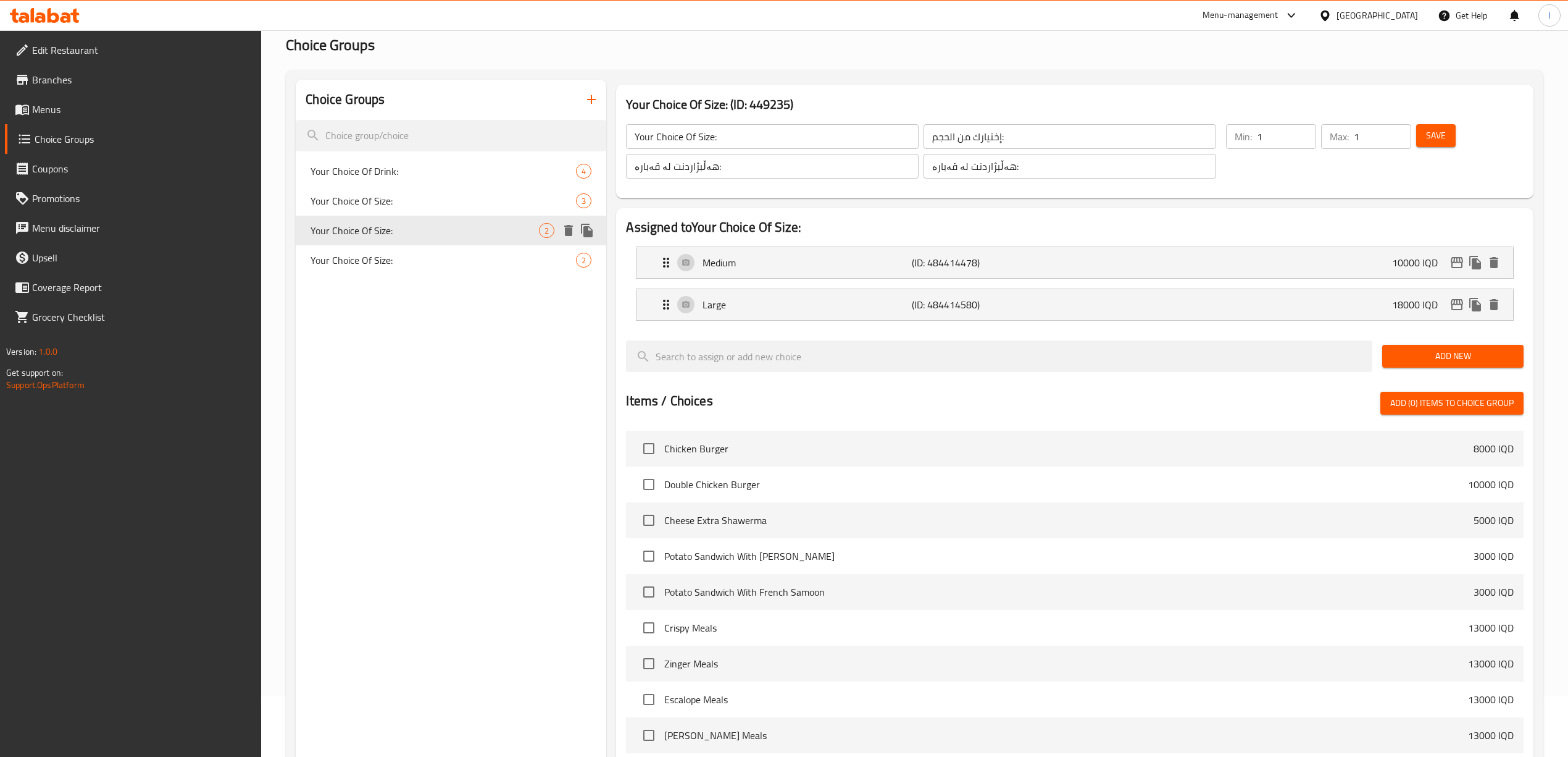
scroll to position [0, 0]
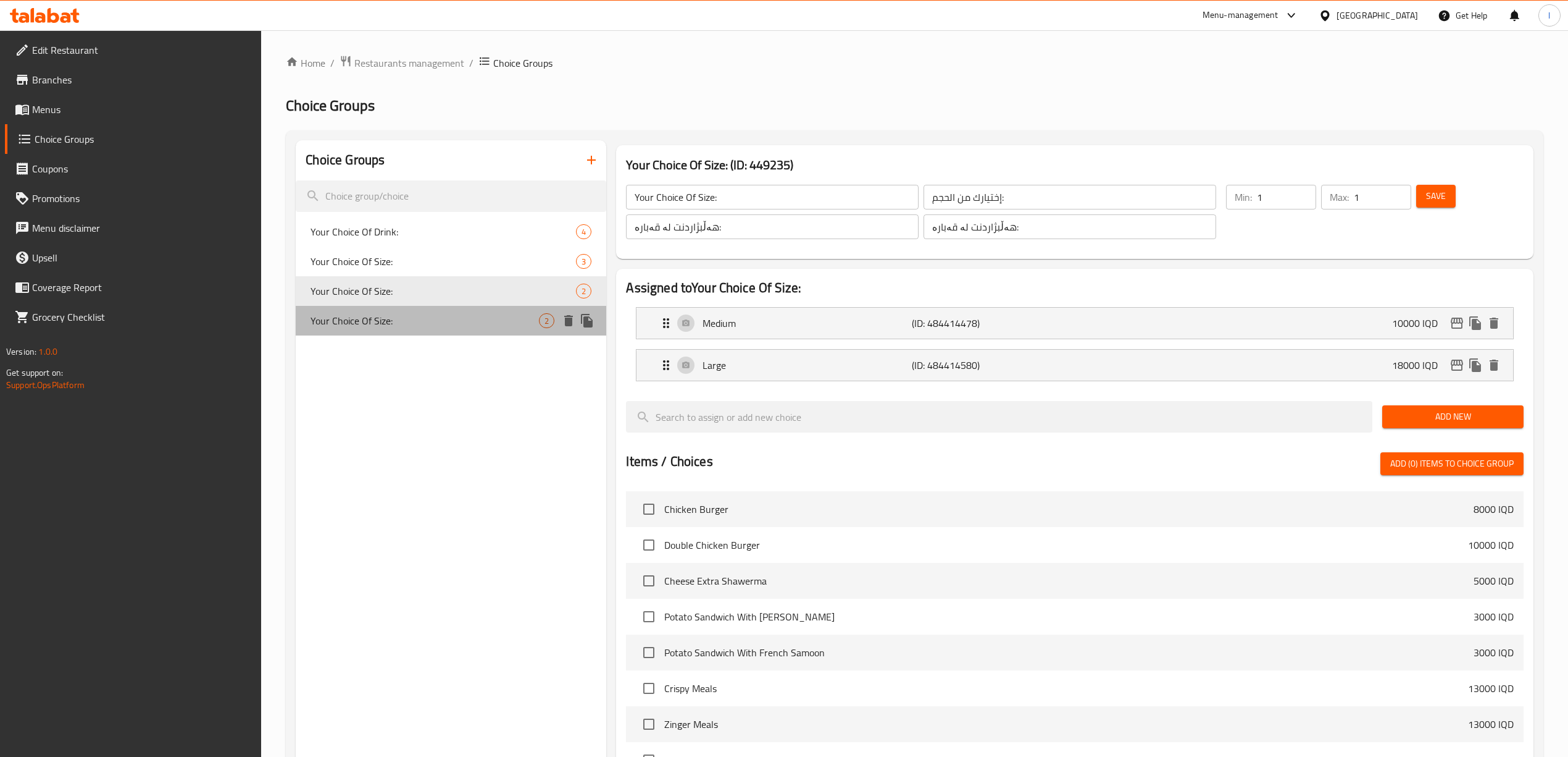
click at [405, 325] on span "Your Choice Of Size:" at bounding box center [425, 320] width 229 height 15
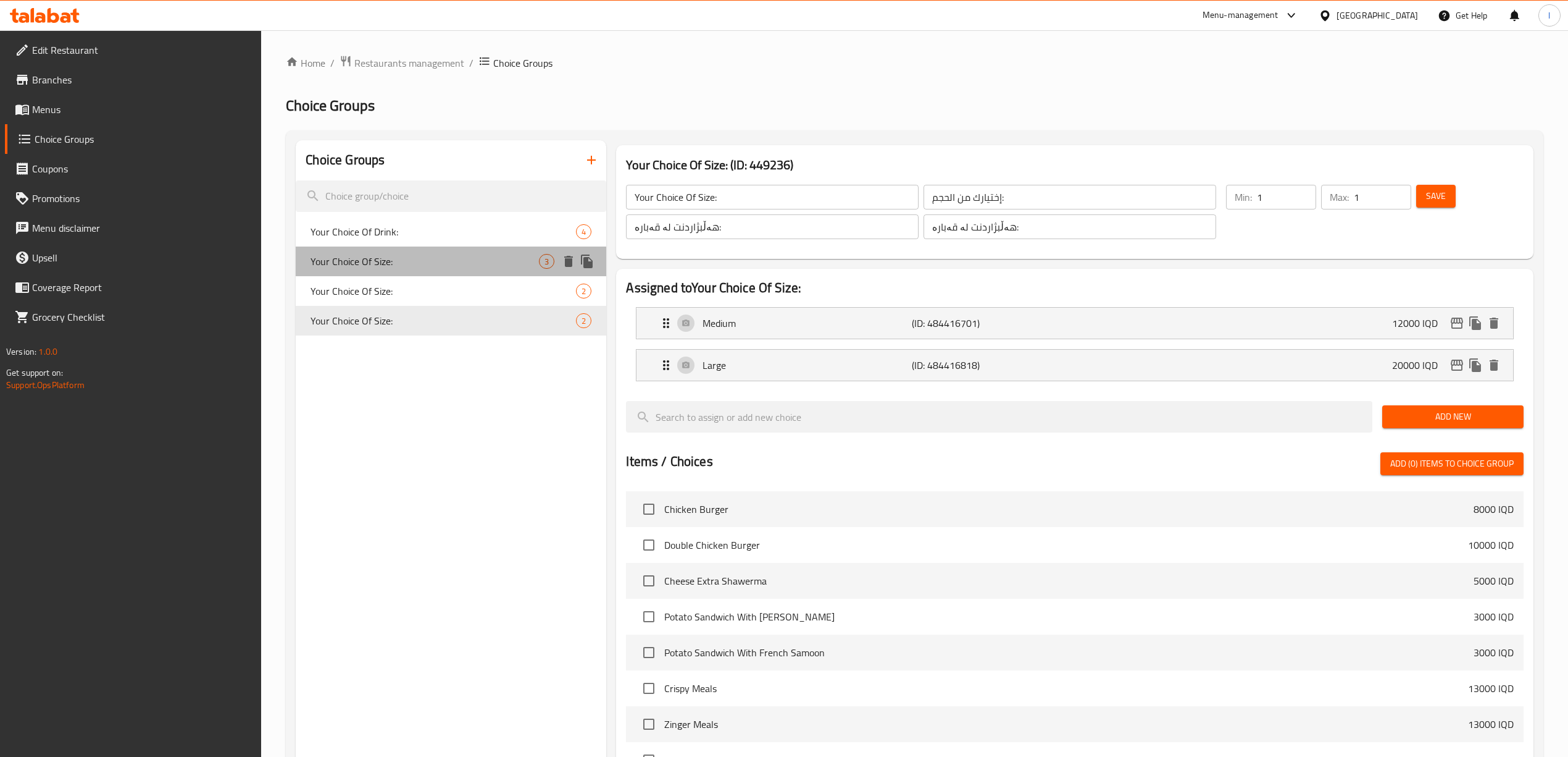
click at [392, 266] on span "Your Choice Of Size:" at bounding box center [425, 261] width 229 height 15
type input "Your Choice Of Size:"
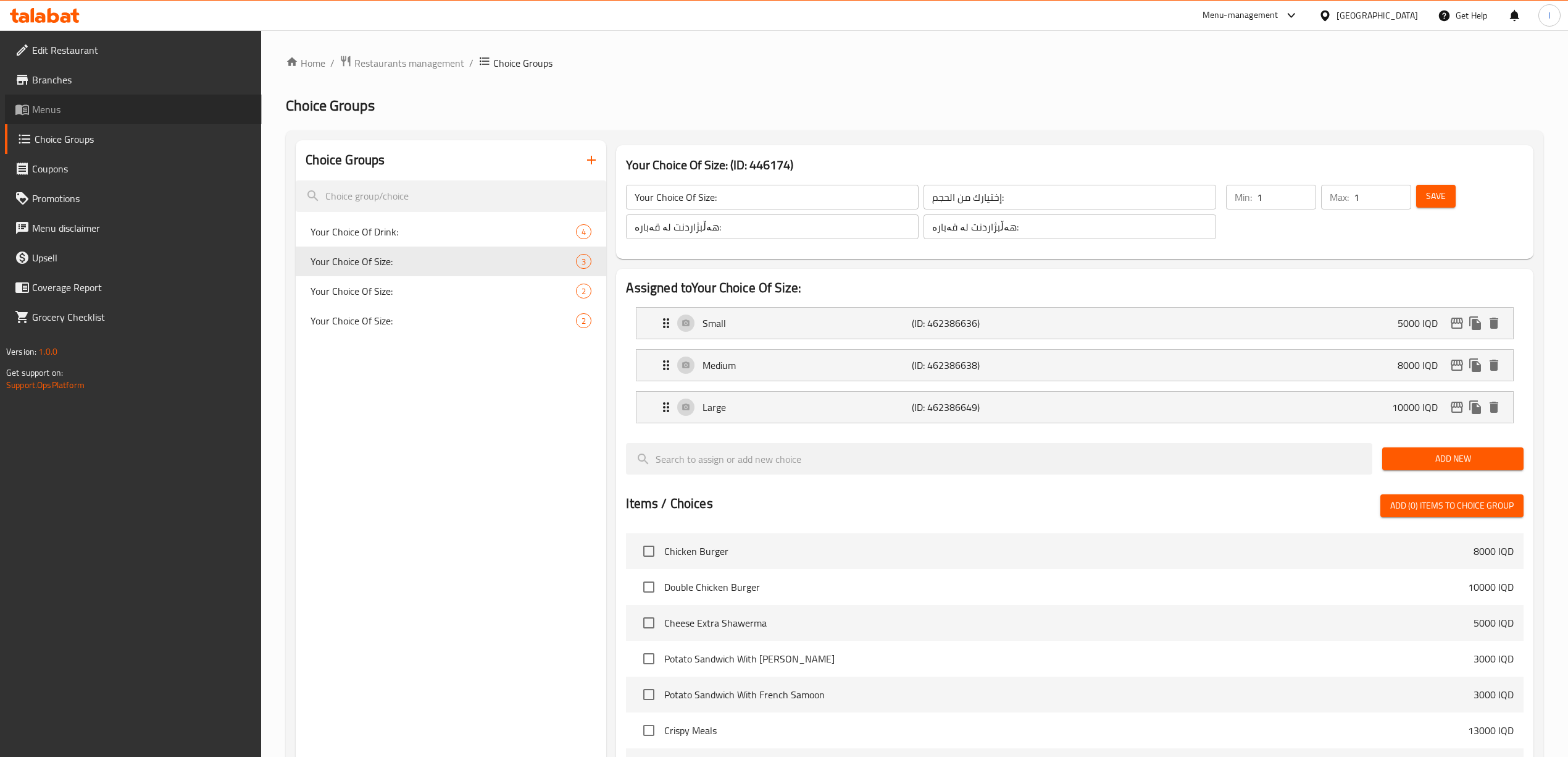
click at [66, 110] on span "Menus" at bounding box center [141, 109] width 220 height 15
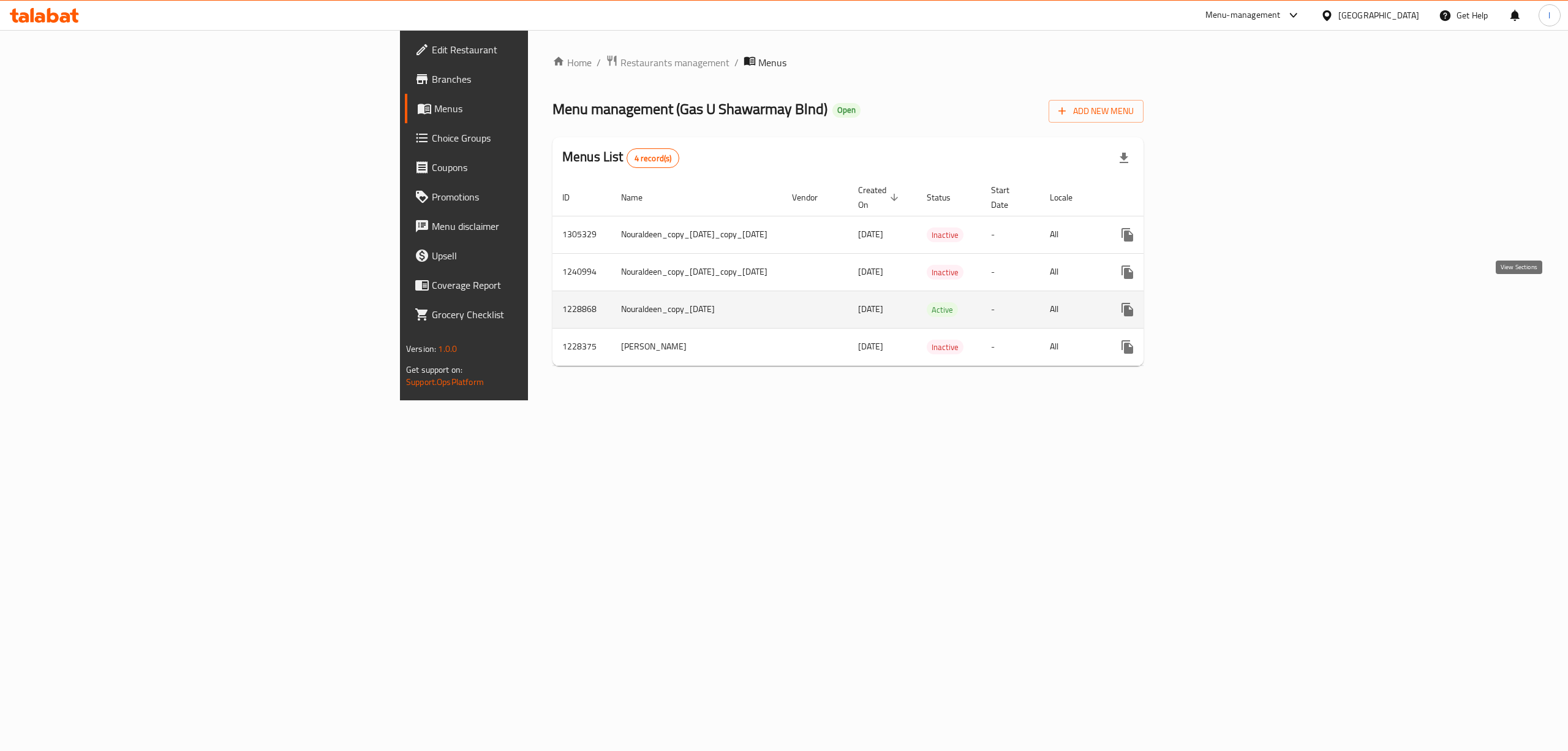
click at [1231, 301] on link "enhanced table" at bounding box center [1216, 309] width 30 height 30
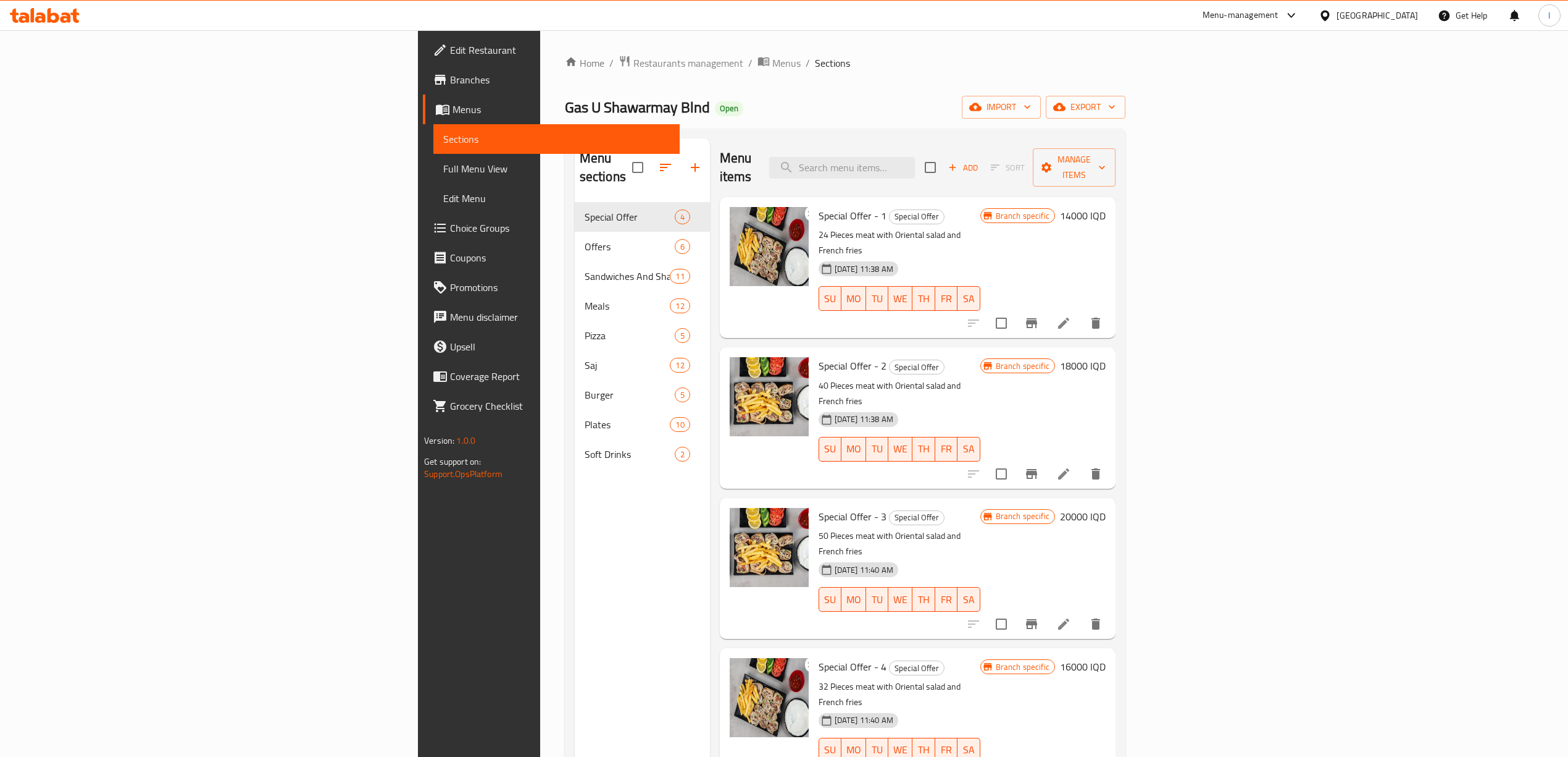
click at [444, 167] on span "Full Menu View" at bounding box center [557, 168] width 227 height 15
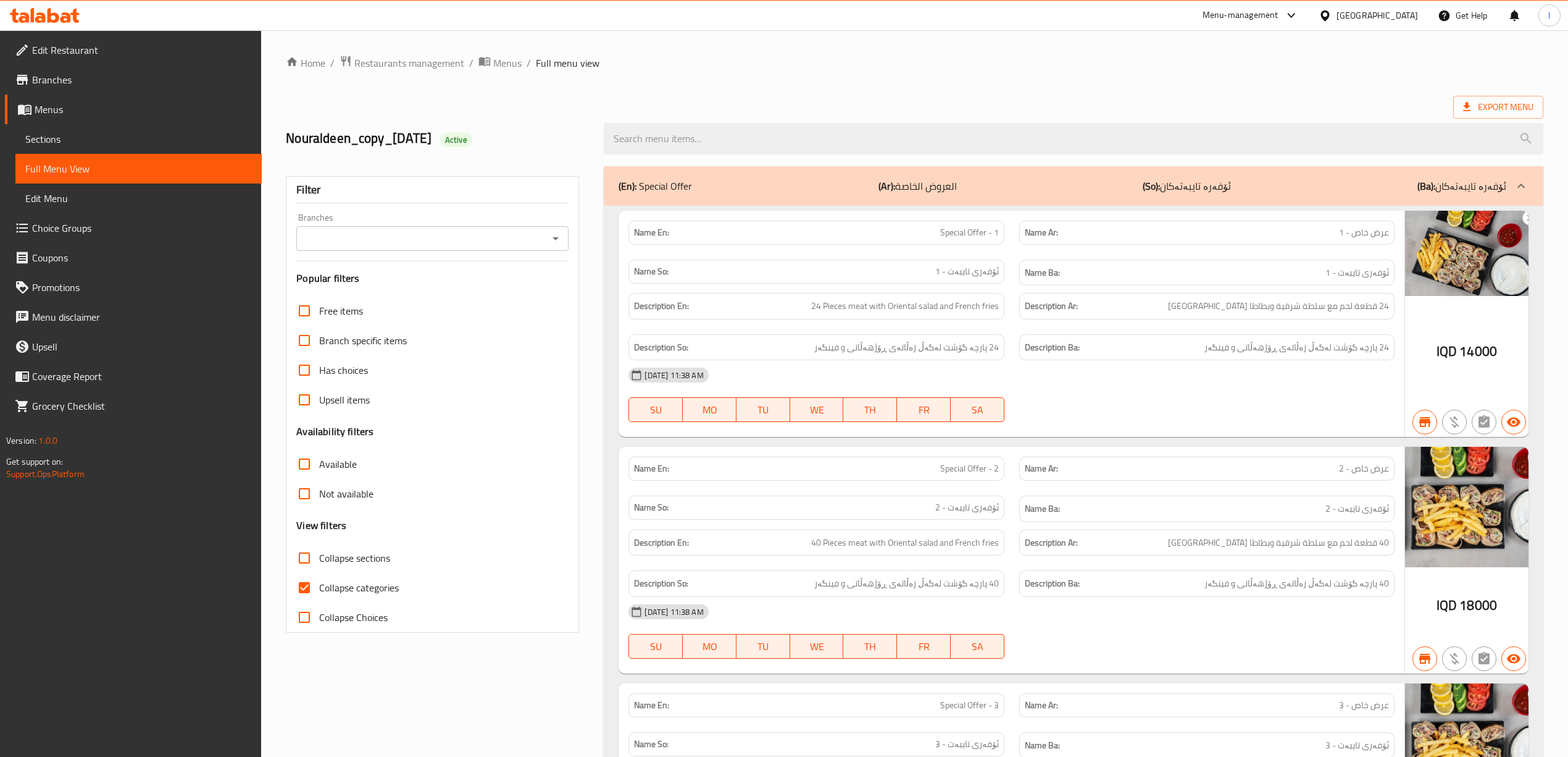
click at [423, 244] on input "Branches" at bounding box center [423, 238] width 244 height 17
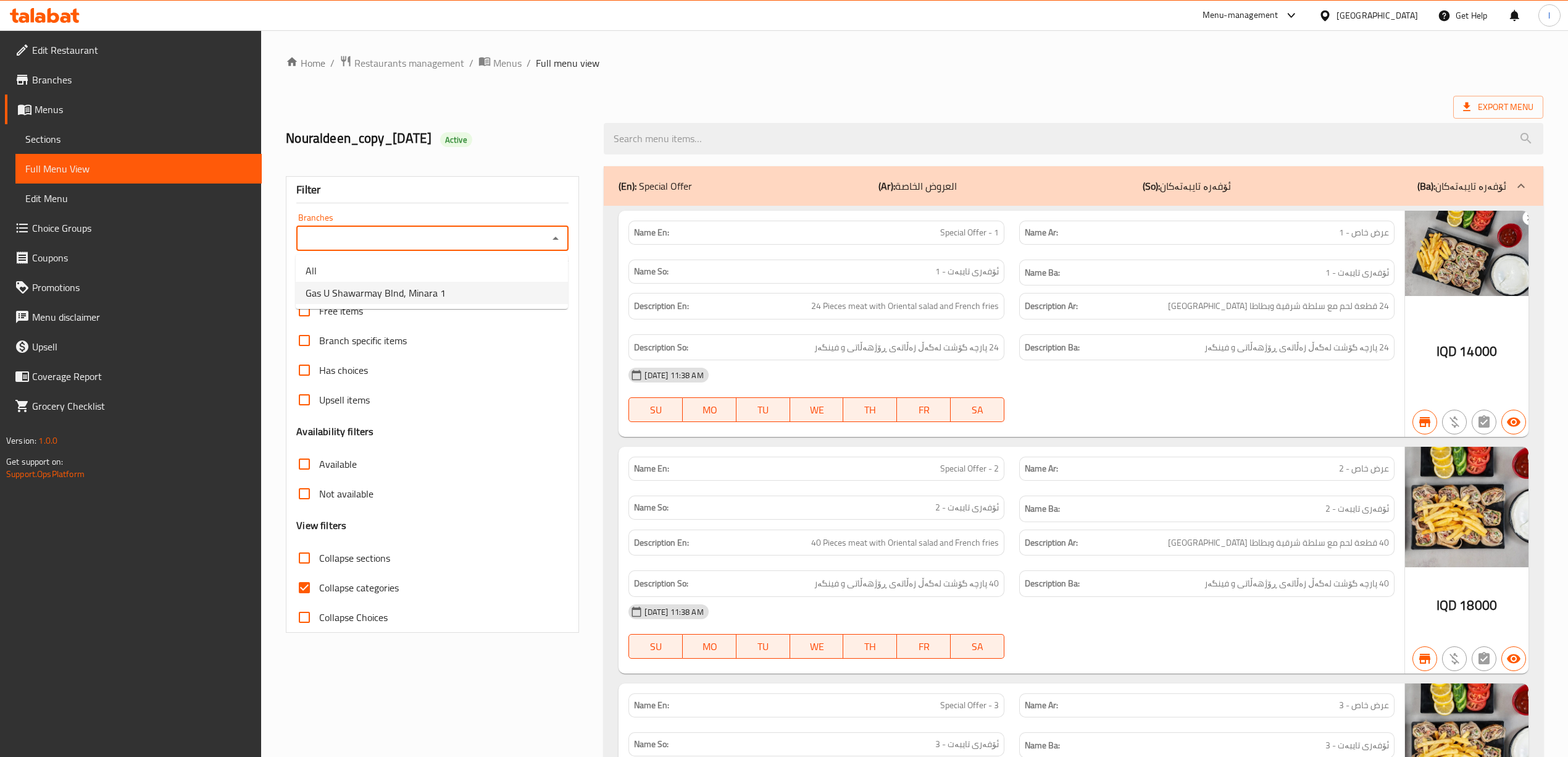
click at [371, 300] on span "Gas U Shawarmay Blnd, Minara 1" at bounding box center [375, 292] width 141 height 15
type input "Gas U Shawarmay Blnd, Minara 1"
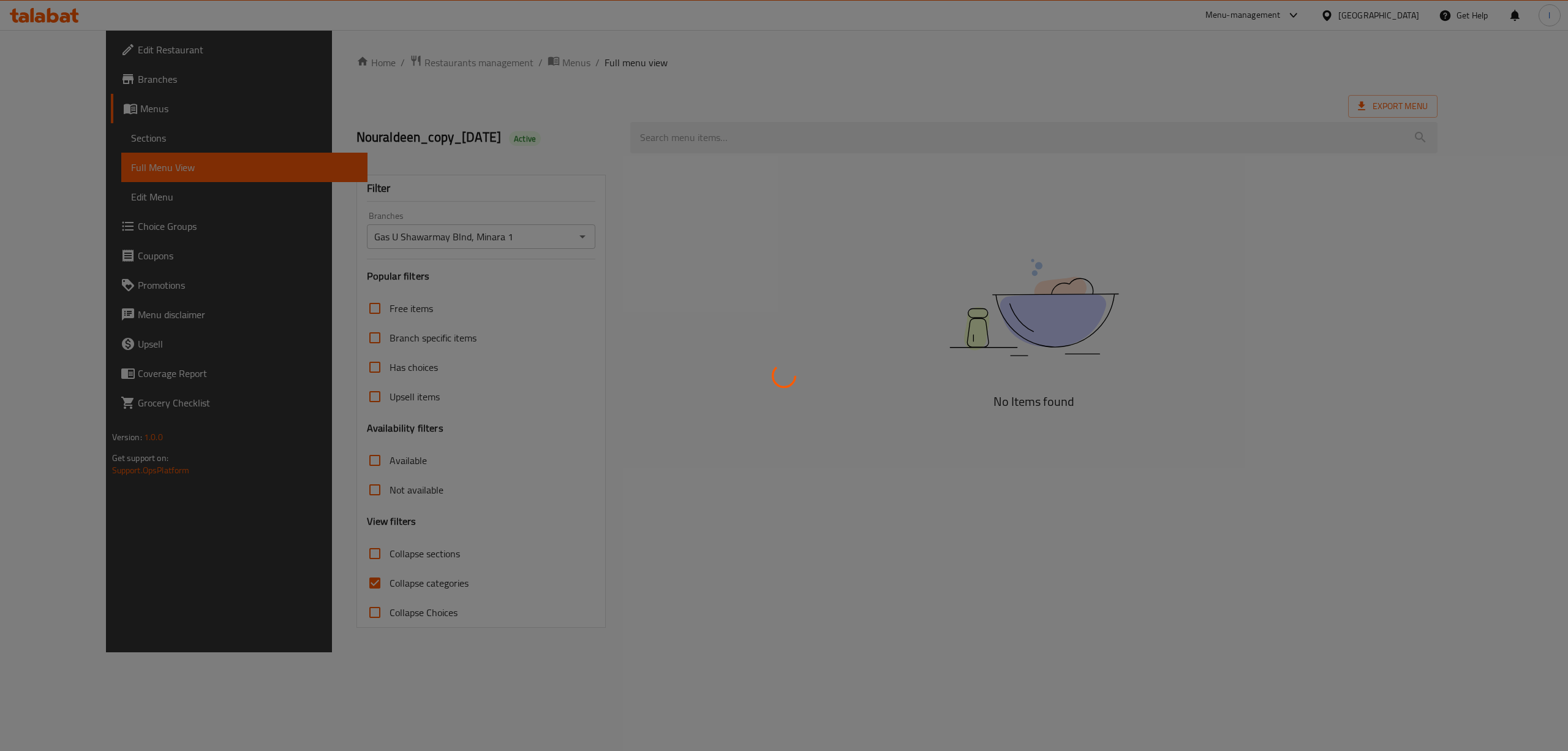
click at [308, 573] on div at bounding box center [784, 375] width 1568 height 751
click at [302, 545] on div at bounding box center [784, 375] width 1568 height 751
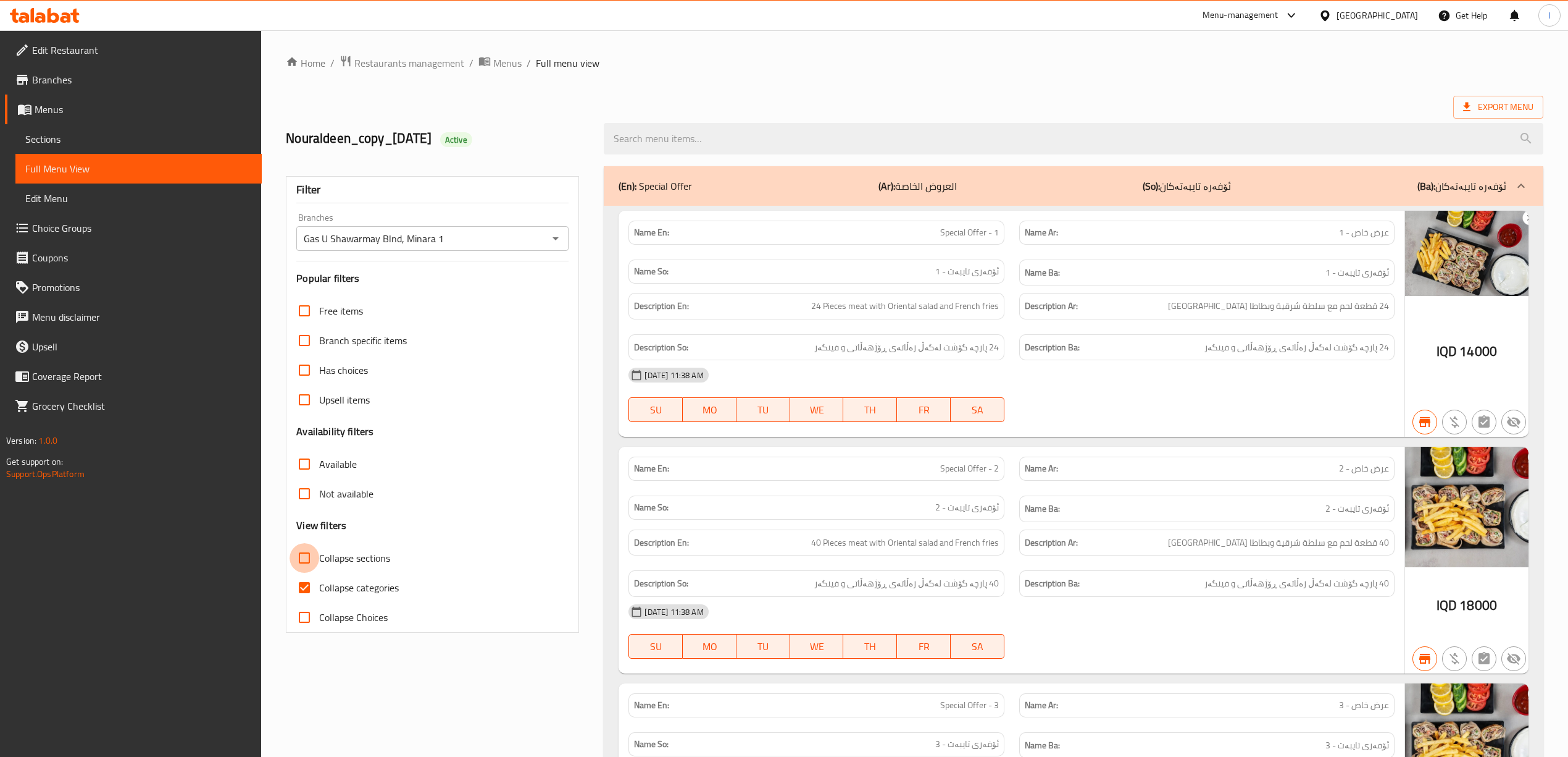
click at [311, 554] on input "Collapse sections" at bounding box center [304, 557] width 30 height 30
checkbox input "true"
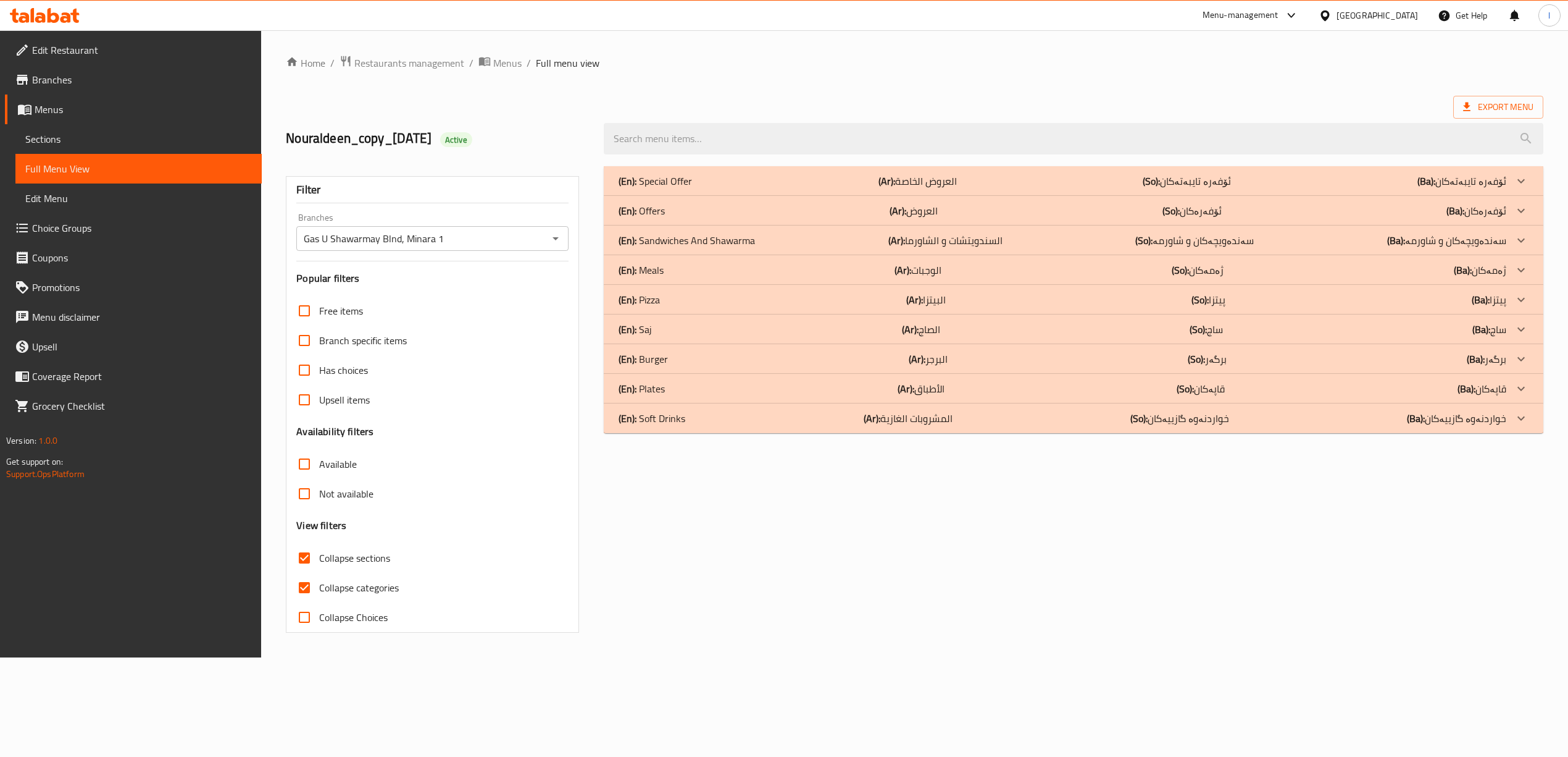
click at [309, 578] on input "Collapse categories" at bounding box center [304, 587] width 30 height 30
checkbox input "false"
drag, startPoint x: 668, startPoint y: 270, endPoint x: 675, endPoint y: 299, distance: 29.8
click at [675, 299] on div "(En): Special Offer (Ar): العروض الخاصة (So): ئۆفەرە تایبەتەکان (Ba): ئۆفەرە تا…" at bounding box center [1082, 299] width 947 height 267
click at [675, 188] on div "(En): Pizza (Ar): البيتزا (So): پیتزا (Ba): پیتزا" at bounding box center [1072, 180] width 895 height 15
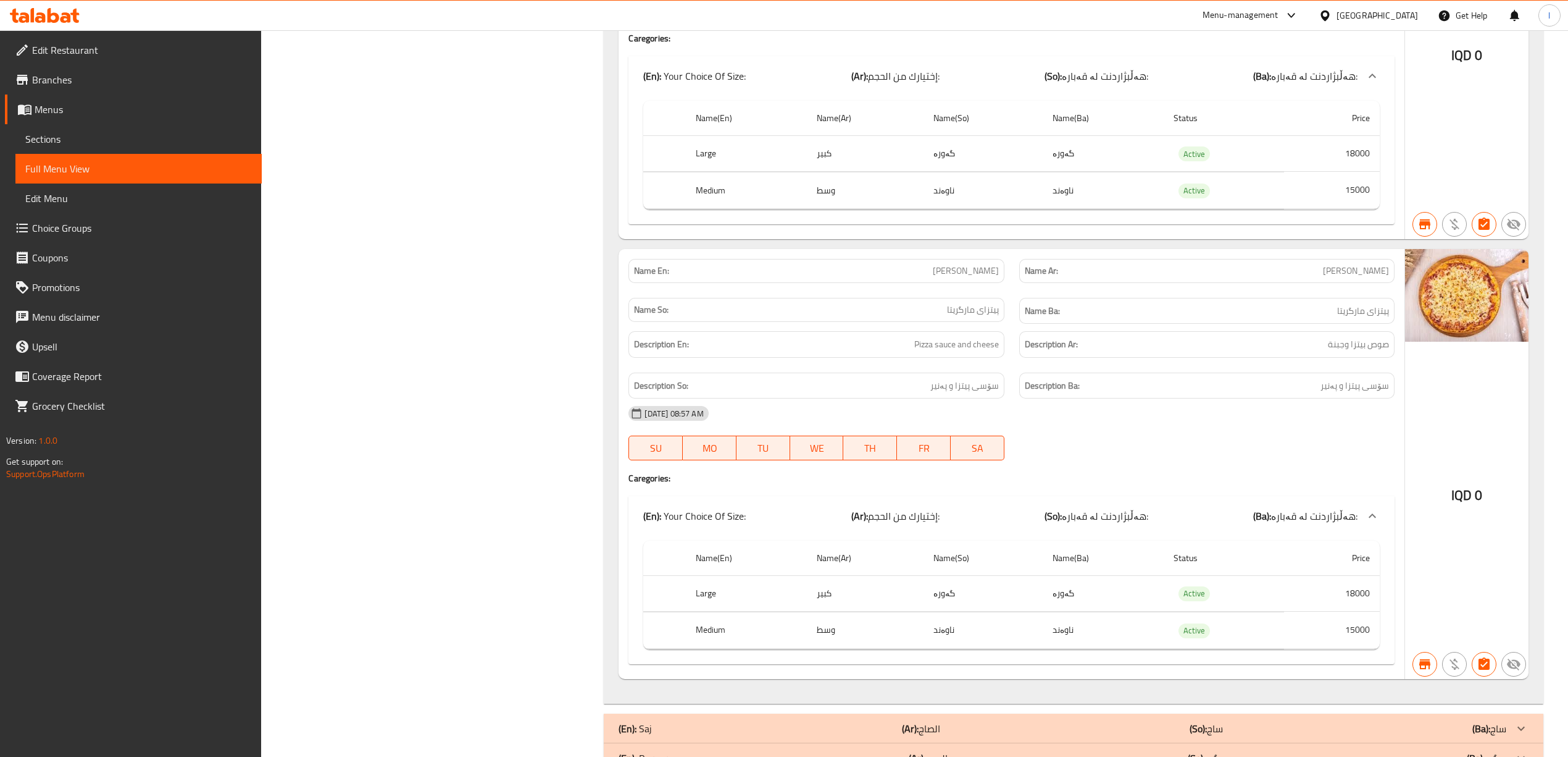
scroll to position [1921, 0]
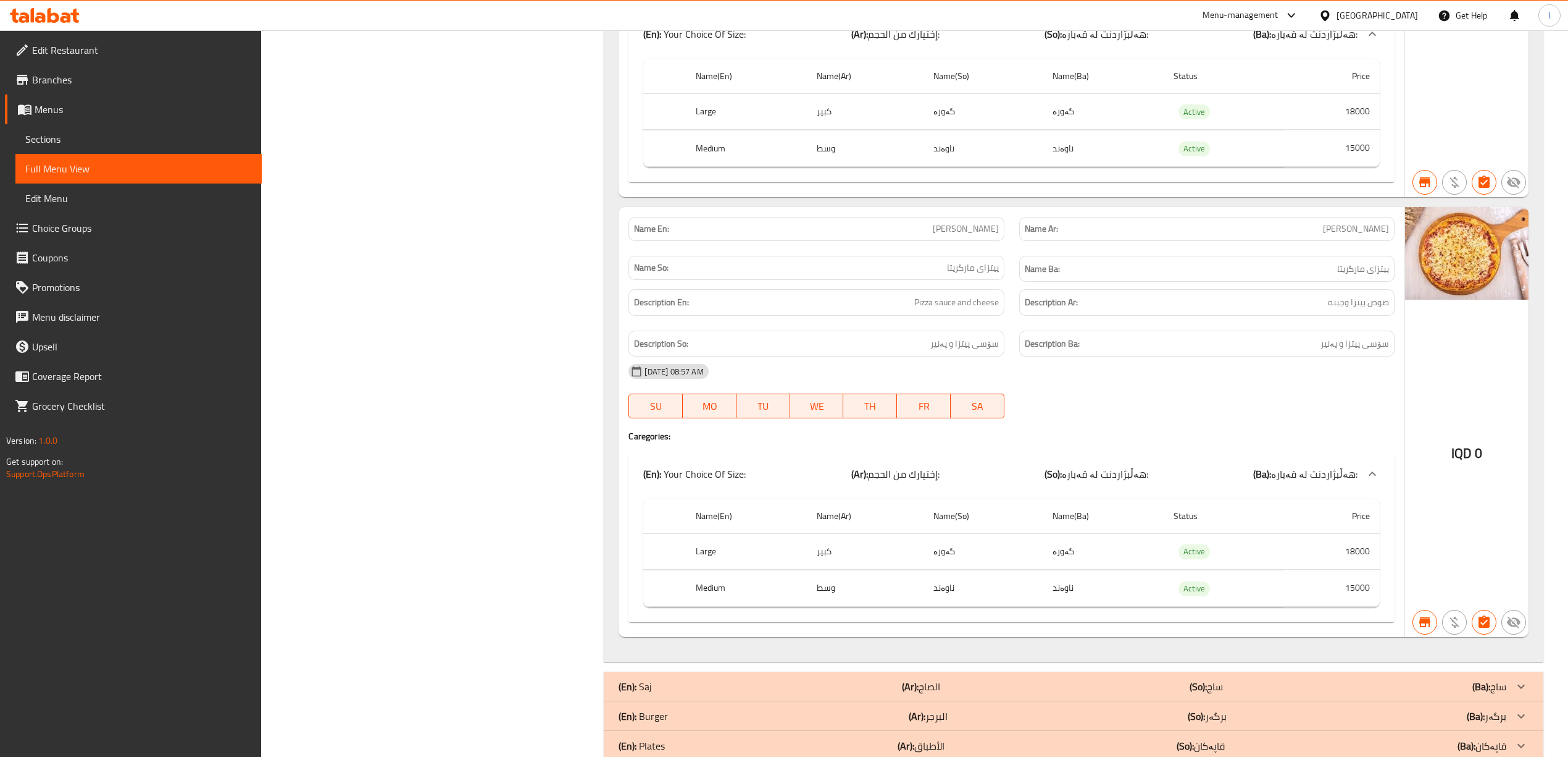
click at [74, 16] on icon at bounding box center [75, 16] width 9 height 15
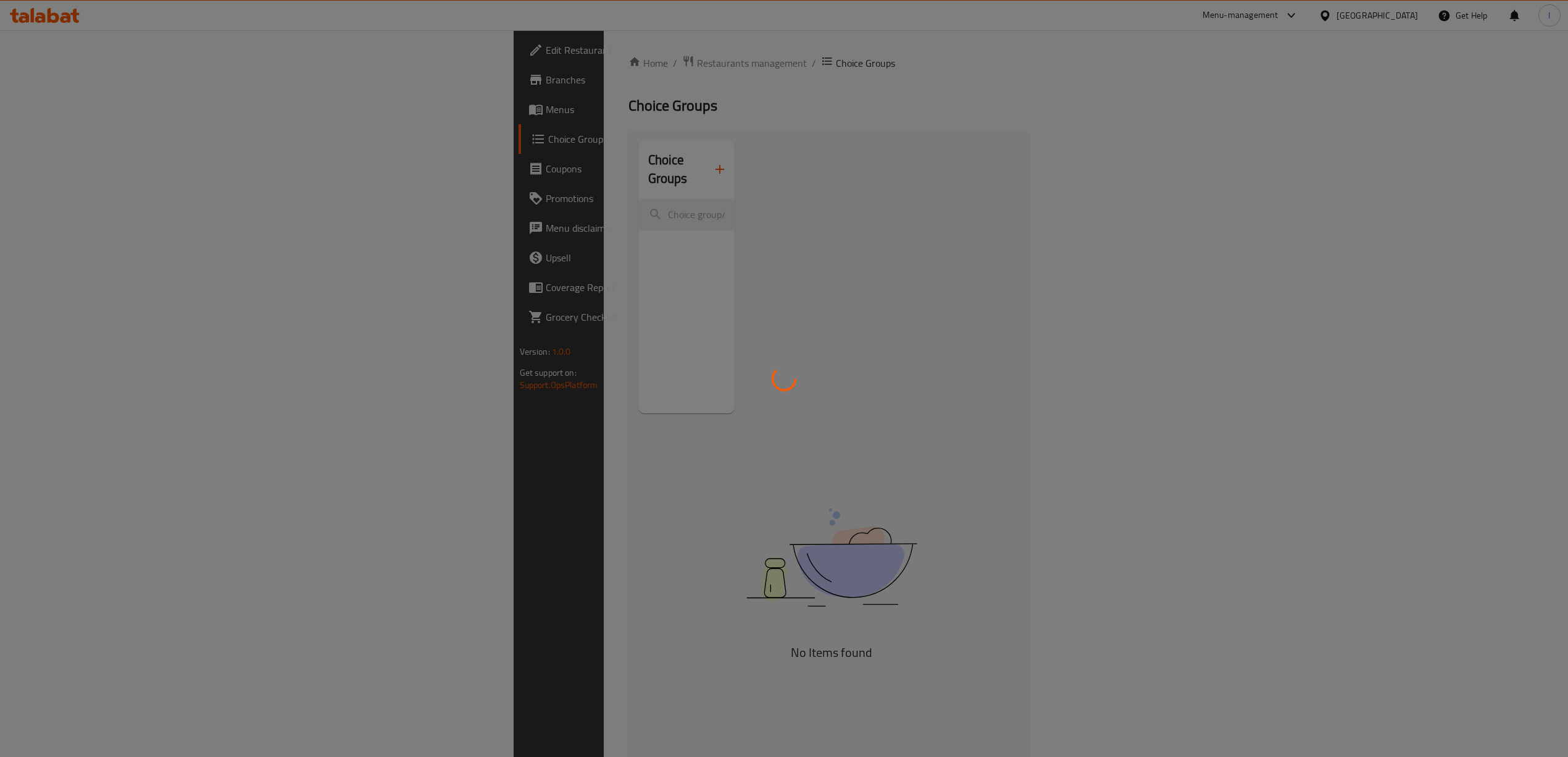
click at [57, 123] on div at bounding box center [784, 378] width 1568 height 757
click at [59, 107] on div at bounding box center [784, 378] width 1568 height 757
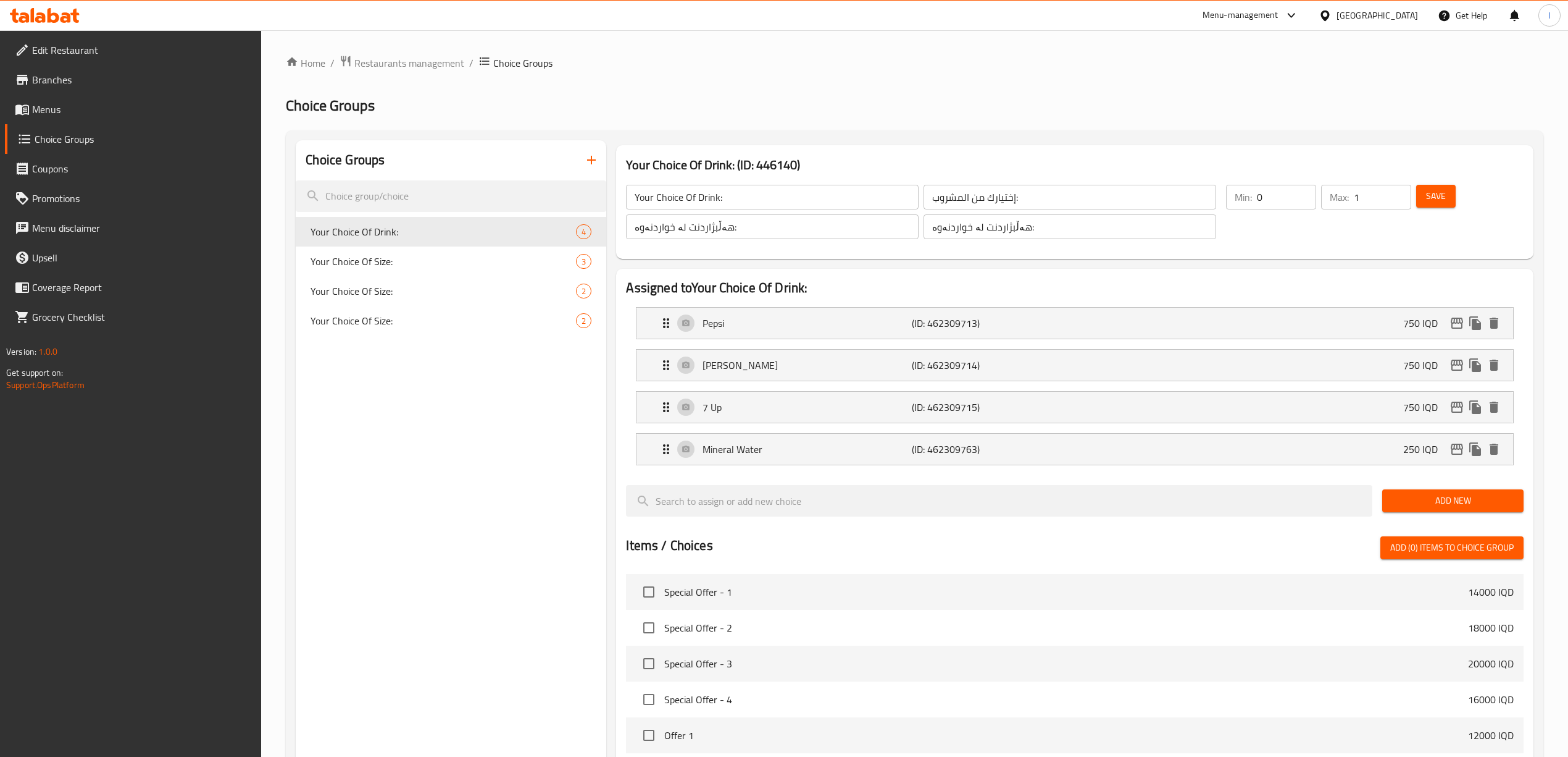
click at [59, 107] on div "Edit Restaurant Branches Menus Choice Groups Coupons Promotions Menu disclaimer…" at bounding box center [784, 562] width 1568 height 1064
click at [59, 107] on span "Menus" at bounding box center [141, 109] width 220 height 15
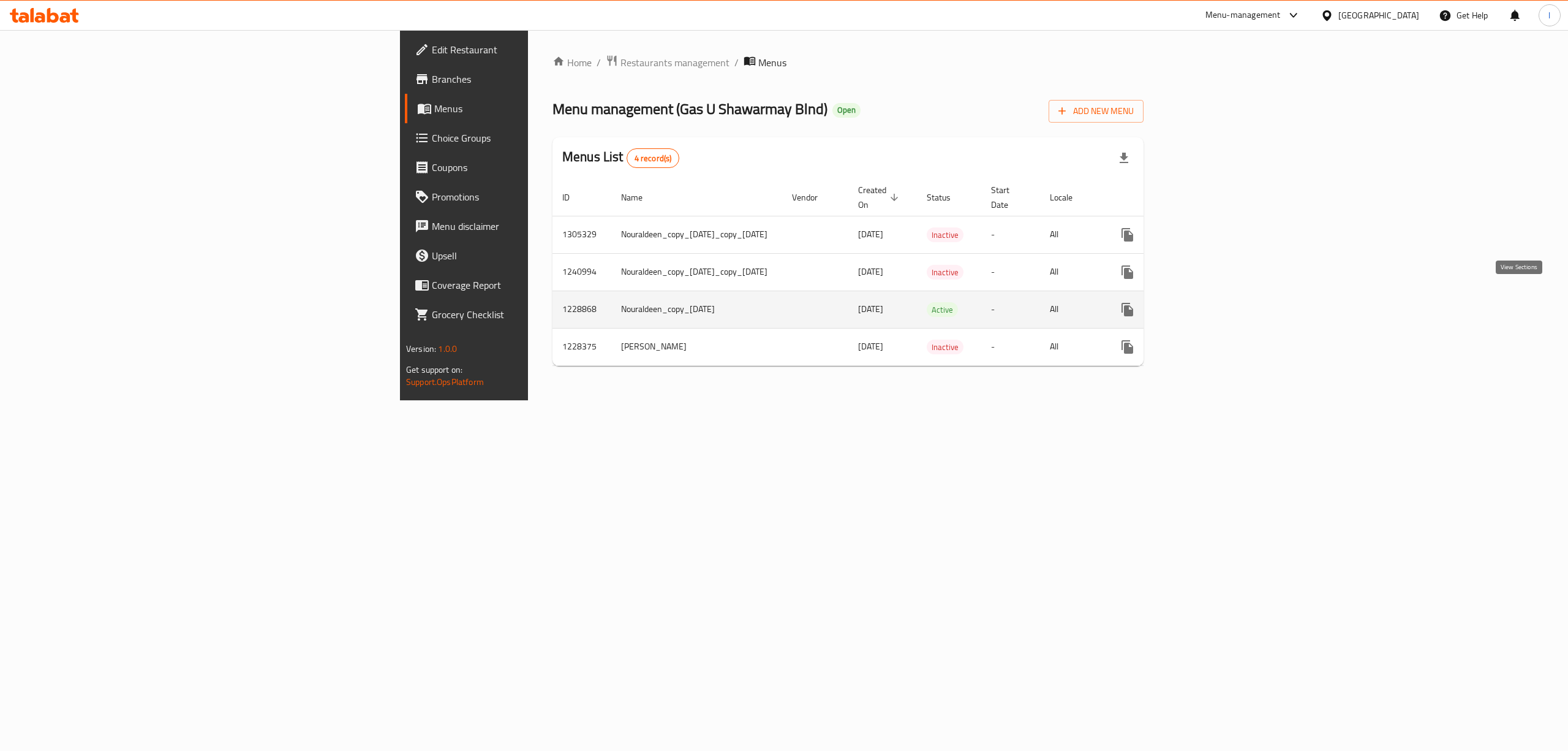
click at [1223, 302] on icon "enhanced table" at bounding box center [1215, 309] width 14 height 14
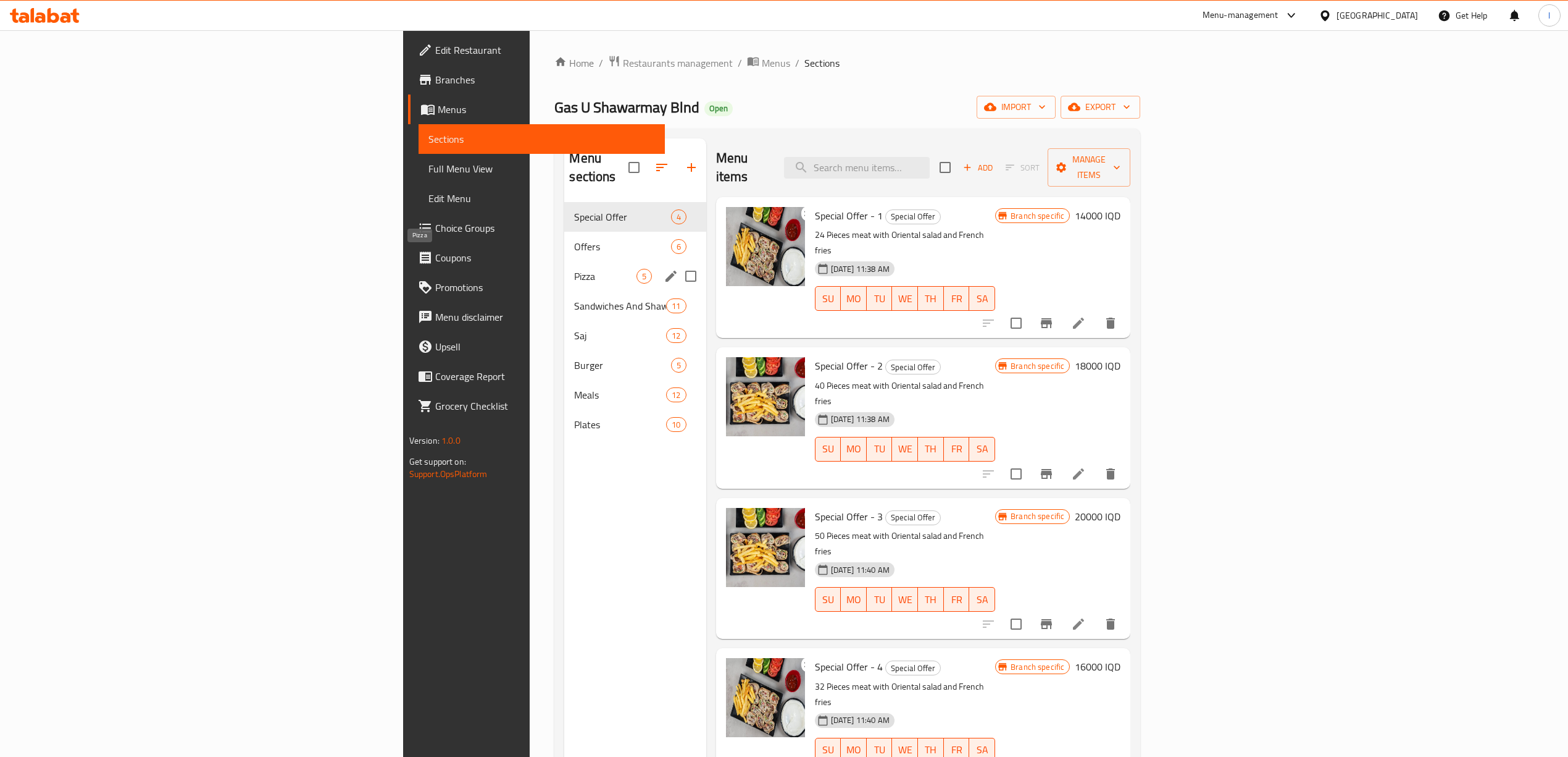
click at [575, 268] on span "Pizza" at bounding box center [606, 275] width 62 height 15
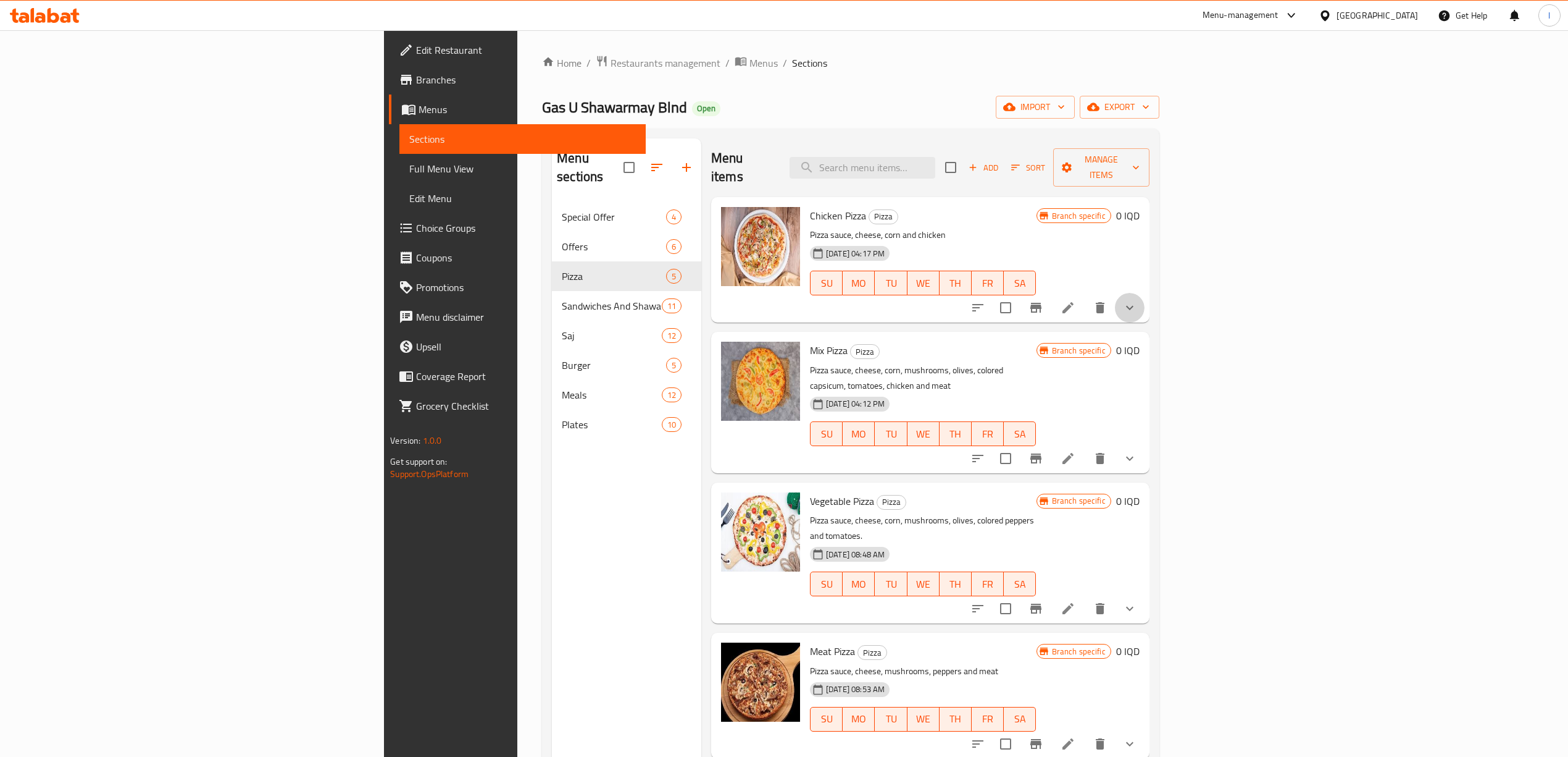
click at [1145, 293] on button "show more" at bounding box center [1130, 307] width 30 height 30
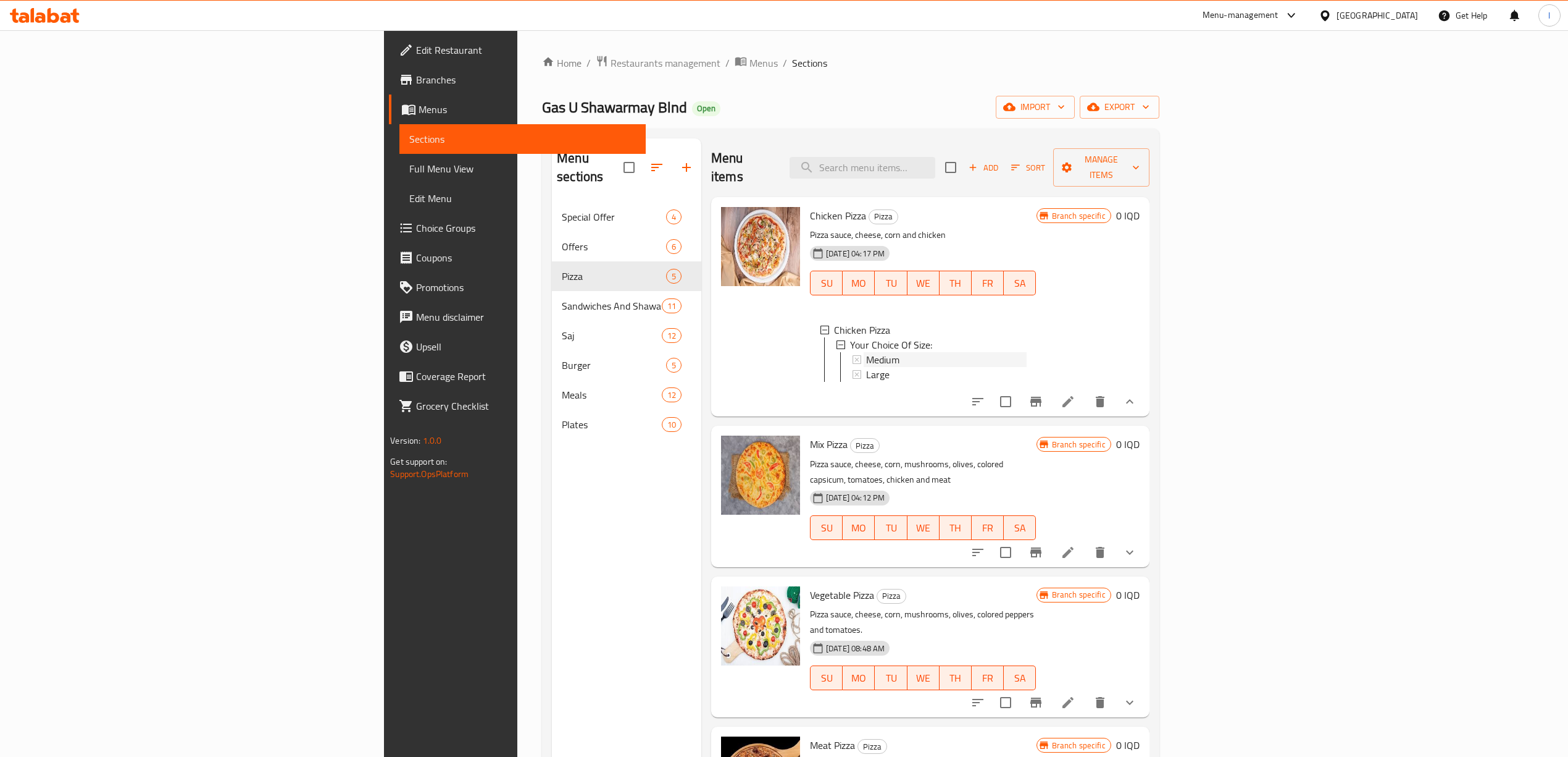
click at [866, 352] on div "Medium" at bounding box center [946, 359] width 160 height 15
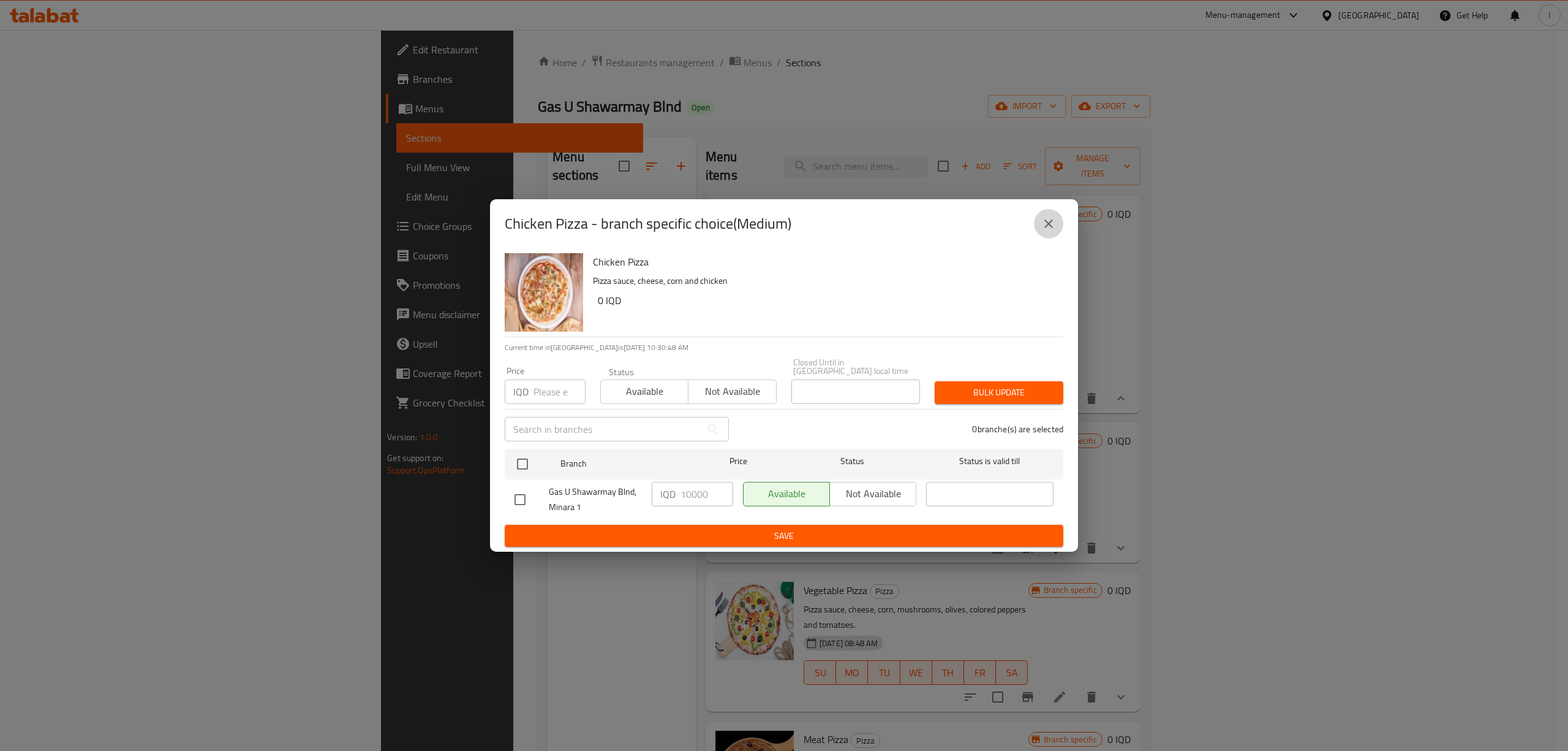
click at [1035, 228] on button "close" at bounding box center [1049, 223] width 30 height 30
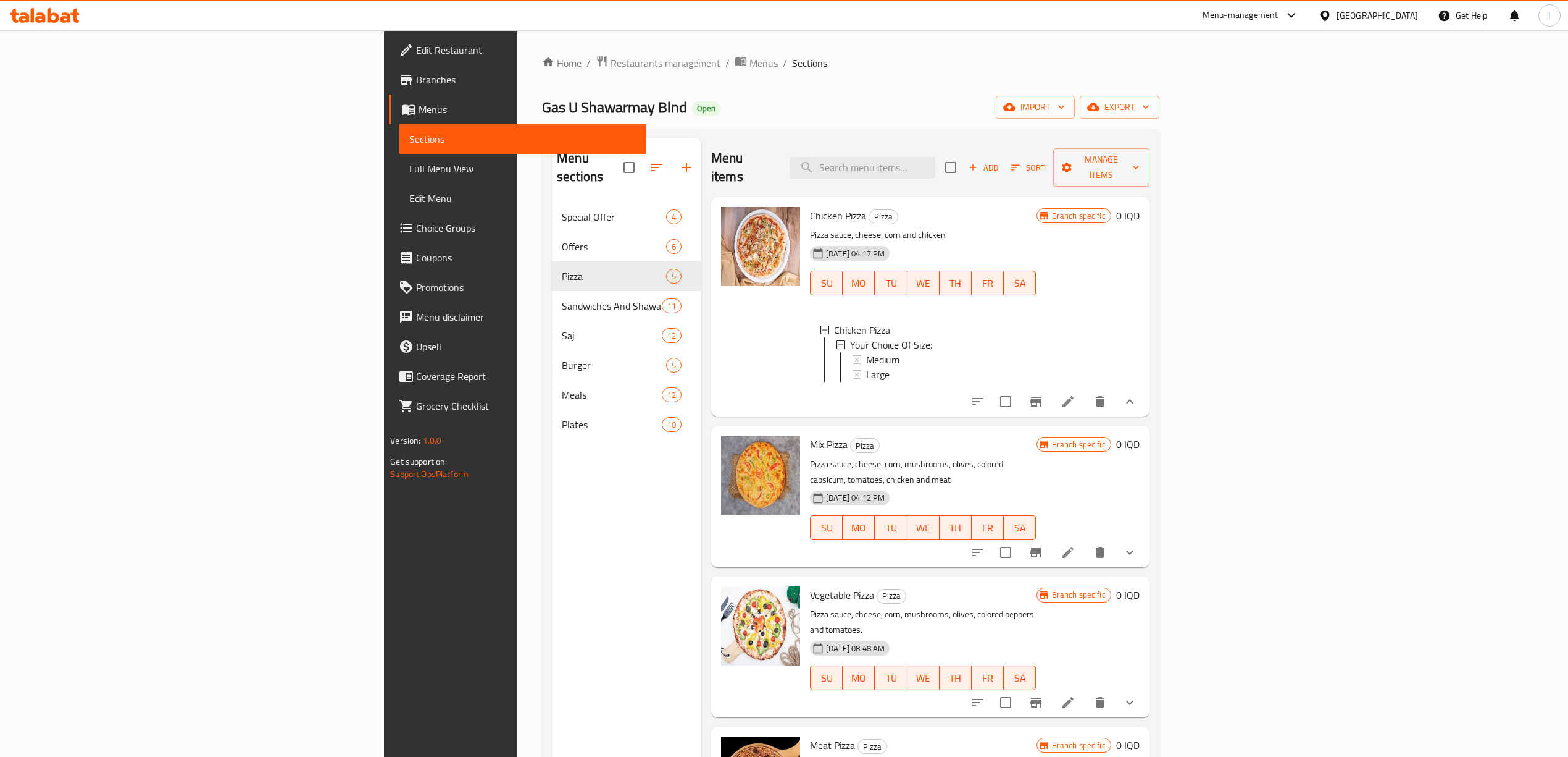
click at [1138, 401] on icon "show more" at bounding box center [1129, 401] width 15 height 15
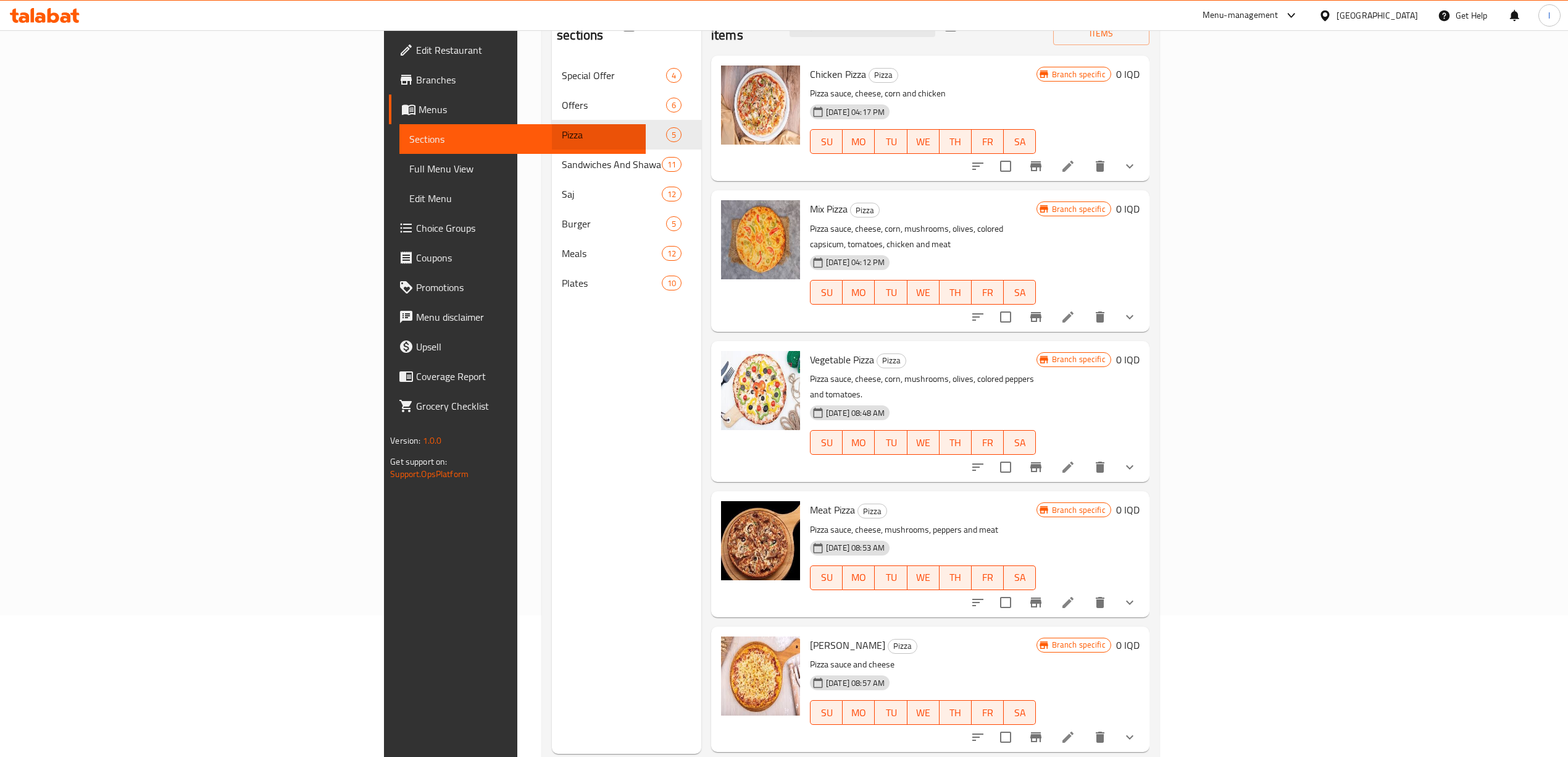
scroll to position [173, 0]
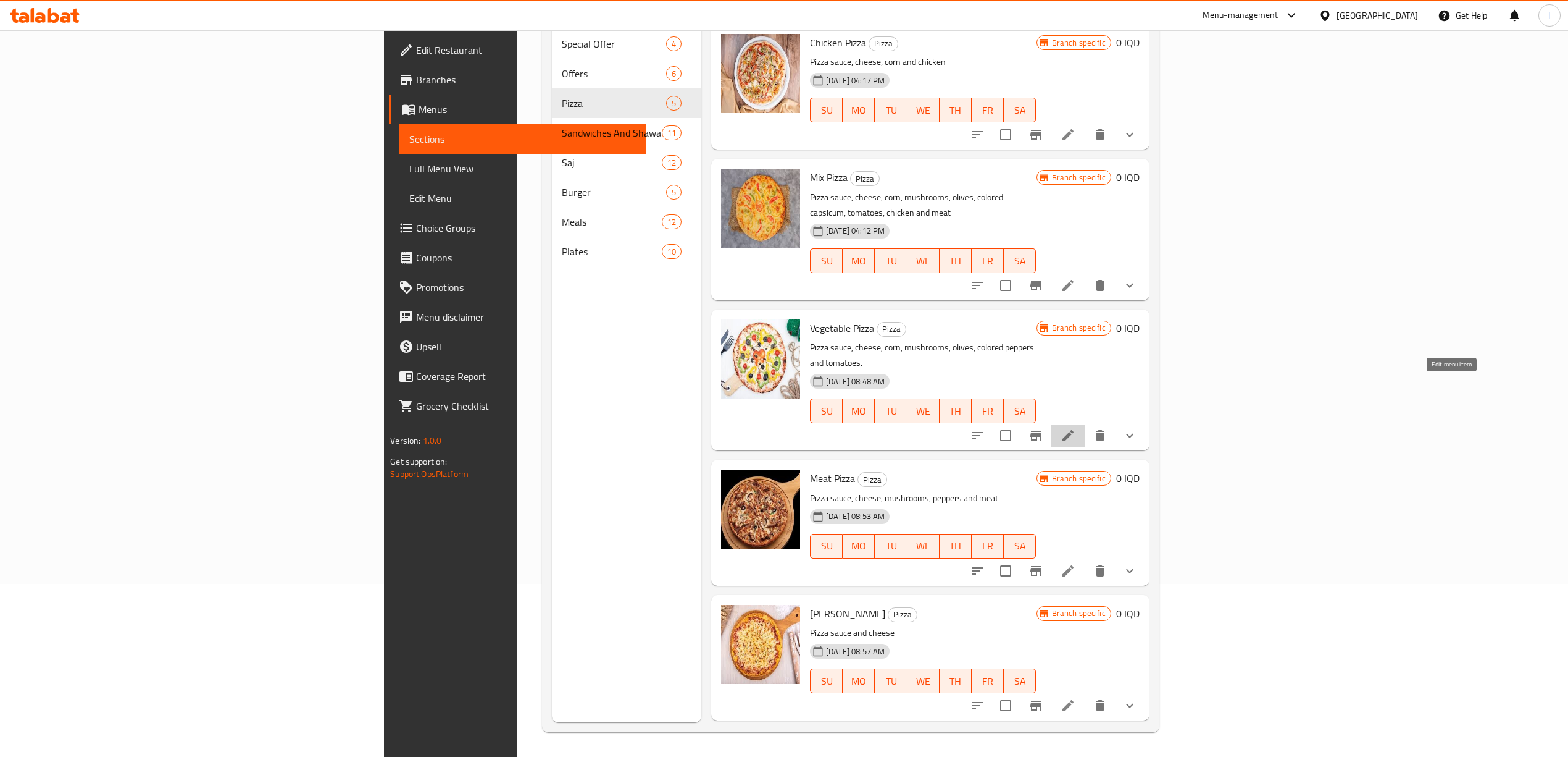
click at [1076, 428] on icon at bounding box center [1068, 435] width 15 height 15
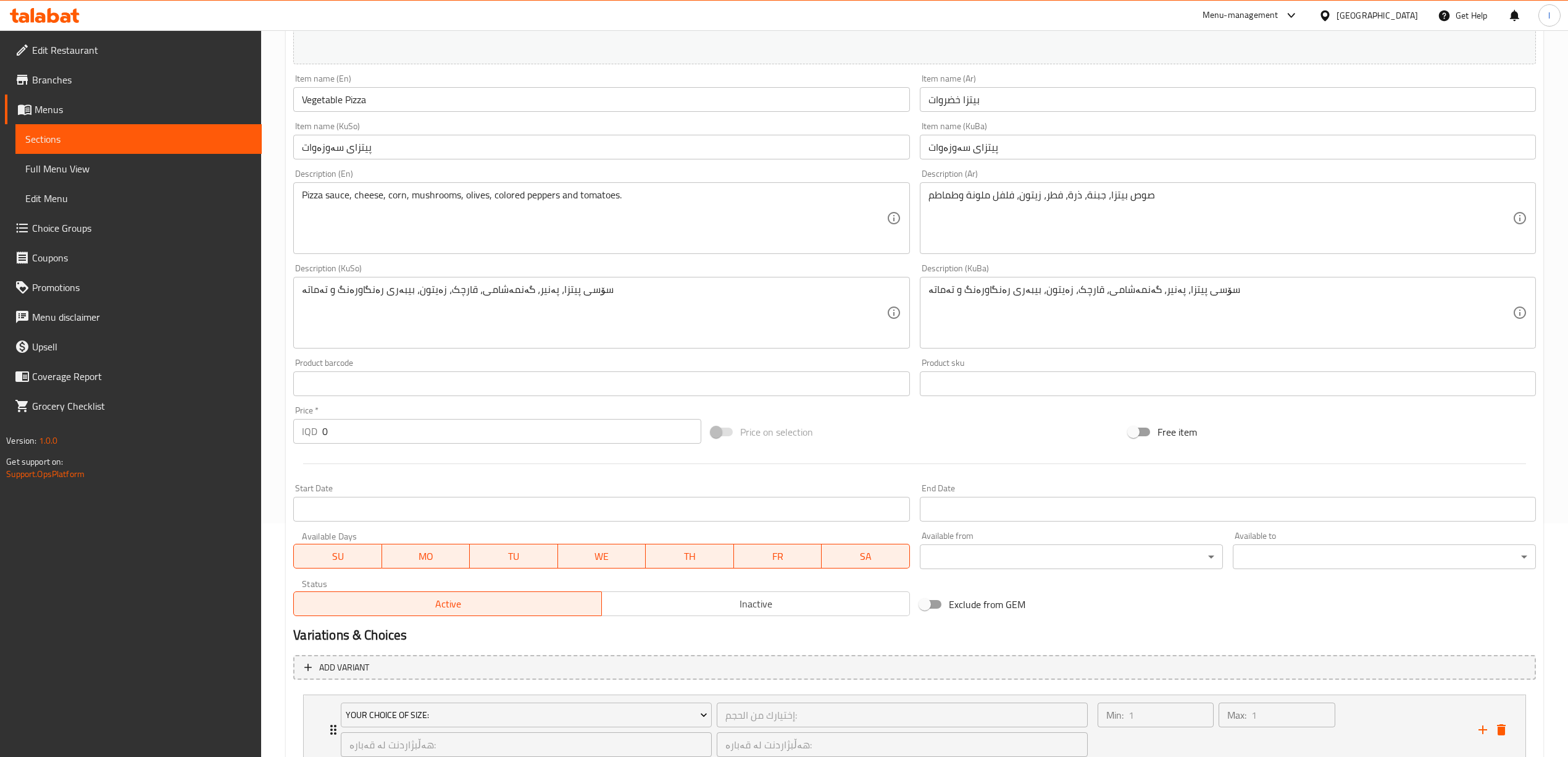
scroll to position [327, 0]
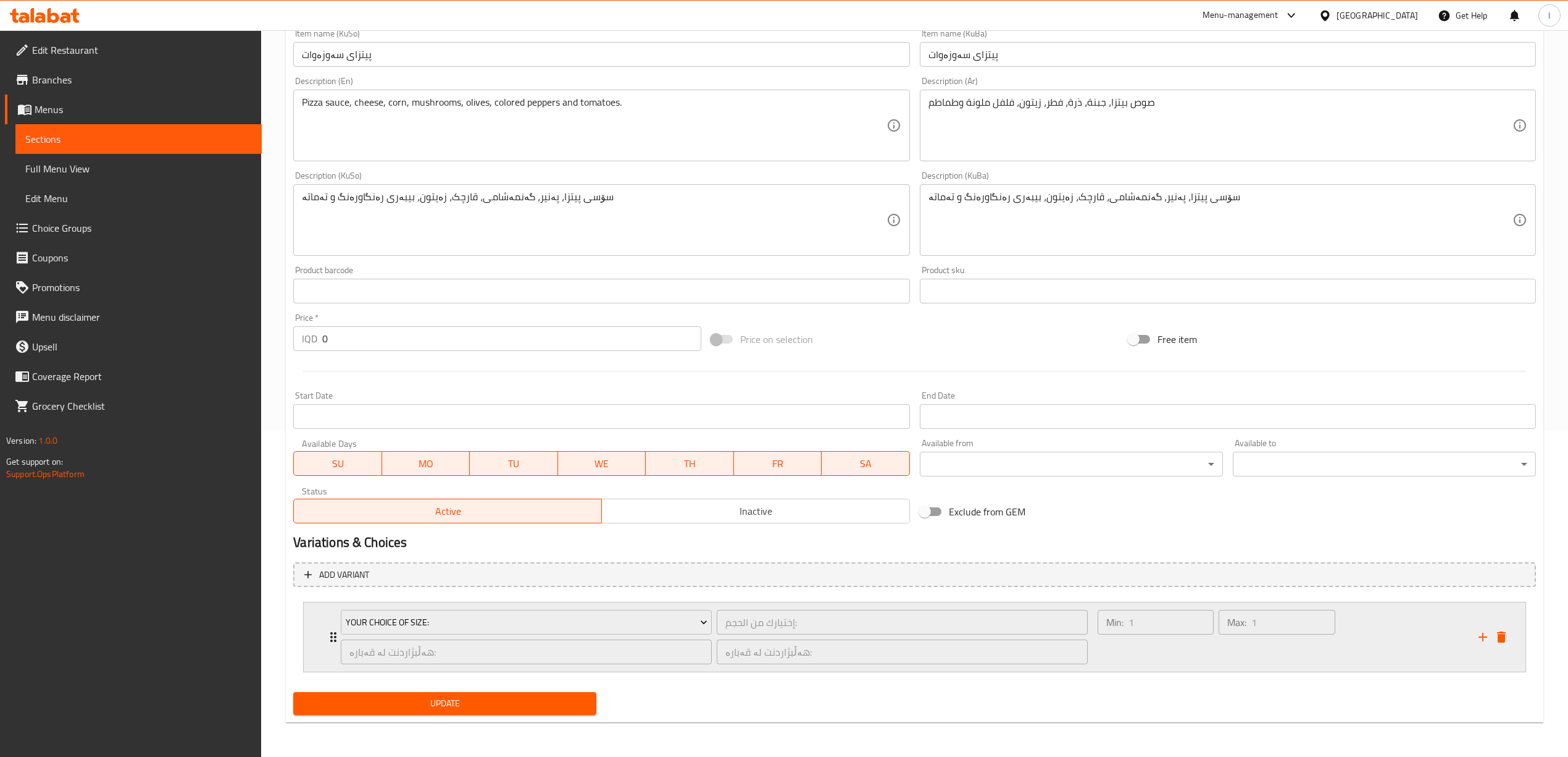
click at [1149, 647] on div "Min: 1 ​" at bounding box center [1155, 636] width 121 height 59
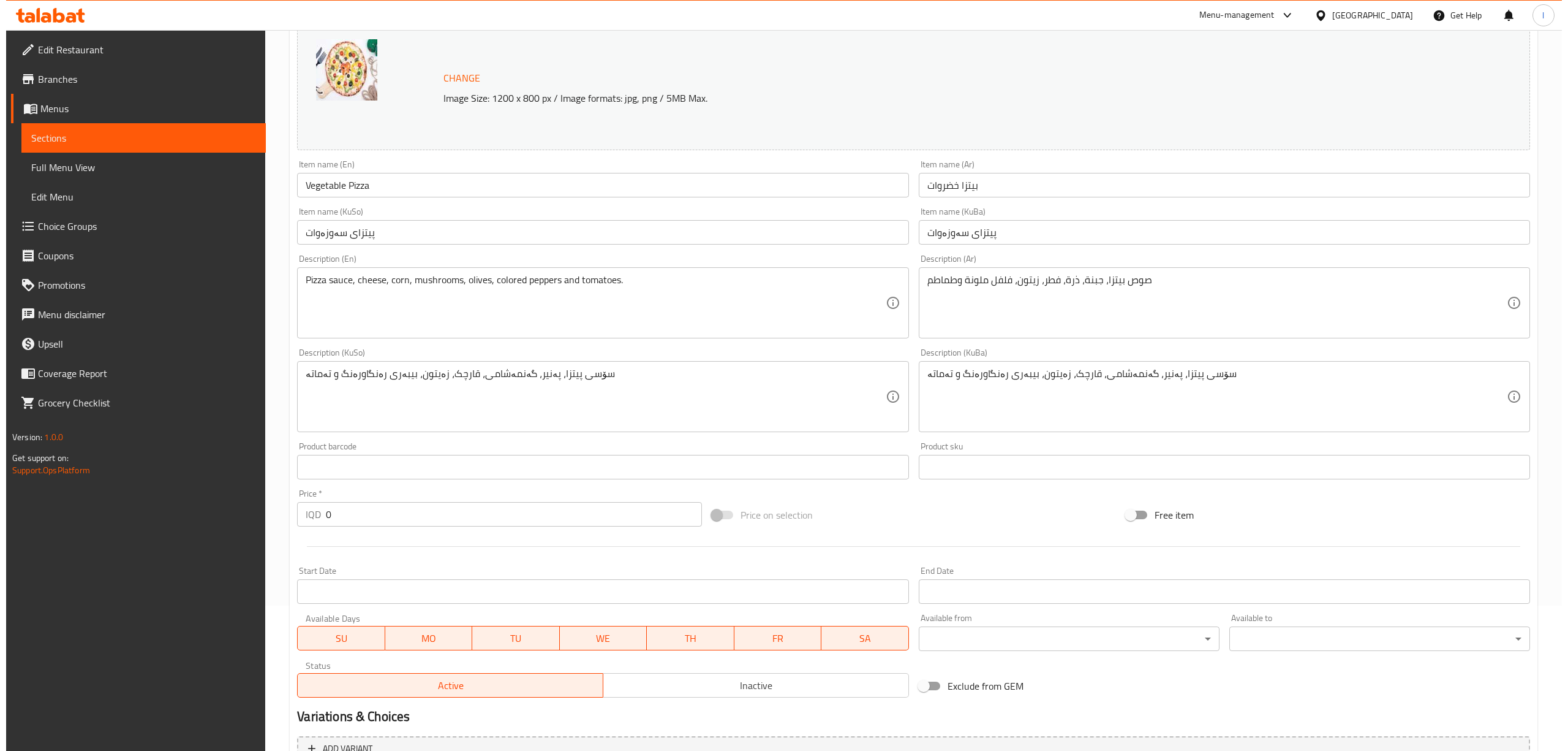
scroll to position [0, 0]
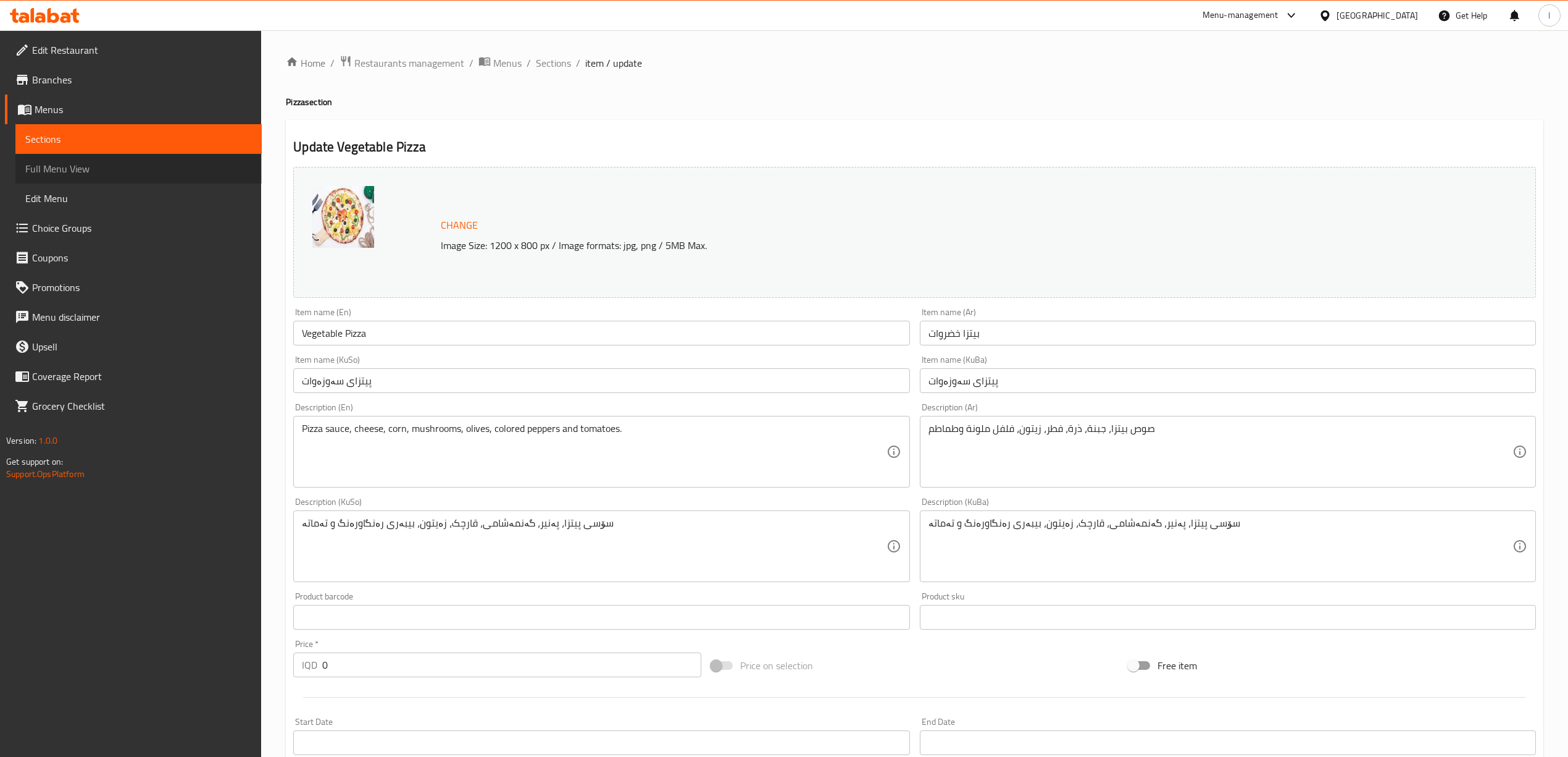
click at [161, 180] on link "Full Menu View" at bounding box center [139, 169] width 246 height 30
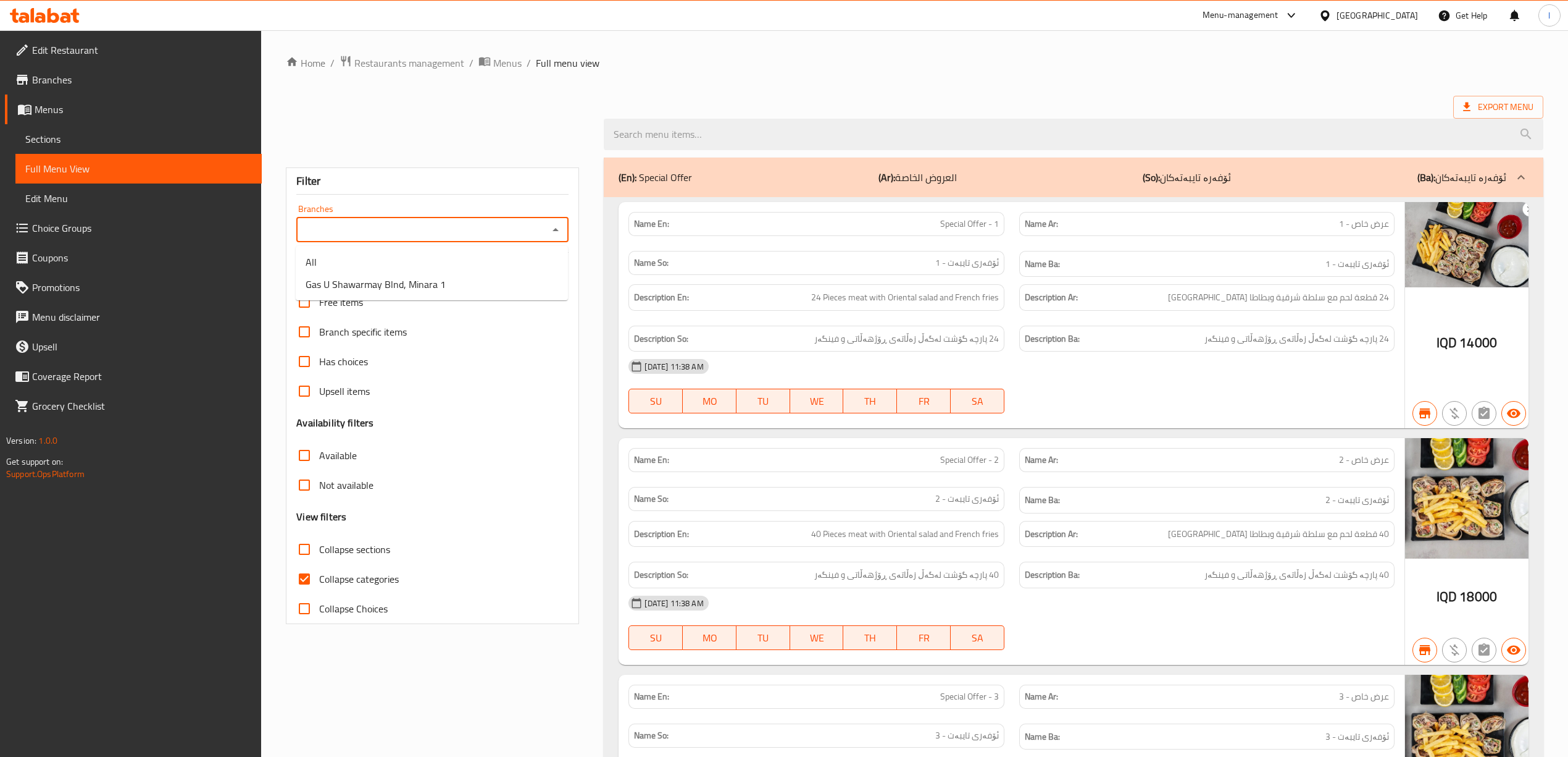
click at [467, 231] on input "Branches" at bounding box center [423, 230] width 244 height 17
click at [428, 290] on span "Gas U Shawarmay Blnd, Minara 1" at bounding box center [375, 283] width 141 height 15
type input "Gas U Shawarmay Blnd, Minara 1"
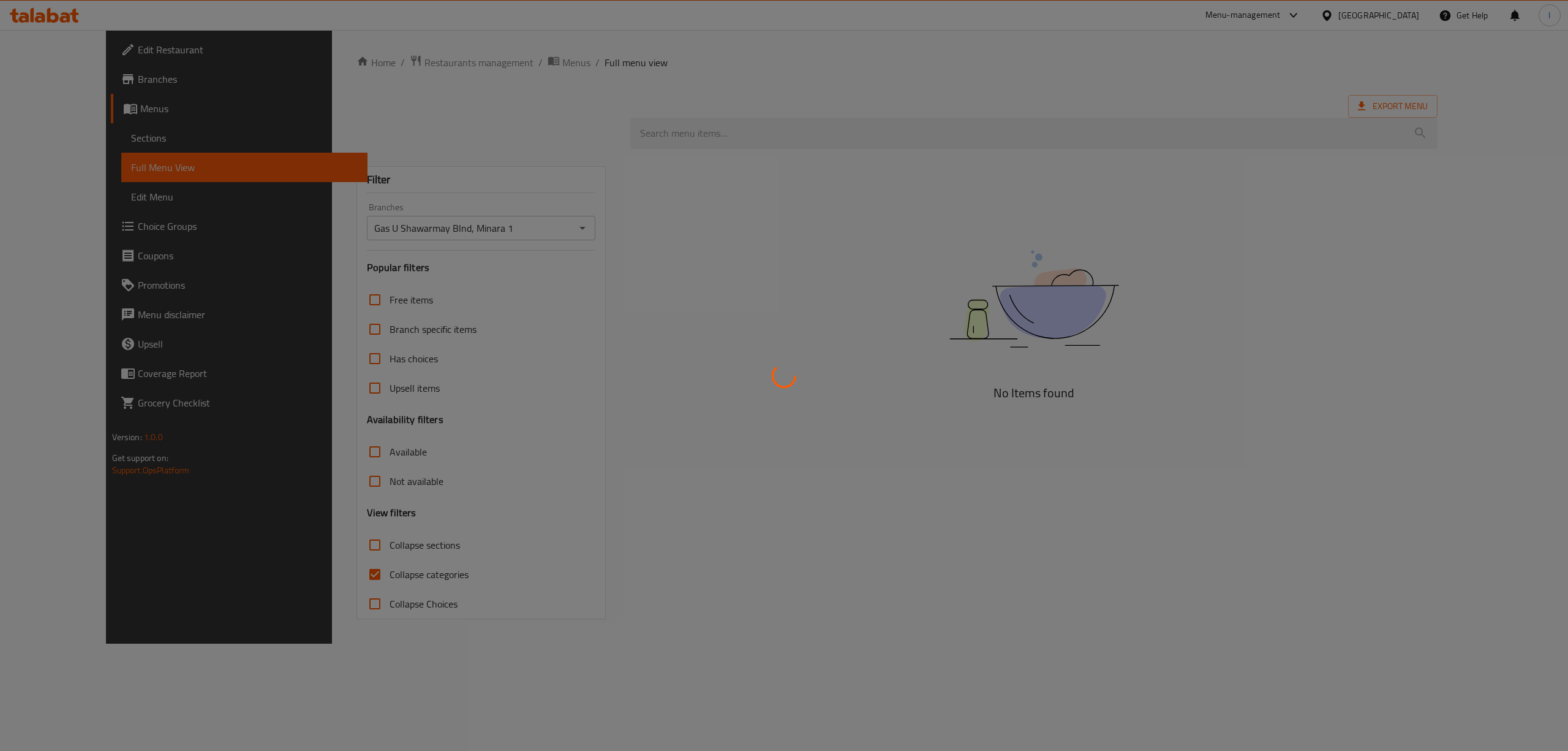
drag, startPoint x: 376, startPoint y: 568, endPoint x: 349, endPoint y: 569, distance: 27.0
click at [371, 568] on div at bounding box center [784, 375] width 1568 height 751
click at [345, 570] on div at bounding box center [784, 375] width 1568 height 751
click at [332, 572] on div at bounding box center [784, 375] width 1568 height 751
click at [332, 579] on div at bounding box center [784, 375] width 1568 height 751
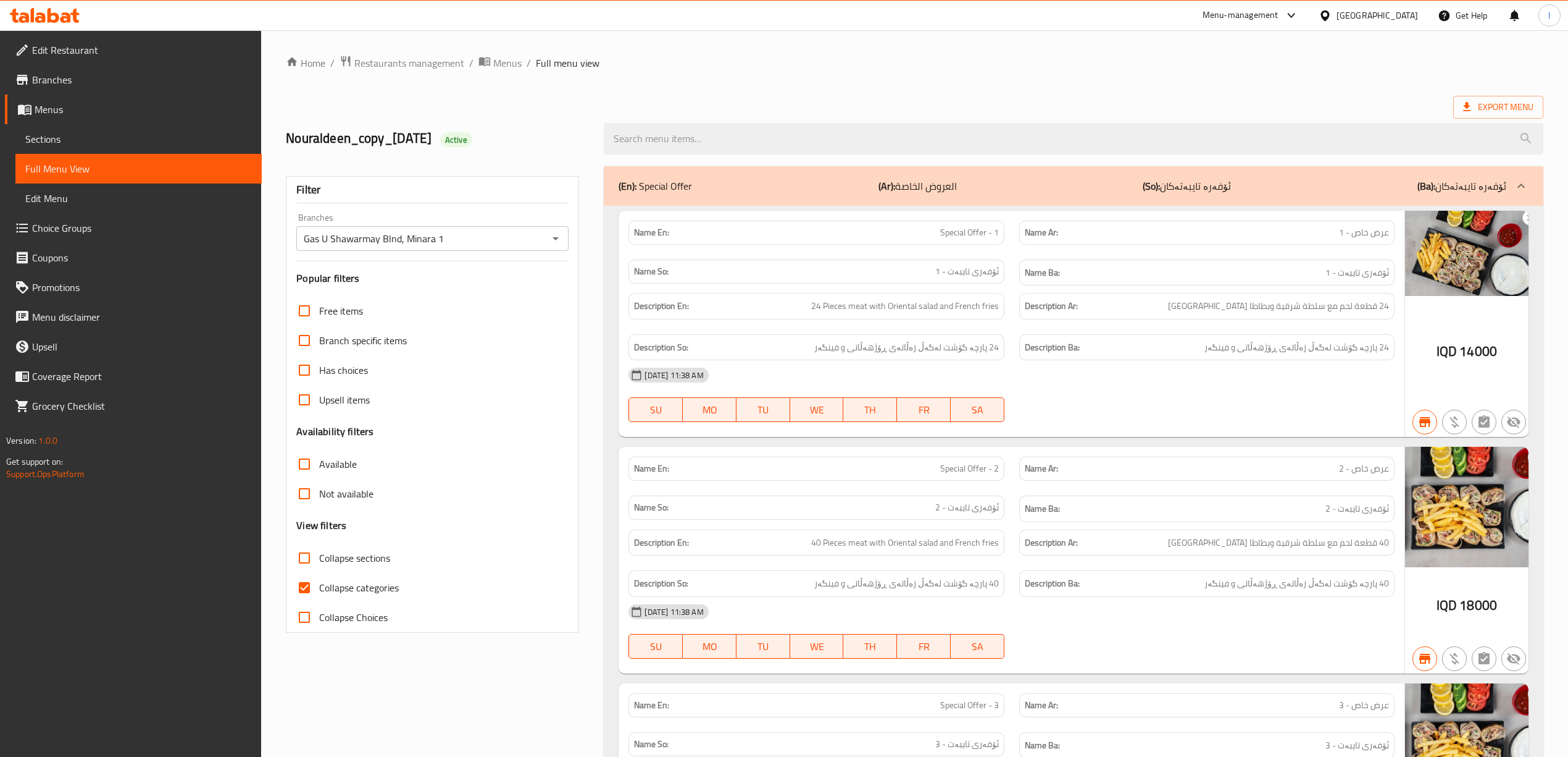
click at [346, 557] on span "Collapse sections" at bounding box center [354, 557] width 71 height 15
click at [319, 557] on input "Collapse sections" at bounding box center [304, 557] width 30 height 30
checkbox input "true"
click at [327, 585] on span "Collapse categories" at bounding box center [359, 586] width 79 height 15
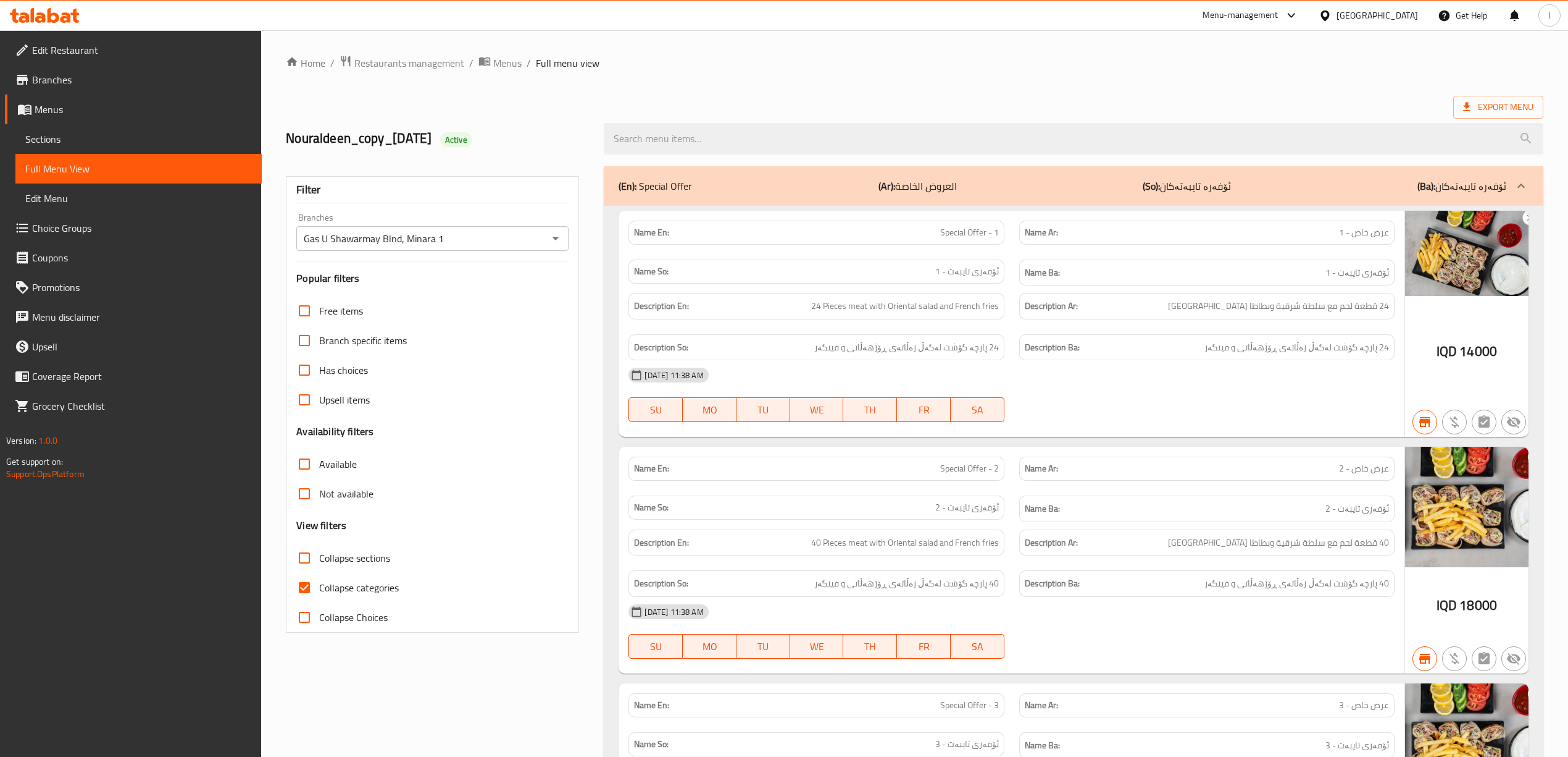
click at [319, 585] on input "Collapse categories" at bounding box center [304, 587] width 30 height 30
checkbox input "false"
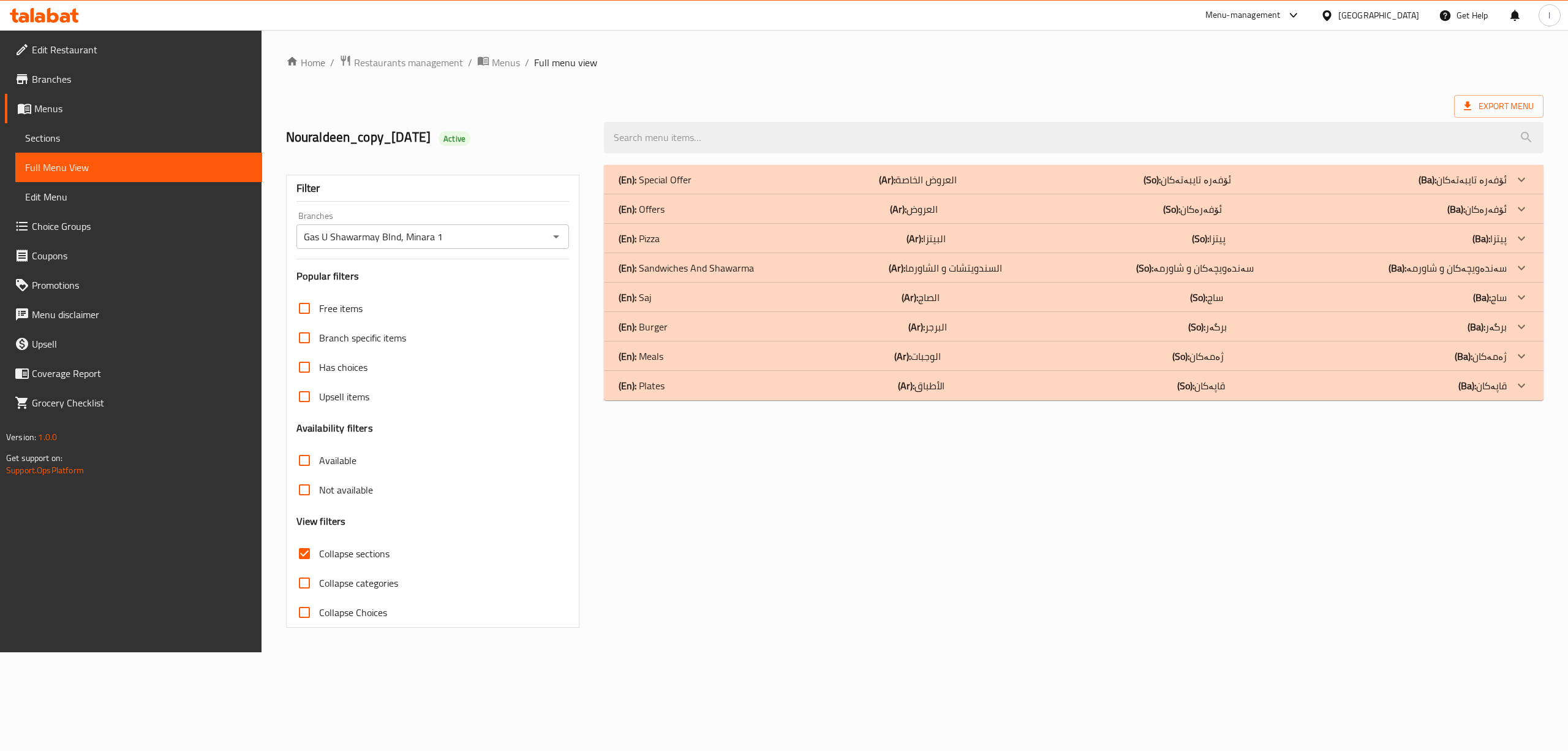
click at [985, 187] on div "(En): Pizza (Ar): البيتزا (So): پیتزا (Ba): پیتزا" at bounding box center [1063, 179] width 888 height 14
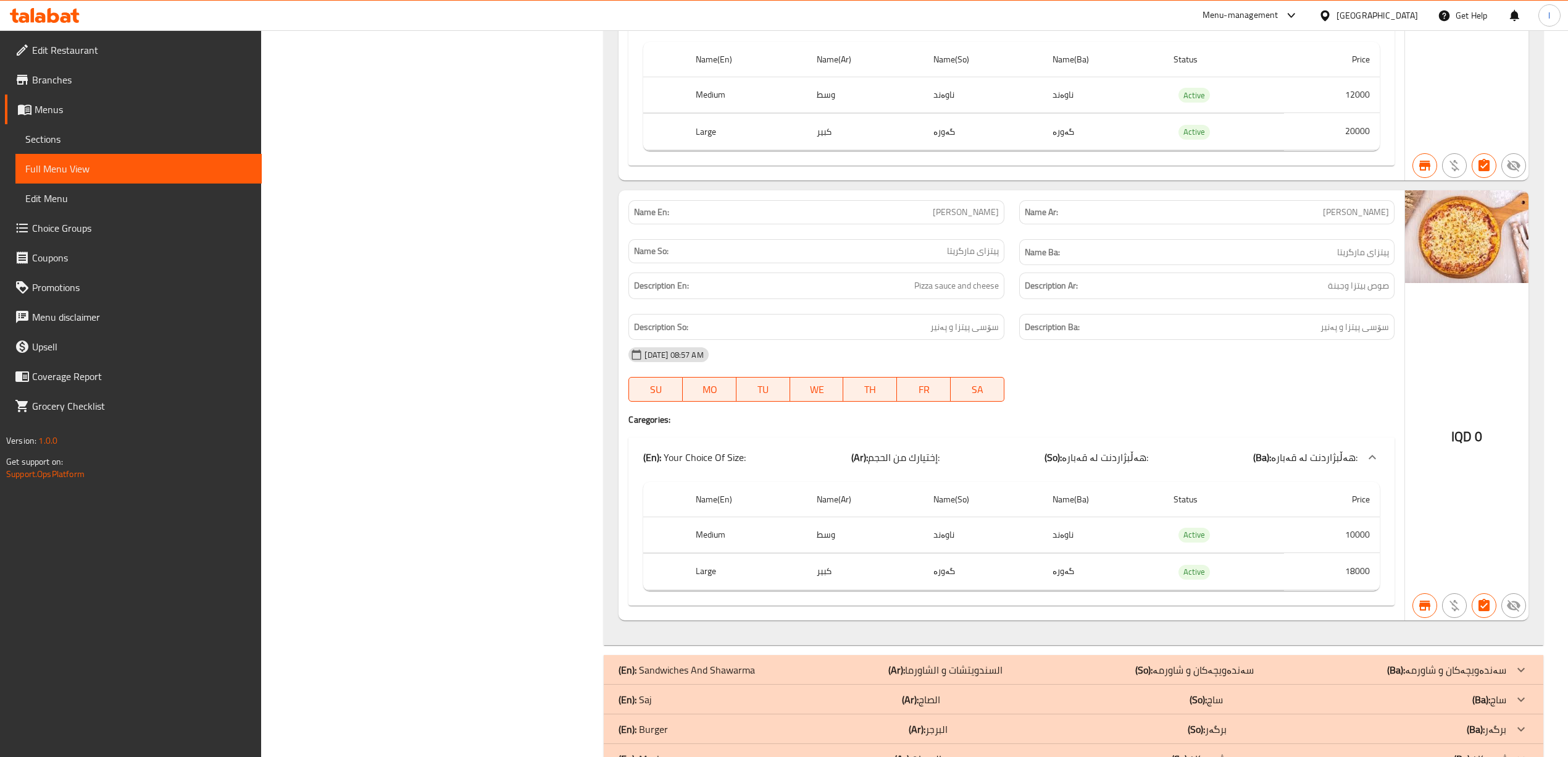
scroll to position [1965, 0]
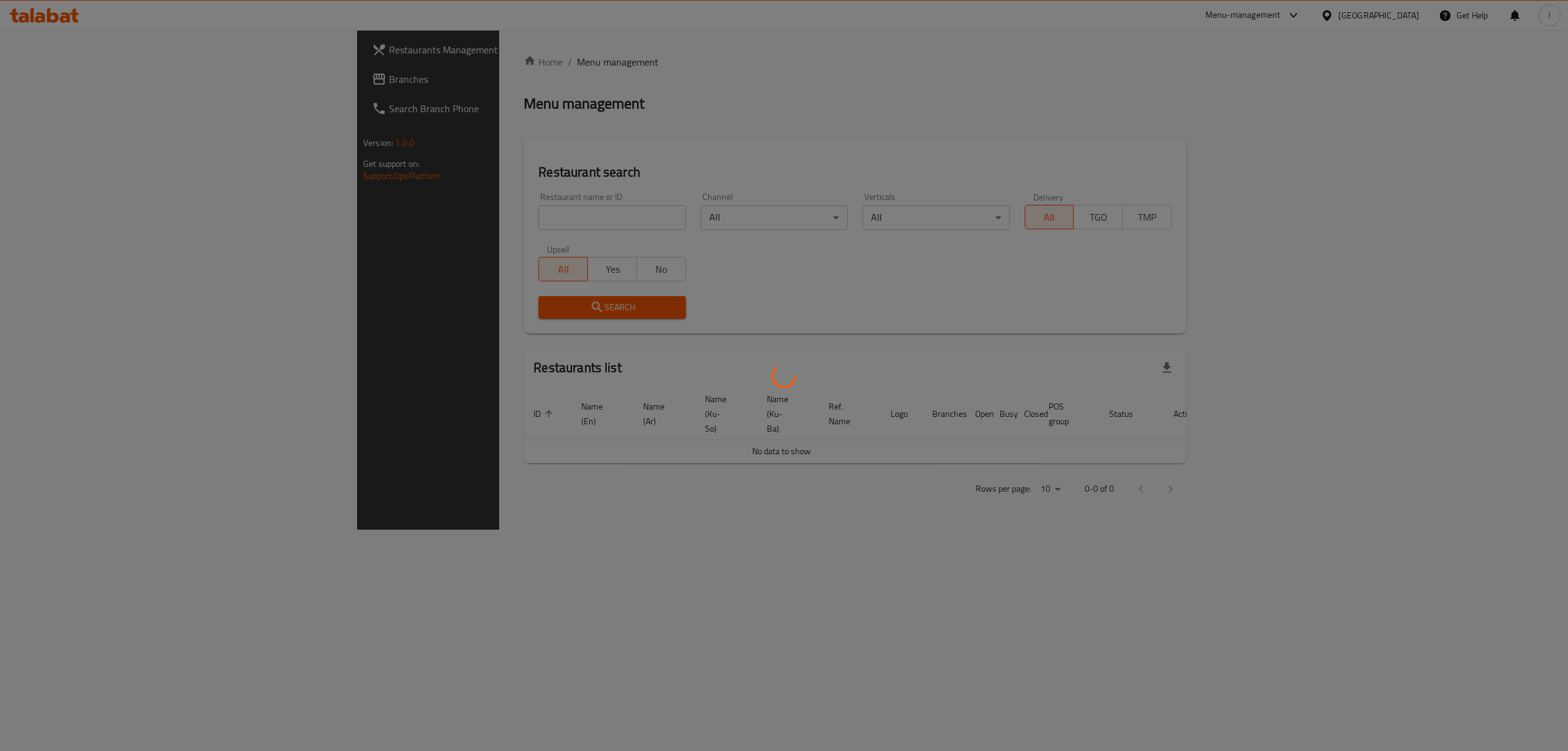
click at [513, 188] on div at bounding box center [784, 375] width 1568 height 751
click at [495, 210] on div at bounding box center [784, 375] width 1568 height 751
click at [488, 216] on div at bounding box center [784, 375] width 1568 height 751
click at [468, 212] on div at bounding box center [784, 375] width 1568 height 751
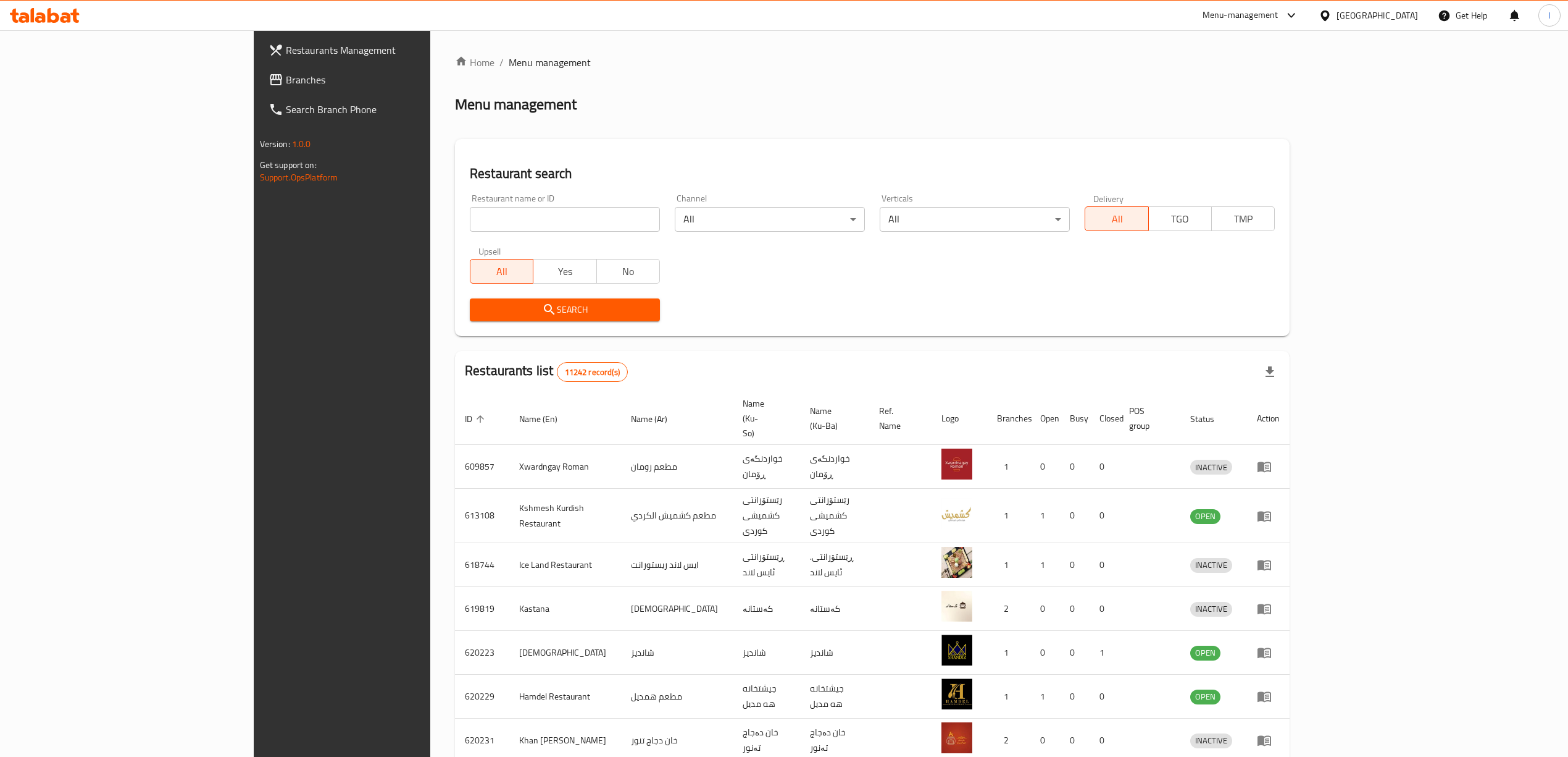
click at [470, 225] on input "search" at bounding box center [565, 218] width 190 height 24
type input "uk pizza"
click button "Search" at bounding box center [565, 310] width 190 height 23
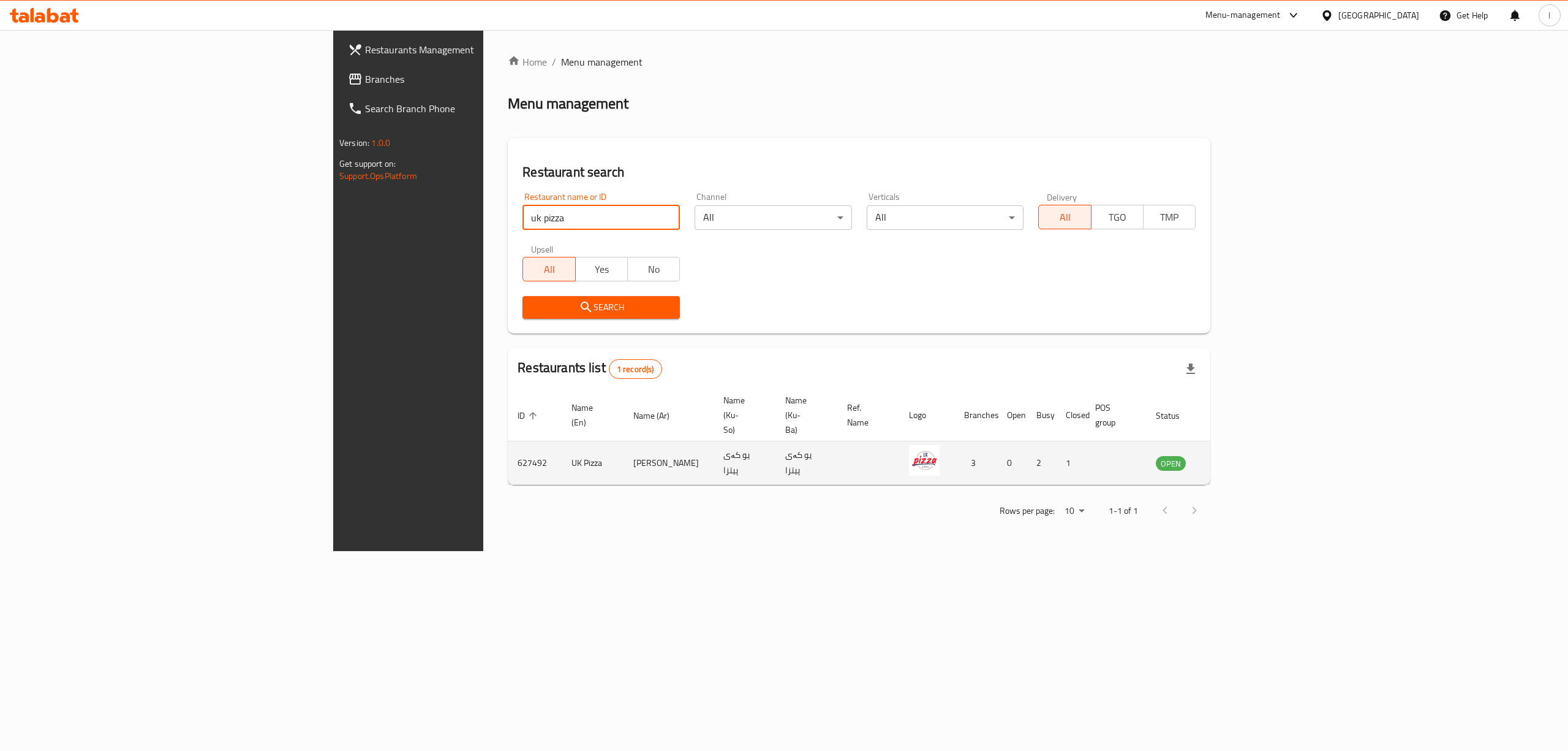
click at [1232, 461] on icon "enhanced table" at bounding box center [1231, 463] width 4 height 5
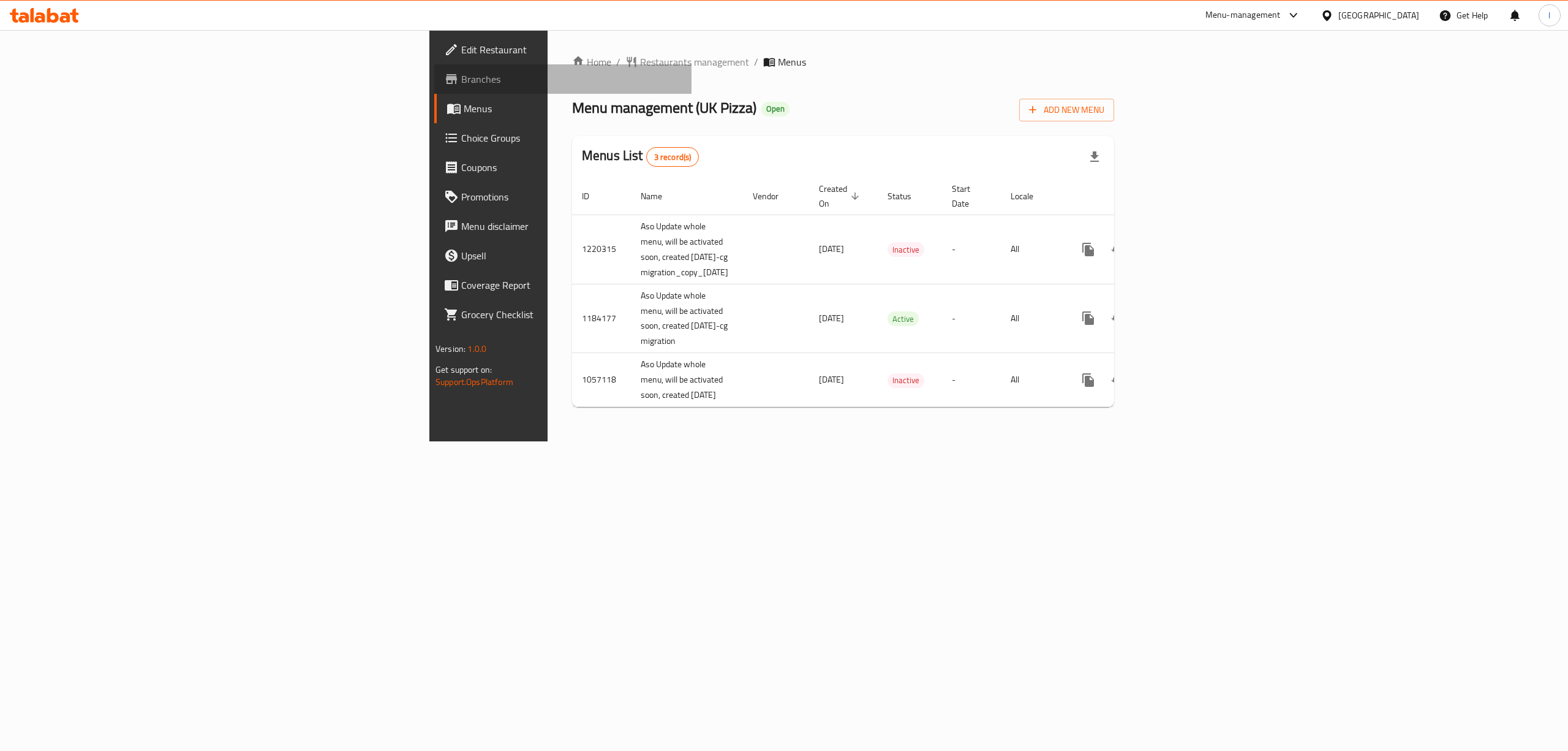
click at [461, 81] on span "Branches" at bounding box center [571, 79] width 220 height 14
